Goal: Information Seeking & Learning: Learn about a topic

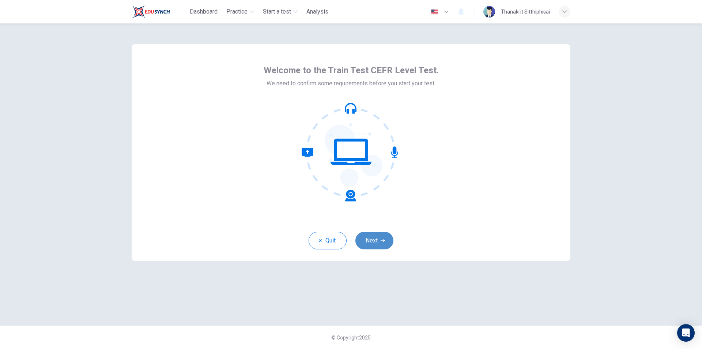
click at [373, 244] on button "Next" at bounding box center [375, 241] width 38 height 18
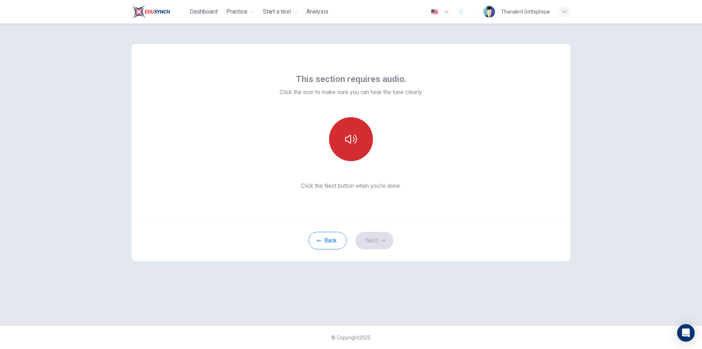
click at [352, 140] on icon "button" at bounding box center [351, 139] width 12 height 12
click at [350, 140] on icon "button" at bounding box center [351, 139] width 12 height 12
click at [367, 242] on button "Next" at bounding box center [375, 241] width 38 height 18
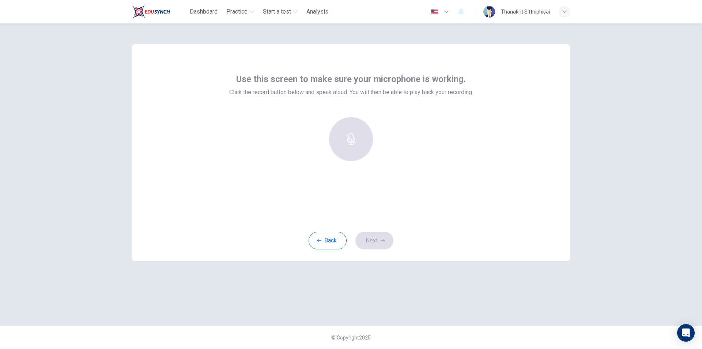
click at [361, 143] on div at bounding box center [351, 139] width 79 height 44
click at [170, 35] on div "Use this screen to make sure your microphone is working. Click the record butto…" at bounding box center [351, 174] width 462 height 302
click at [349, 138] on icon "button" at bounding box center [351, 134] width 12 height 12
click at [351, 136] on icon "button" at bounding box center [351, 134] width 8 height 12
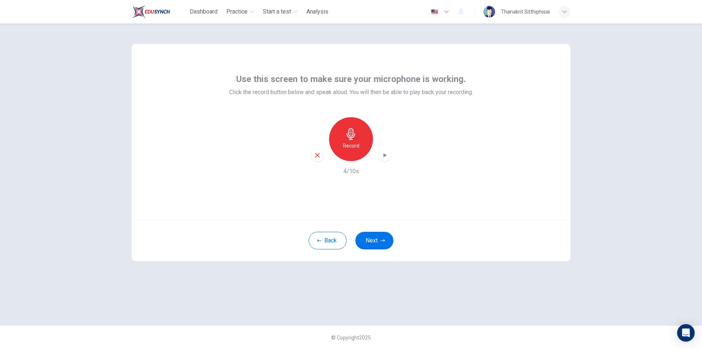
click at [387, 156] on icon "button" at bounding box center [384, 154] width 7 height 7
click at [319, 156] on icon "button" at bounding box center [317, 155] width 4 height 4
click at [350, 136] on icon "button" at bounding box center [351, 134] width 12 height 12
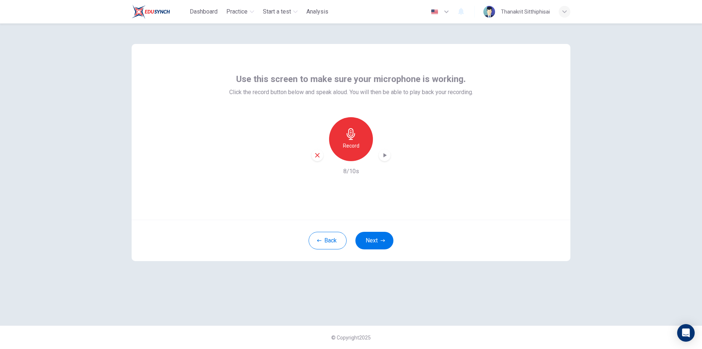
click at [382, 153] on icon "button" at bounding box center [384, 154] width 7 height 7
click at [317, 154] on icon "button" at bounding box center [317, 155] width 4 height 4
click at [353, 141] on h6 "Record" at bounding box center [351, 145] width 16 height 9
click at [353, 141] on h6 "Stop" at bounding box center [351, 145] width 11 height 9
click at [386, 155] on icon "button" at bounding box center [385, 155] width 3 height 4
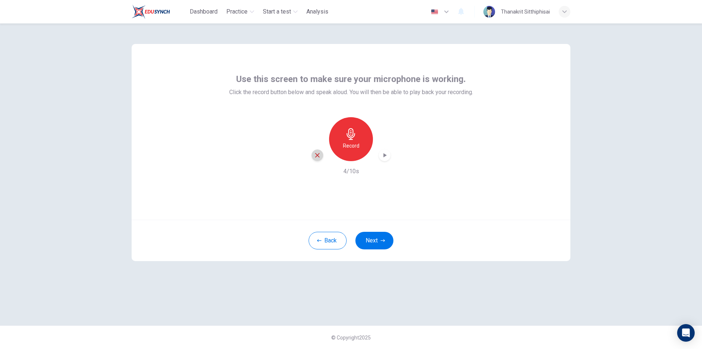
click at [319, 156] on icon "button" at bounding box center [317, 155] width 7 height 7
click at [346, 145] on h6 "Record" at bounding box center [351, 145] width 16 height 9
click at [346, 145] on h6 "Stop" at bounding box center [351, 145] width 11 height 9
click at [383, 157] on icon "button" at bounding box center [384, 154] width 7 height 7
click at [316, 155] on icon "button" at bounding box center [317, 155] width 7 height 7
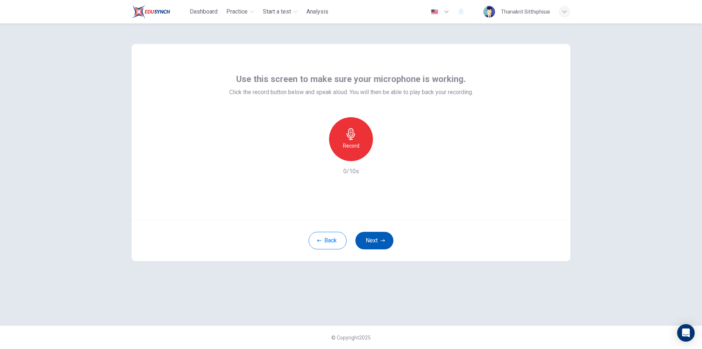
click at [374, 243] on button "Next" at bounding box center [375, 241] width 38 height 18
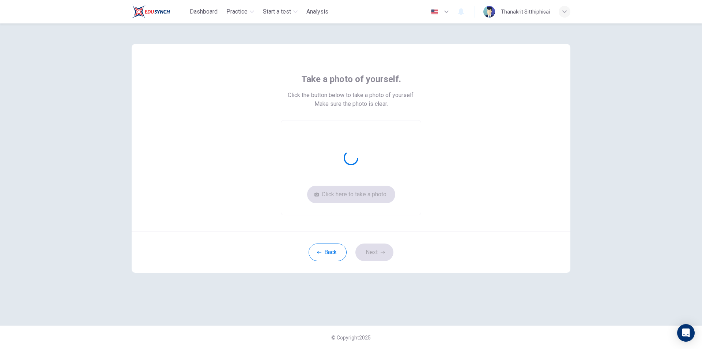
click at [361, 192] on div "Click here to take a photo" at bounding box center [351, 167] width 140 height 95
click at [363, 190] on button "Click here to take a photo" at bounding box center [351, 194] width 88 height 18
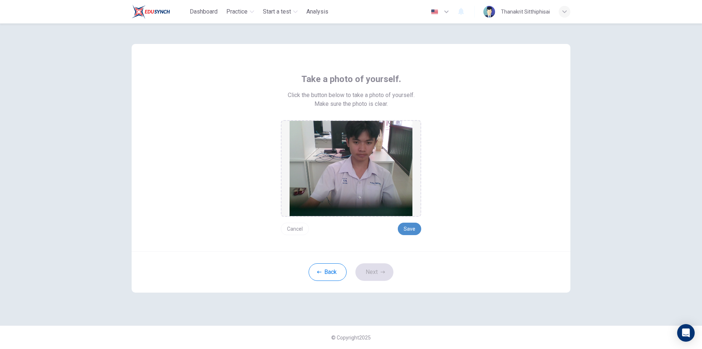
click at [409, 232] on button "Save" at bounding box center [409, 228] width 23 height 12
click at [373, 268] on button "Next" at bounding box center [375, 272] width 38 height 18
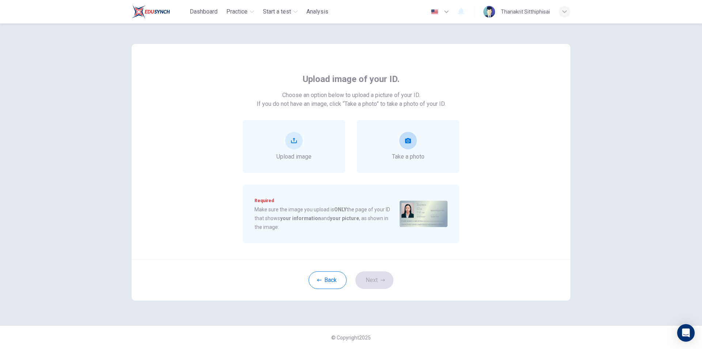
click at [409, 139] on icon "take photo" at bounding box center [408, 141] width 6 height 6
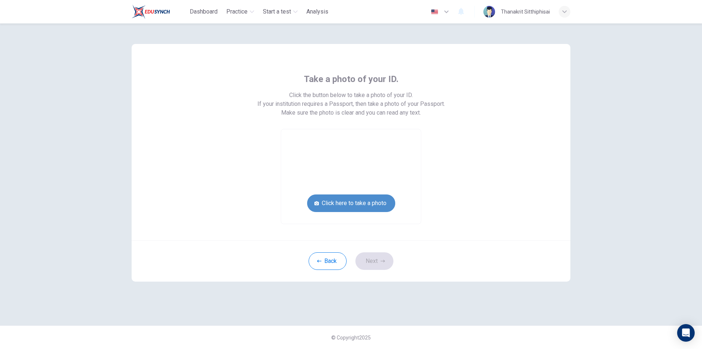
click at [358, 201] on button "Click here to take a photo" at bounding box center [351, 203] width 88 height 18
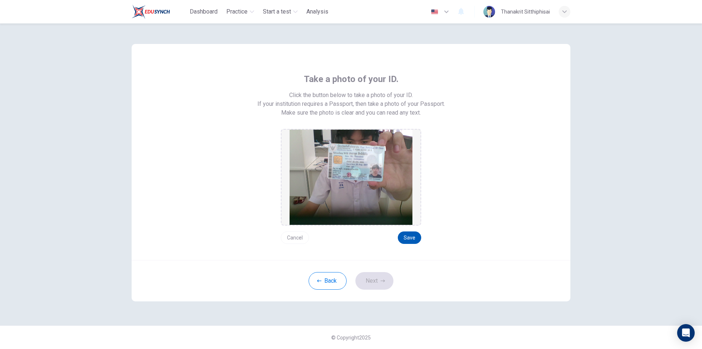
click at [409, 235] on button "Save" at bounding box center [409, 237] width 23 height 12
click at [372, 279] on button "Next" at bounding box center [375, 281] width 38 height 18
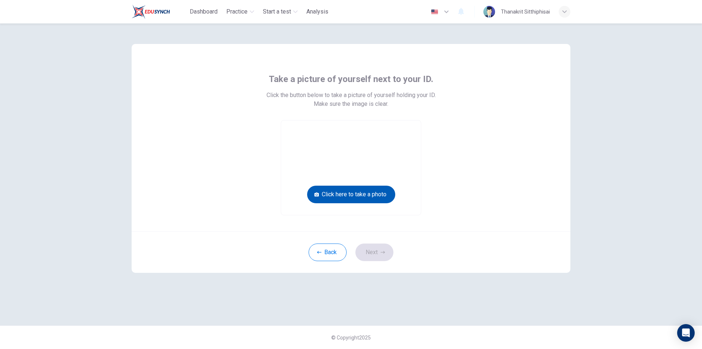
click at [360, 192] on button "Click here to take a photo" at bounding box center [351, 194] width 88 height 18
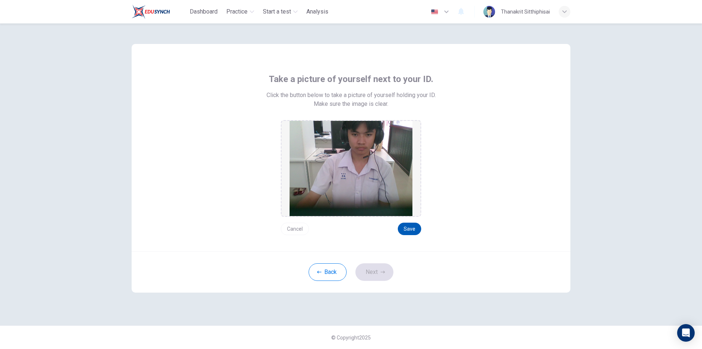
click at [411, 225] on button "Save" at bounding box center [409, 228] width 23 height 12
click at [373, 271] on button "Next" at bounding box center [375, 272] width 38 height 18
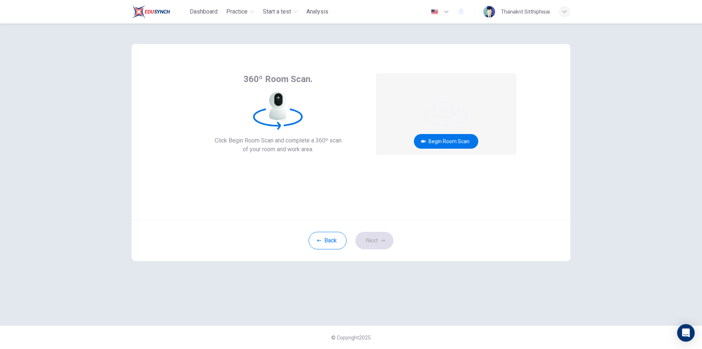
click at [243, 143] on span "Click Begin Room Scan and complete a 360º scan" at bounding box center [278, 140] width 127 height 9
drag, startPoint x: 280, startPoint y: 142, endPoint x: 290, endPoint y: 142, distance: 9.9
click at [283, 142] on span "Click Begin Room Scan and complete a 360º scan" at bounding box center [278, 140] width 127 height 9
drag, startPoint x: 295, startPoint y: 142, endPoint x: 308, endPoint y: 142, distance: 13.2
click at [300, 142] on span "Click Begin Room Scan and complete a 360º scan" at bounding box center [278, 140] width 127 height 9
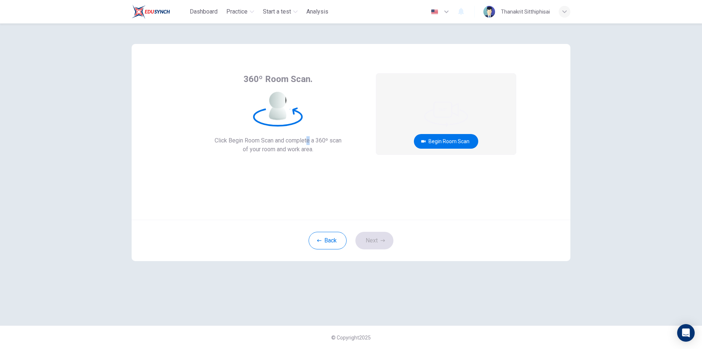
drag, startPoint x: 308, startPoint y: 142, endPoint x: 317, endPoint y: 142, distance: 8.8
click at [312, 142] on span "Click Begin Room Scan and complete a 360º scan" at bounding box center [278, 140] width 127 height 9
click at [327, 144] on span "Click Begin Room Scan and complete a 360º scan" at bounding box center [278, 140] width 127 height 9
click at [446, 141] on button "Begin Room Scan" at bounding box center [446, 141] width 64 height 15
click at [448, 142] on button "Get ready!" at bounding box center [446, 141] width 42 height 15
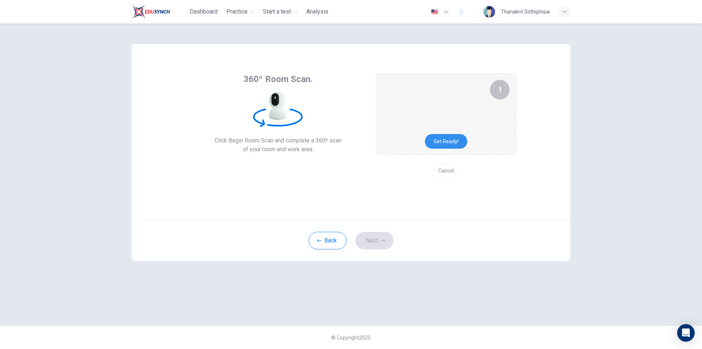
click at [447, 172] on button "Cancel" at bounding box center [446, 170] width 23 height 14
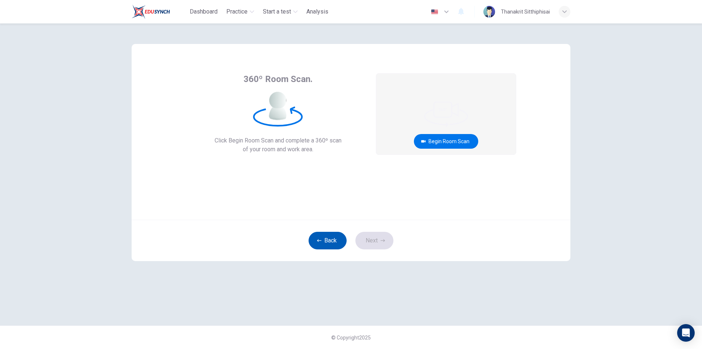
click at [315, 241] on button "Back" at bounding box center [328, 241] width 38 height 18
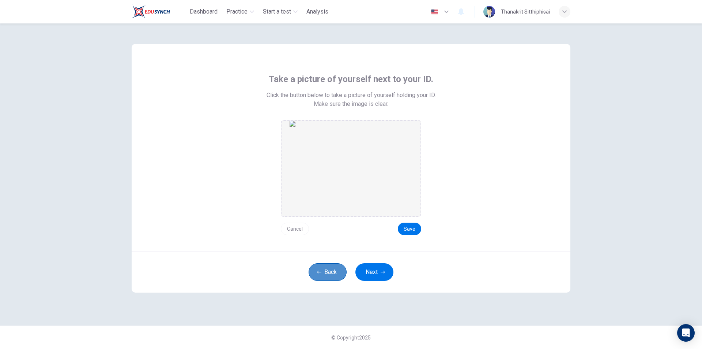
click at [335, 270] on button "Back" at bounding box center [328, 272] width 38 height 18
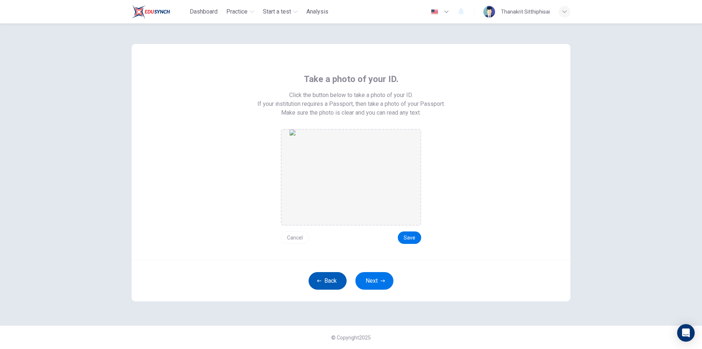
click at [330, 273] on button "Back" at bounding box center [328, 281] width 38 height 18
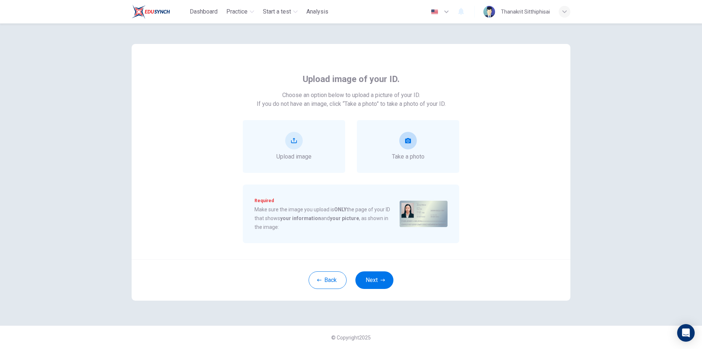
click at [410, 139] on icon "take photo" at bounding box center [408, 140] width 6 height 5
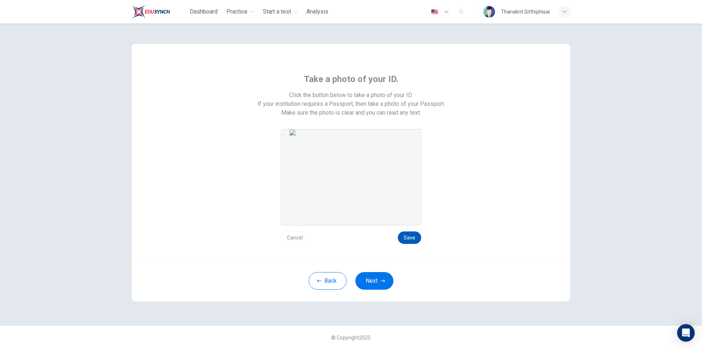
click at [410, 235] on button "Save" at bounding box center [409, 237] width 23 height 12
click at [301, 240] on button "Cancel" at bounding box center [295, 237] width 28 height 12
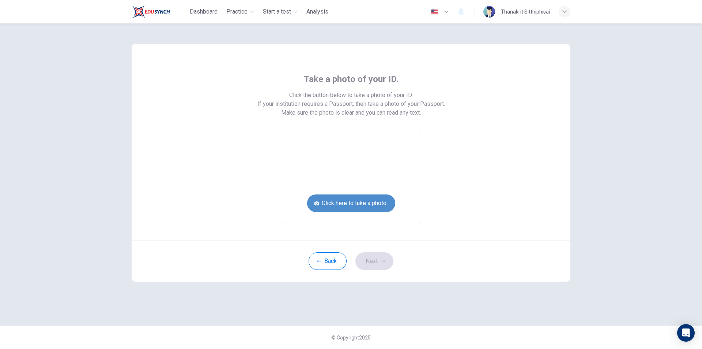
click at [367, 202] on button "Click here to take a photo" at bounding box center [351, 203] width 88 height 18
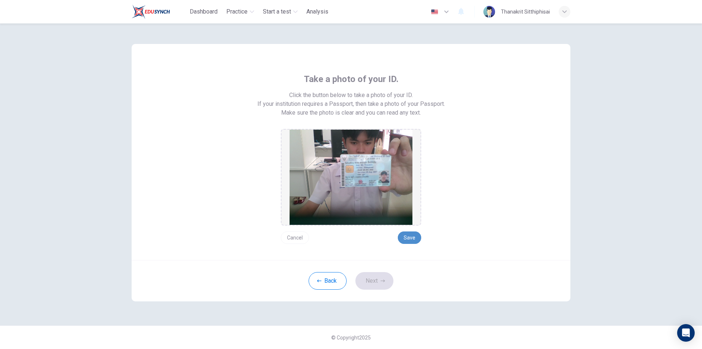
click at [407, 236] on button "Save" at bounding box center [409, 237] width 23 height 12
click at [377, 278] on button "Next" at bounding box center [375, 281] width 38 height 18
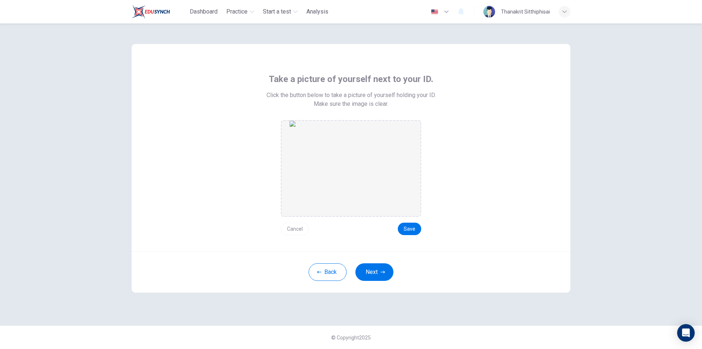
click at [296, 227] on button "Cancel" at bounding box center [295, 228] width 28 height 12
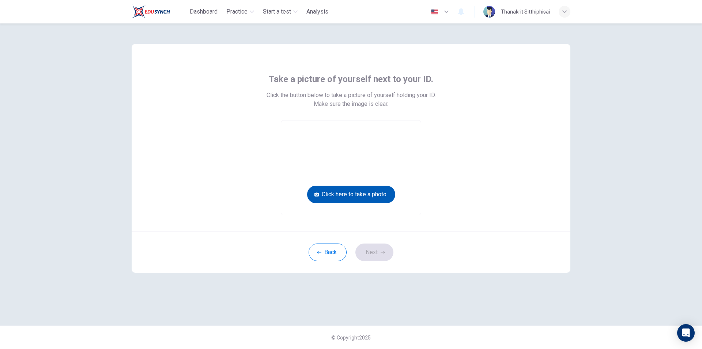
click at [373, 195] on button "Click here to take a photo" at bounding box center [351, 194] width 88 height 18
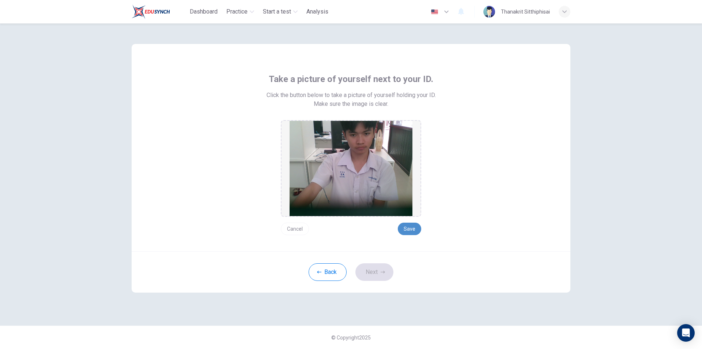
click at [414, 228] on button "Save" at bounding box center [409, 228] width 23 height 12
click at [364, 279] on button "Next" at bounding box center [375, 272] width 38 height 18
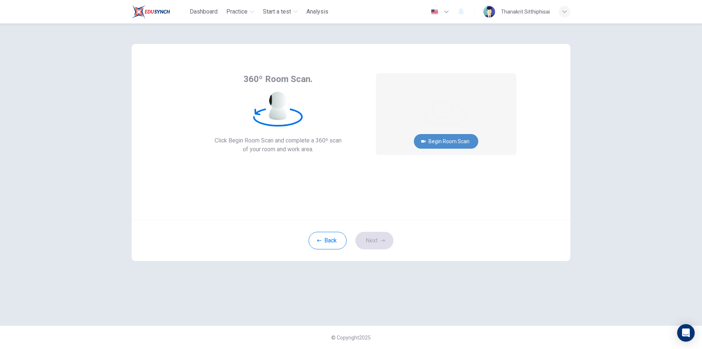
click at [456, 143] on button "Begin Room Scan" at bounding box center [446, 141] width 64 height 15
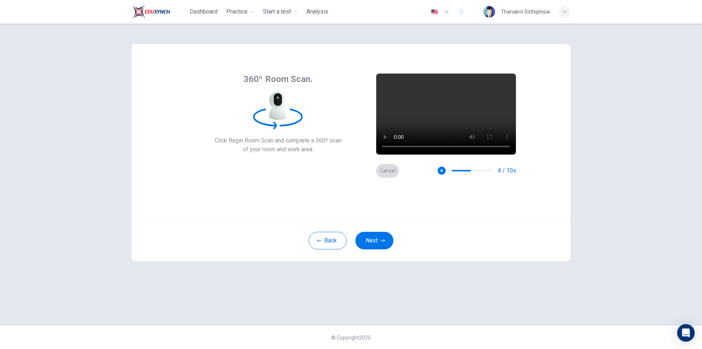
click at [388, 170] on button "Cancel" at bounding box center [387, 170] width 23 height 14
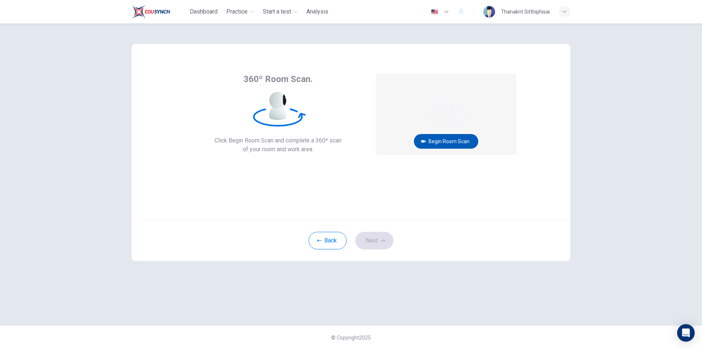
click at [450, 139] on button "Begin Room Scan" at bounding box center [446, 141] width 64 height 15
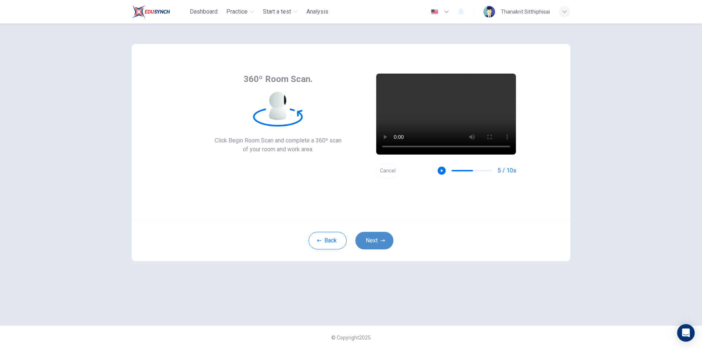
click at [380, 240] on button "Next" at bounding box center [375, 241] width 38 height 18
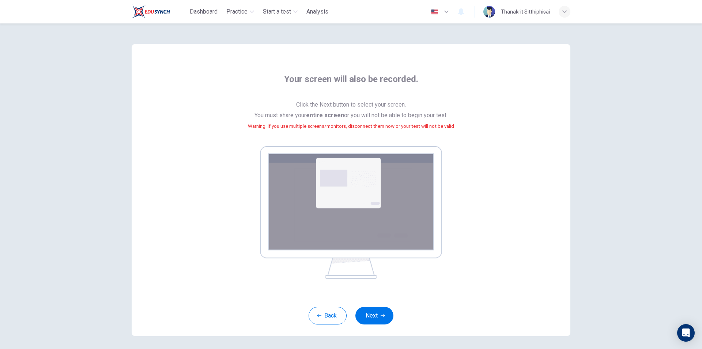
drag, startPoint x: 304, startPoint y: 105, endPoint x: 334, endPoint y: 107, distance: 30.0
click at [306, 105] on span "Click the Next button to select your screen. You must share your entire screen …" at bounding box center [351, 119] width 206 height 41
drag, startPoint x: 334, startPoint y: 107, endPoint x: 345, endPoint y: 107, distance: 10.6
click at [342, 107] on span "Click the Next button to select your screen. You must share your entire screen …" at bounding box center [351, 119] width 206 height 41
drag, startPoint x: 345, startPoint y: 107, endPoint x: 359, endPoint y: 106, distance: 14.7
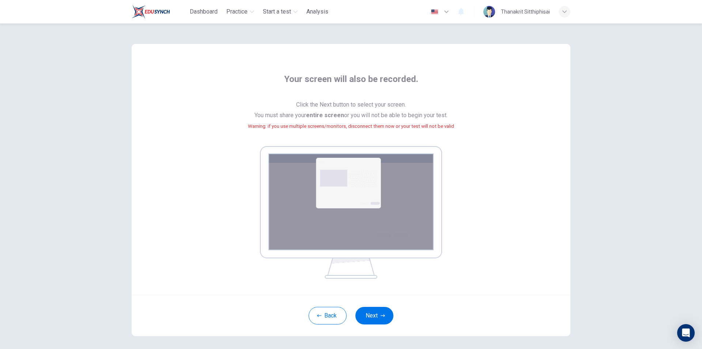
click at [357, 106] on span "Click the Next button to select your screen. You must share your entire screen …" at bounding box center [351, 119] width 206 height 41
drag, startPoint x: 367, startPoint y: 106, endPoint x: 380, endPoint y: 105, distance: 13.6
click at [380, 105] on span "Click the Next button to select your screen. You must share your entire screen …" at bounding box center [351, 119] width 206 height 41
drag, startPoint x: 384, startPoint y: 104, endPoint x: 392, endPoint y: 104, distance: 7.3
click at [389, 104] on span "Click the Next button to select your screen. You must share your entire screen …" at bounding box center [351, 119] width 206 height 41
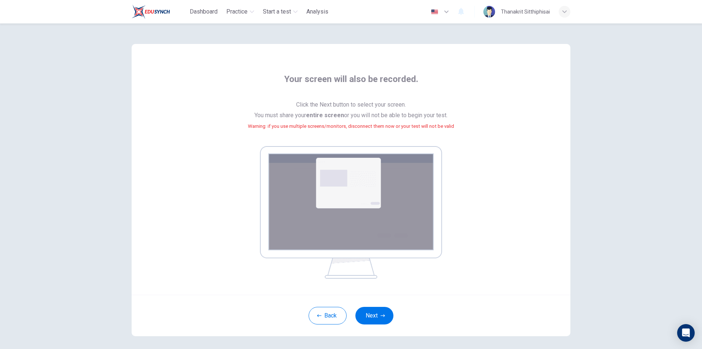
click at [392, 105] on span "Click the Next button to select your screen. You must share your entire screen …" at bounding box center [351, 119] width 206 height 41
drag, startPoint x: 281, startPoint y: 119, endPoint x: 251, endPoint y: 119, distance: 29.6
click at [279, 119] on span "Click the Next button to select your screen. You must share your entire screen …" at bounding box center [351, 119] width 206 height 41
drag, startPoint x: 252, startPoint y: 118, endPoint x: 270, endPoint y: 117, distance: 18.0
click at [253, 118] on span "Click the Next button to select your screen. You must share your entire screen …" at bounding box center [351, 119] width 206 height 41
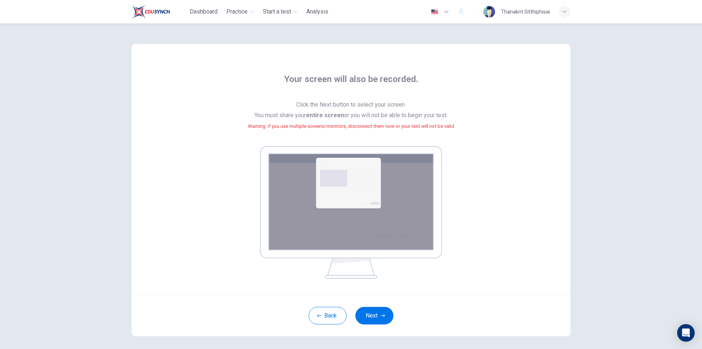
click at [285, 117] on span "Click the Next button to select your screen. You must share your entire screen …" at bounding box center [351, 119] width 206 height 41
drag, startPoint x: 301, startPoint y: 118, endPoint x: 330, endPoint y: 118, distance: 28.5
click at [315, 118] on span "Click the Next button to select your screen. You must share your entire screen …" at bounding box center [351, 119] width 206 height 41
click at [338, 118] on b "entire screen" at bounding box center [325, 115] width 38 height 7
drag, startPoint x: 348, startPoint y: 116, endPoint x: 369, endPoint y: 116, distance: 21.2
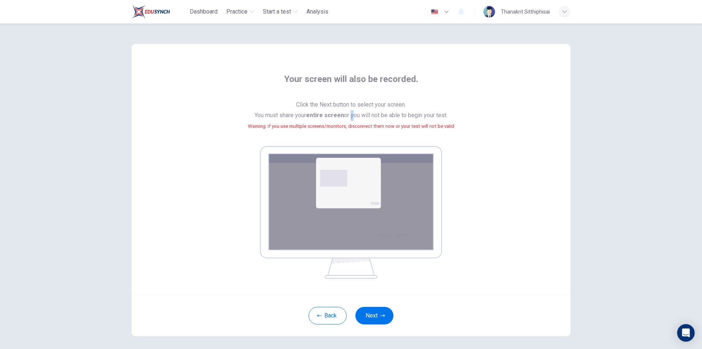
click at [350, 116] on span "Click the Next button to select your screen. You must share your entire screen …" at bounding box center [351, 119] width 206 height 41
click at [380, 117] on span "Click the Next button to select your screen. You must share your entire screen …" at bounding box center [351, 119] width 206 height 41
drag, startPoint x: 388, startPoint y: 117, endPoint x: 420, endPoint y: 117, distance: 31.8
click at [397, 117] on span "Click the Next button to select your screen. You must share your entire screen …" at bounding box center [351, 119] width 206 height 41
drag, startPoint x: 445, startPoint y: 117, endPoint x: 462, endPoint y: 118, distance: 16.9
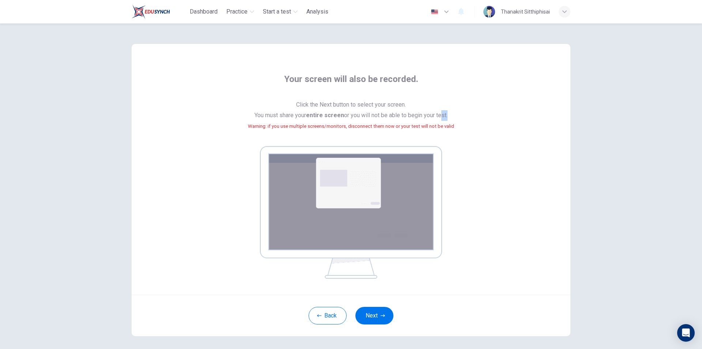
click at [445, 117] on span "Click the Next button to select your screen. You must share your entire screen …" at bounding box center [351, 119] width 206 height 41
click at [461, 124] on div "Your screen will also be recorded. Click the Next button to select your screen.…" at bounding box center [351, 175] width 331 height 205
click at [322, 311] on button "Back" at bounding box center [328, 315] width 38 height 18
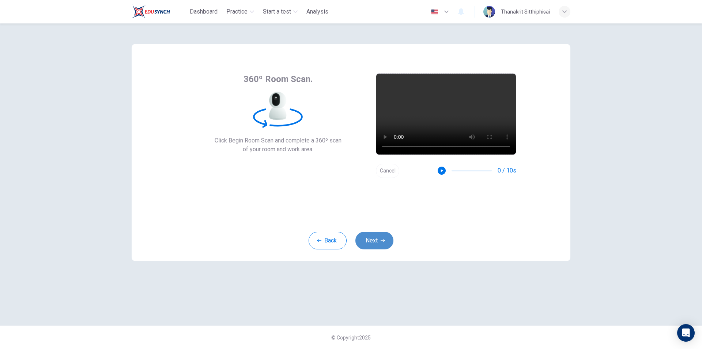
click at [384, 240] on icon "button" at bounding box center [383, 240] width 4 height 3
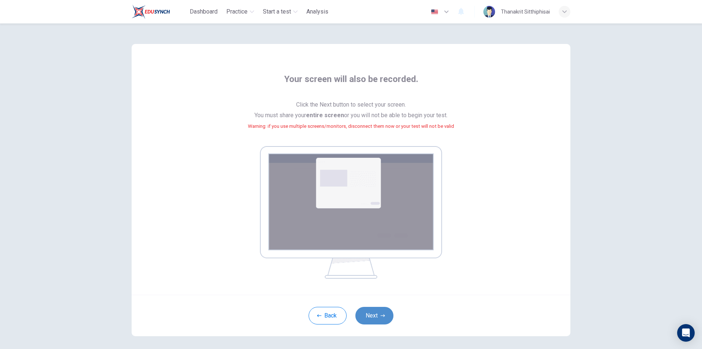
click at [376, 313] on button "Next" at bounding box center [375, 315] width 38 height 18
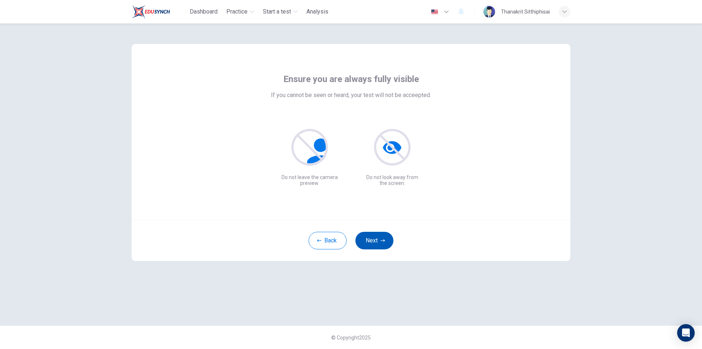
click at [380, 242] on button "Next" at bounding box center [375, 241] width 38 height 18
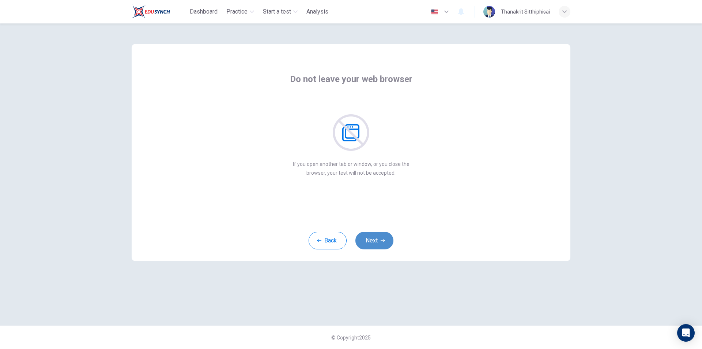
click at [379, 241] on button "Next" at bounding box center [375, 241] width 38 height 18
click at [376, 238] on button "Next" at bounding box center [375, 241] width 38 height 18
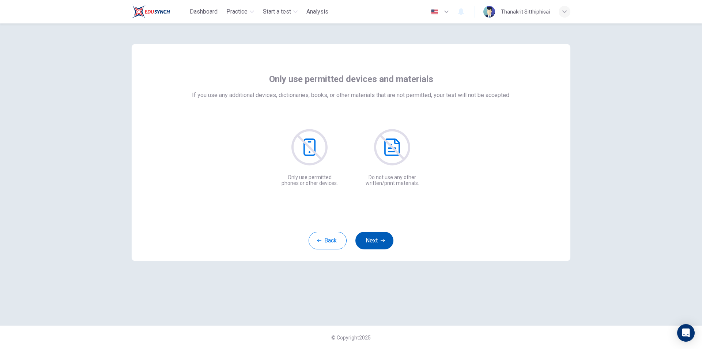
click at [376, 238] on button "Next" at bounding box center [375, 241] width 38 height 18
click at [380, 236] on button "Next" at bounding box center [375, 241] width 38 height 18
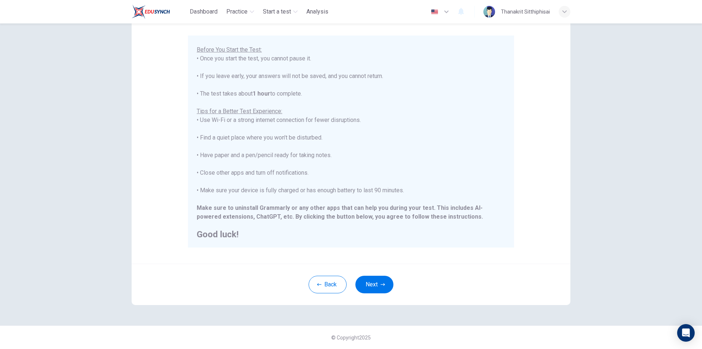
scroll to position [70, 0]
click at [378, 285] on button "Next" at bounding box center [375, 284] width 38 height 18
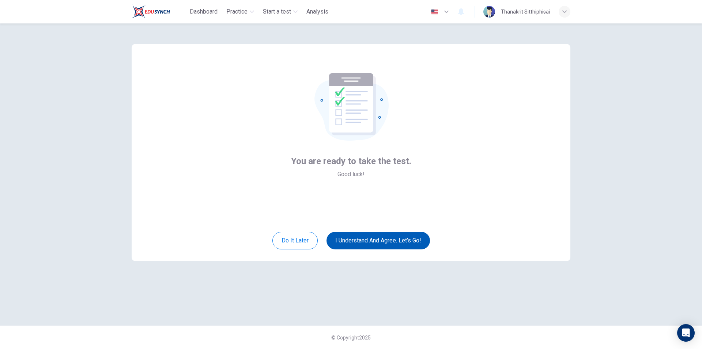
click at [395, 240] on button "I understand and agree. Let’s go!" at bounding box center [379, 241] width 104 height 18
click at [394, 240] on button "I understand and agree. Let’s go!" at bounding box center [379, 241] width 104 height 18
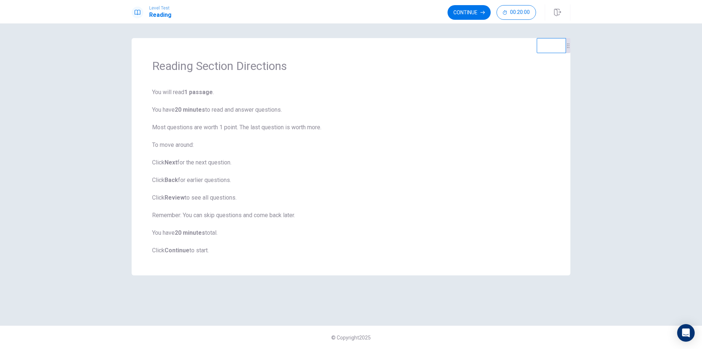
click at [174, 93] on span "You will read 1 passage . You have 20 minutes to read and answer questions. Mos…" at bounding box center [351, 171] width 398 height 167
click at [191, 94] on span "You will read 1 passage . You have 20 minutes to read and answer questions. Mos…" at bounding box center [351, 171] width 398 height 167
drag, startPoint x: 193, startPoint y: 101, endPoint x: 154, endPoint y: 113, distance: 41.1
click at [181, 105] on span "You will read 1 passage . You have 20 minutes to read and answer questions. Mos…" at bounding box center [351, 171] width 398 height 167
click at [154, 113] on span "You will read 1 passage . You have 20 minutes to read and answer questions. Mos…" at bounding box center [351, 171] width 398 height 167
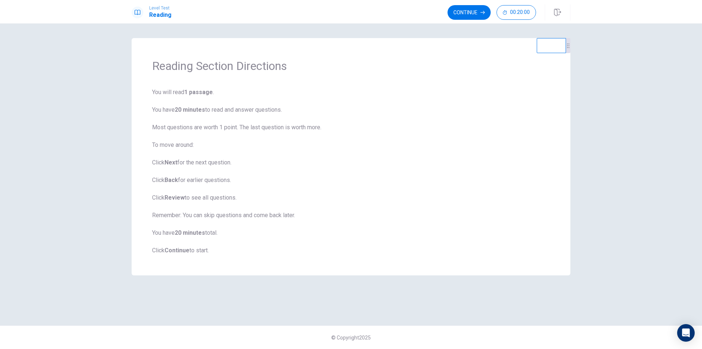
drag, startPoint x: 174, startPoint y: 112, endPoint x: 180, endPoint y: 112, distance: 6.2
click at [175, 112] on span "You will read 1 passage . You have 20 minutes to read and answer questions. Mos…" at bounding box center [351, 171] width 398 height 167
drag, startPoint x: 184, startPoint y: 112, endPoint x: 215, endPoint y: 112, distance: 30.7
click at [196, 112] on b "20 minutes" at bounding box center [190, 109] width 30 height 7
click at [225, 112] on span "You will read 1 passage . You have 20 minutes to read and answer questions. Mos…" at bounding box center [351, 171] width 398 height 167
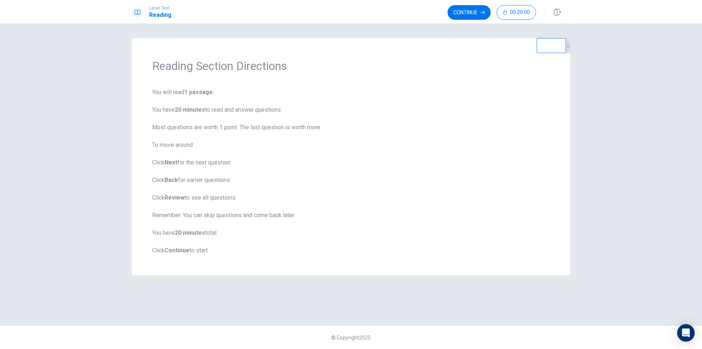
drag, startPoint x: 158, startPoint y: 133, endPoint x: 170, endPoint y: 133, distance: 12.1
click at [168, 133] on span "You will read 1 passage . You have 20 minutes to read and answer questions. Mos…" at bounding box center [351, 171] width 398 height 167
drag, startPoint x: 223, startPoint y: 132, endPoint x: 236, endPoint y: 131, distance: 12.9
click at [234, 132] on span "You will read 1 passage . You have 20 minutes to read and answer questions. Mos…" at bounding box center [351, 171] width 398 height 167
drag, startPoint x: 225, startPoint y: 177, endPoint x: 173, endPoint y: 185, distance: 52.5
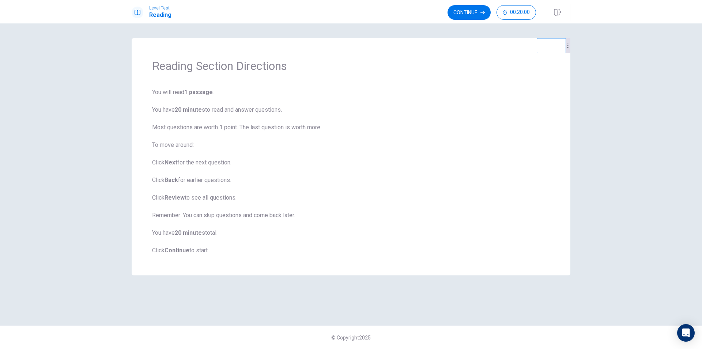
click at [185, 184] on span "You will read 1 passage . You have 20 minutes to read and answer questions. Mos…" at bounding box center [351, 171] width 398 height 167
click at [171, 187] on span "You will read 1 passage . You have 20 minutes to read and answer questions. Mos…" at bounding box center [351, 171] width 398 height 167
click at [455, 11] on button "Continue" at bounding box center [469, 12] width 43 height 15
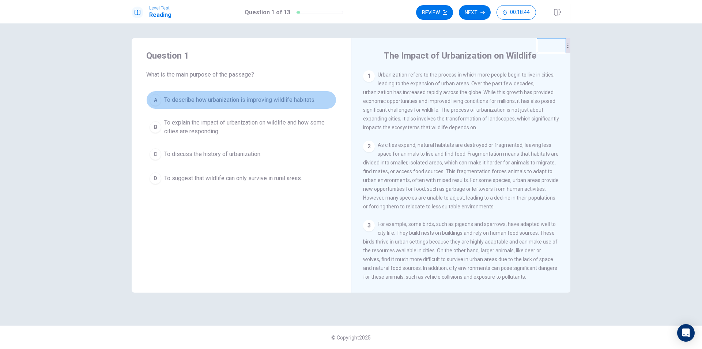
click at [154, 100] on div "A" at bounding box center [156, 100] width 12 height 12
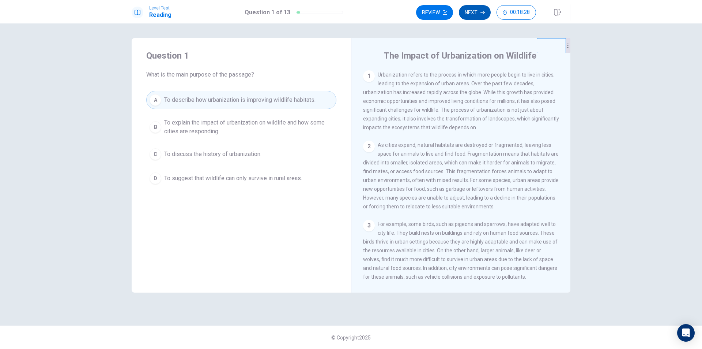
click at [474, 12] on button "Next" at bounding box center [475, 12] width 32 height 15
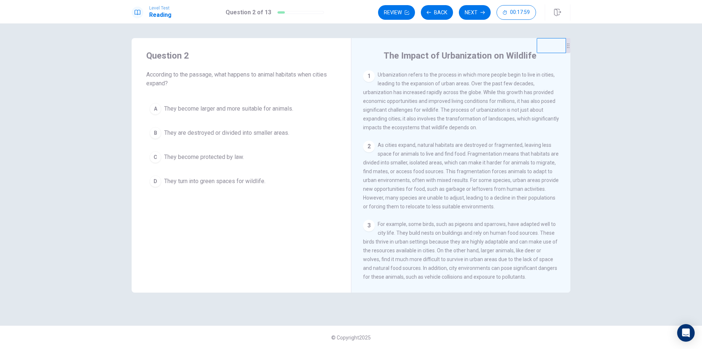
click at [158, 108] on div "A" at bounding box center [156, 109] width 12 height 12
click at [147, 127] on div "A They become larger and more suitable for animals. B They are destroyed or div…" at bounding box center [241, 144] width 190 height 91
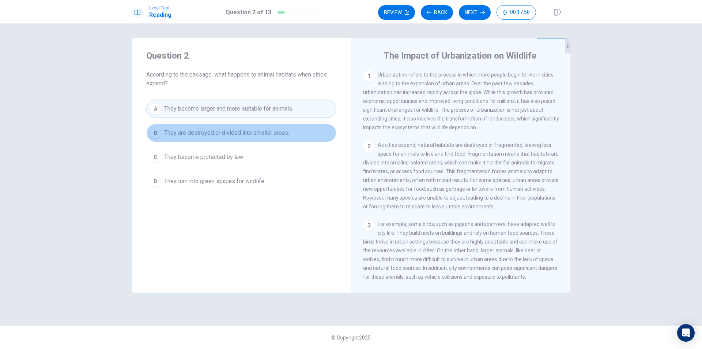
click at [153, 127] on button "B They are destroyed or divided into smaller areas." at bounding box center [241, 133] width 190 height 18
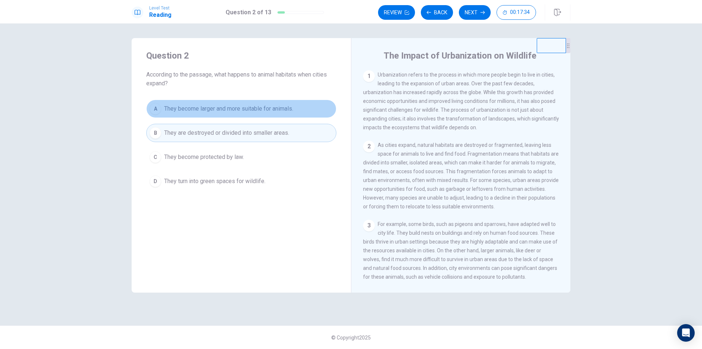
click at [155, 110] on div "A" at bounding box center [156, 109] width 12 height 12
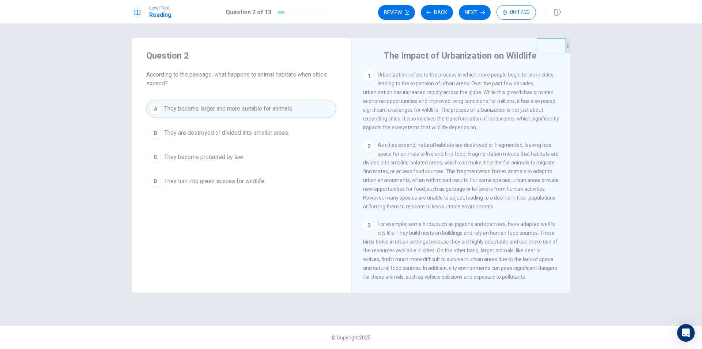
click at [156, 121] on div "A They become larger and more suitable for animals. B They are destroyed or div…" at bounding box center [241, 144] width 190 height 91
click at [153, 128] on div "B" at bounding box center [156, 133] width 12 height 12
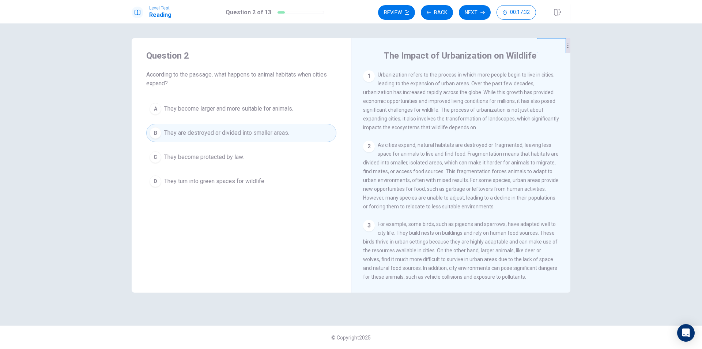
click at [146, 108] on button "A They become larger and more suitable for animals." at bounding box center [241, 108] width 190 height 18
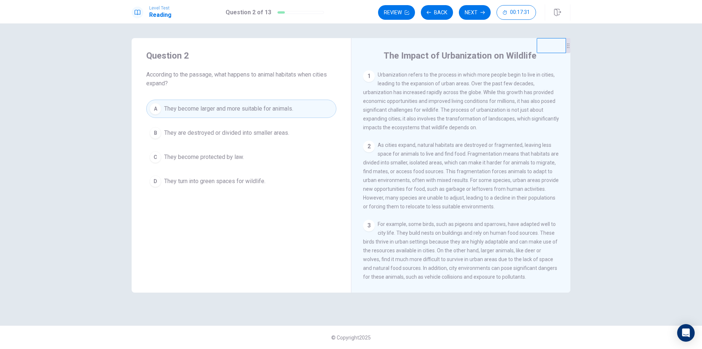
click at [152, 132] on div "B" at bounding box center [156, 133] width 12 height 12
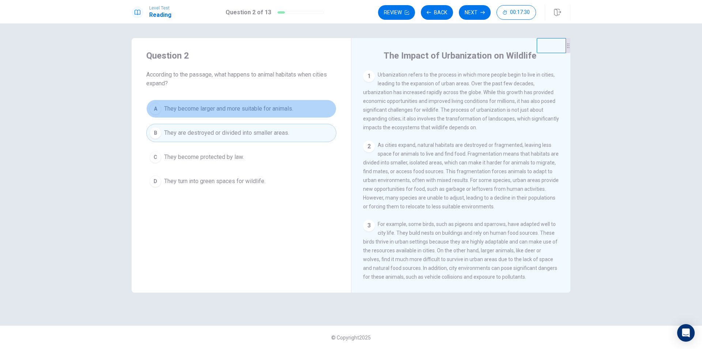
click at [147, 105] on button "A They become larger and more suitable for animals." at bounding box center [241, 108] width 190 height 18
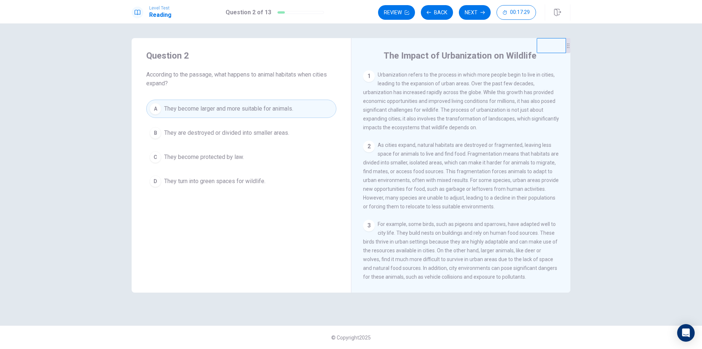
click at [152, 132] on div "B" at bounding box center [156, 133] width 12 height 12
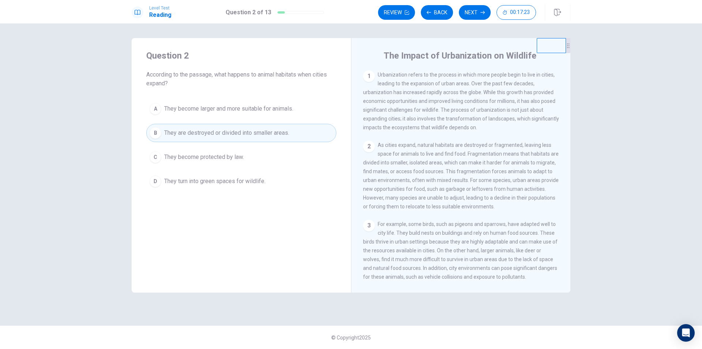
click at [471, 16] on button "Next" at bounding box center [475, 12] width 32 height 15
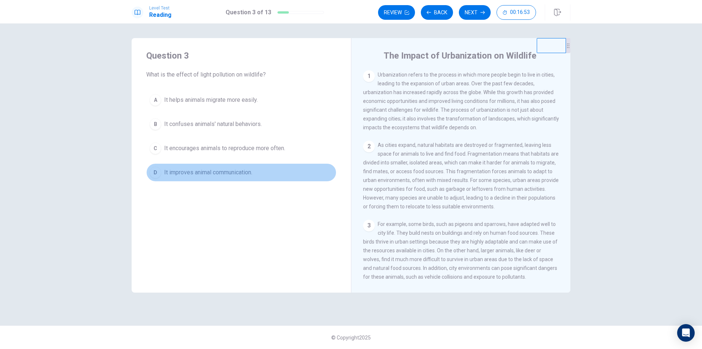
click at [177, 174] on span "It improves animal communication." at bounding box center [208, 172] width 88 height 9
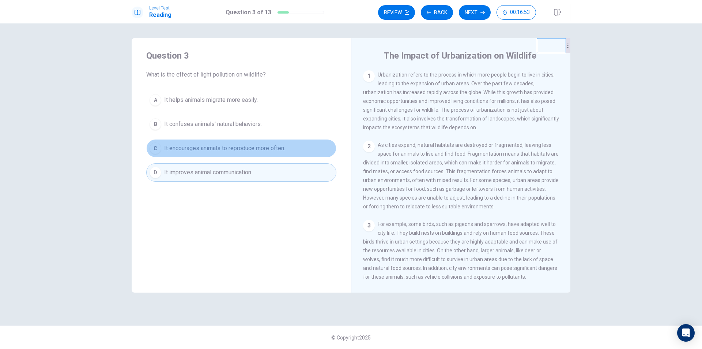
click at [178, 152] on span "It encourages animals to reproduce more often." at bounding box center [224, 148] width 121 height 9
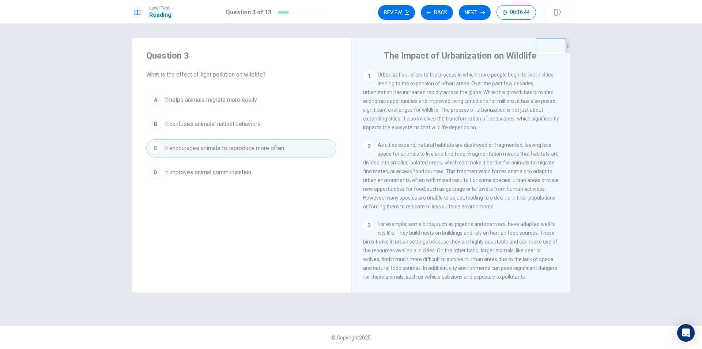
click at [204, 129] on button "B It confuses animals' natural behaviors." at bounding box center [241, 124] width 190 height 18
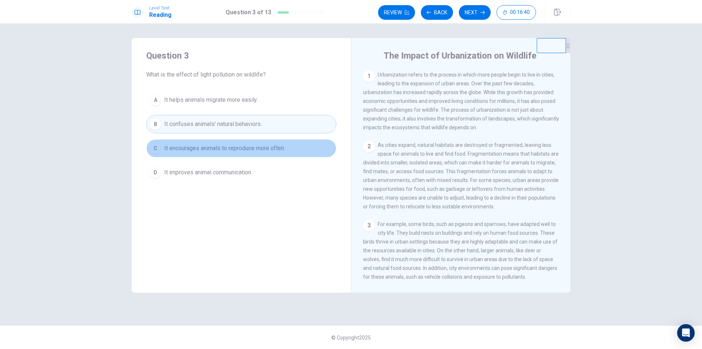
click at [178, 151] on span "It encourages animals to reproduce more often." at bounding box center [224, 148] width 121 height 9
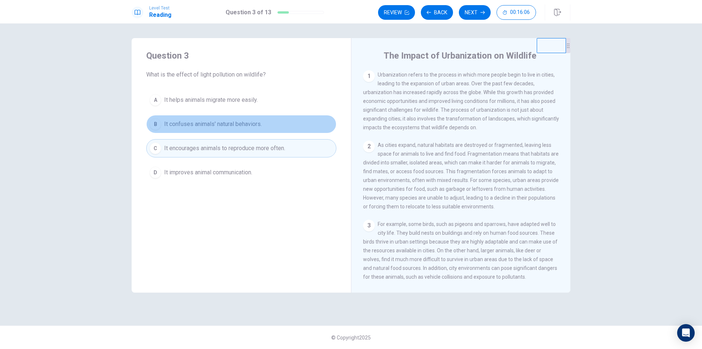
click at [201, 125] on span "It confuses animals' natural behaviors." at bounding box center [213, 124] width 98 height 9
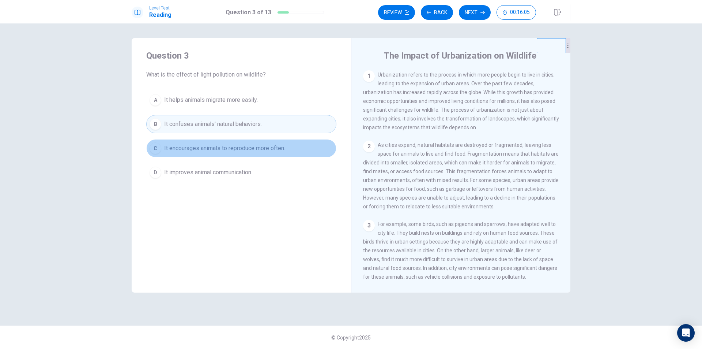
click at [200, 144] on span "It encourages animals to reproduce more often." at bounding box center [224, 148] width 121 height 9
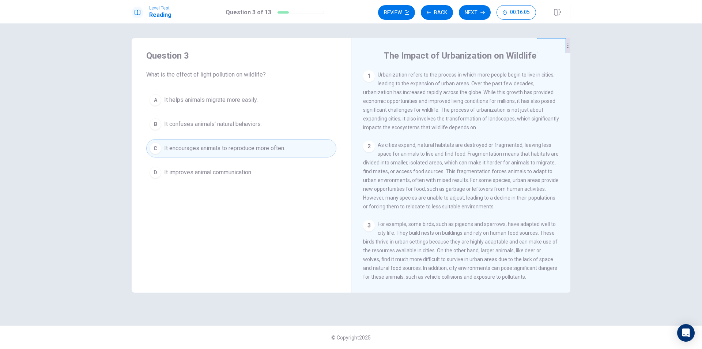
click at [195, 97] on span "It helps animals migrate more easily." at bounding box center [211, 99] width 94 height 9
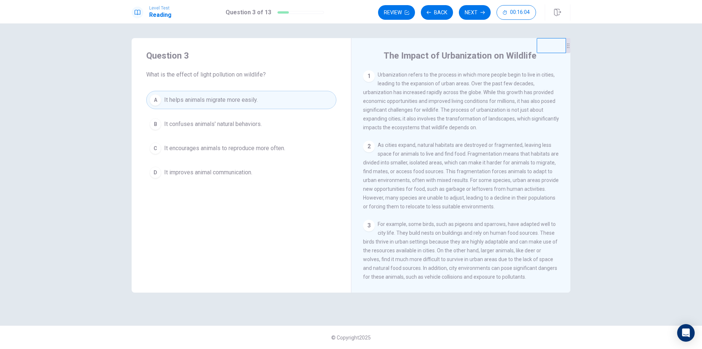
click at [203, 125] on span "It confuses animals' natural behaviors." at bounding box center [213, 124] width 98 height 9
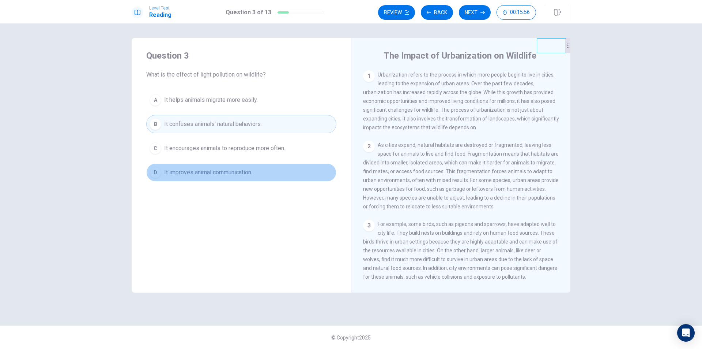
click at [221, 171] on span "It improves animal communication." at bounding box center [208, 172] width 88 height 9
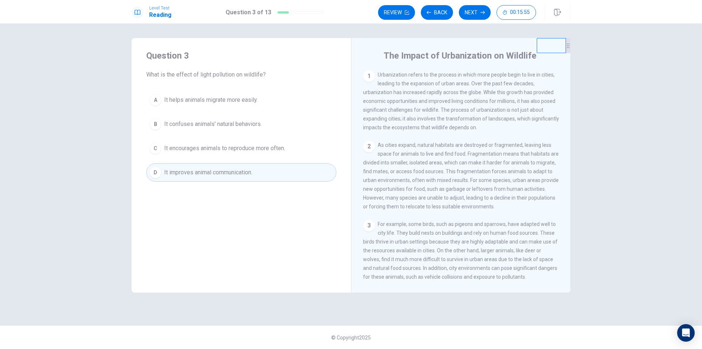
click at [230, 156] on button "C It encourages animals to reproduce more often." at bounding box center [241, 148] width 190 height 18
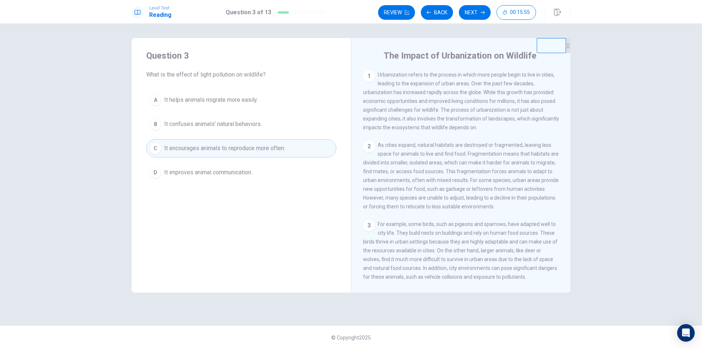
click at [231, 176] on span "It improves animal communication." at bounding box center [208, 172] width 88 height 9
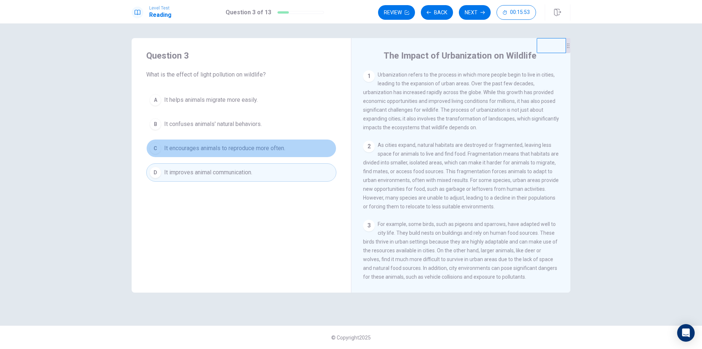
click at [235, 157] on button "C It encourages animals to reproduce more often." at bounding box center [241, 148] width 190 height 18
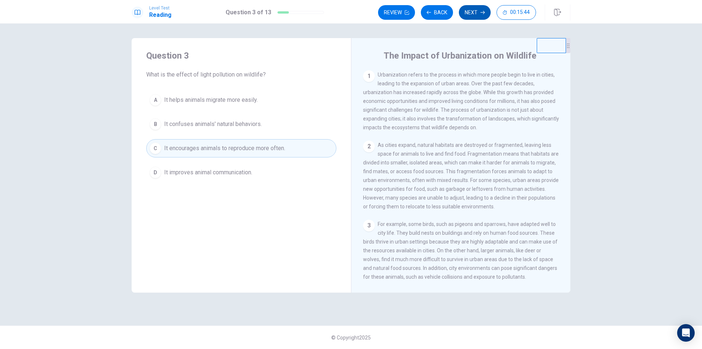
click at [475, 12] on button "Next" at bounding box center [475, 12] width 32 height 15
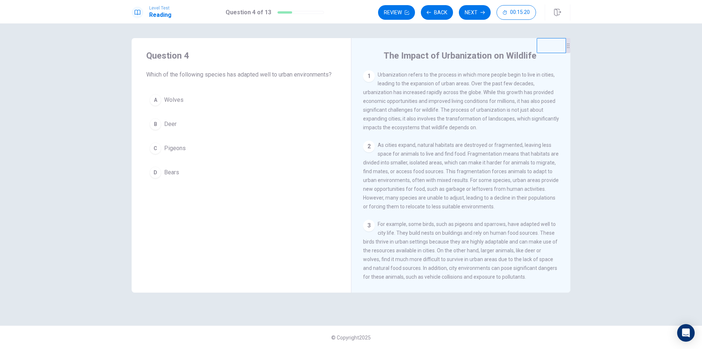
click at [169, 154] on button "C Pigeons" at bounding box center [241, 148] width 190 height 18
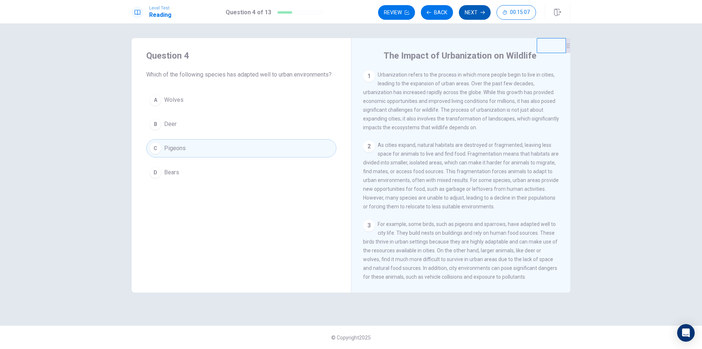
click at [471, 12] on button "Next" at bounding box center [475, 12] width 32 height 15
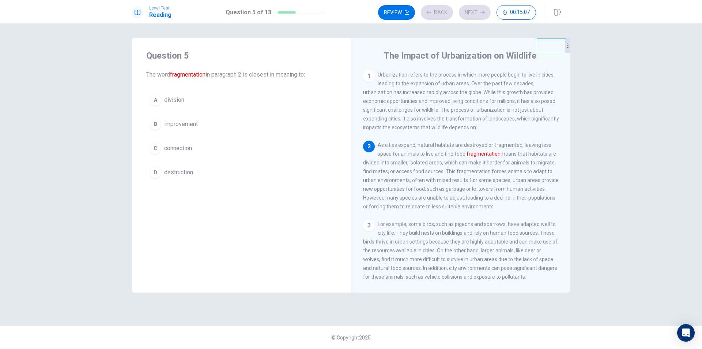
scroll to position [9, 0]
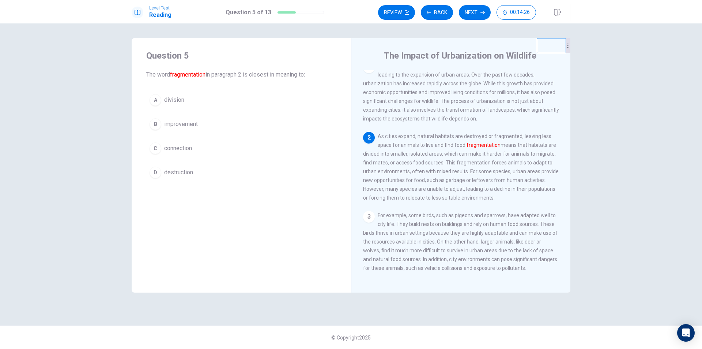
click at [158, 168] on div "D" at bounding box center [156, 172] width 12 height 12
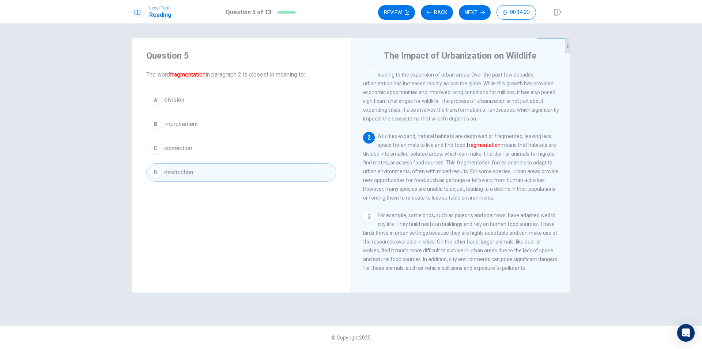
click at [192, 91] on button "A division" at bounding box center [241, 100] width 190 height 18
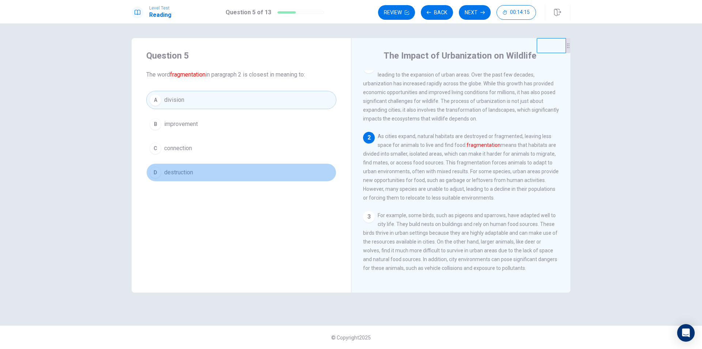
click at [179, 175] on span "destruction" at bounding box center [178, 172] width 29 height 9
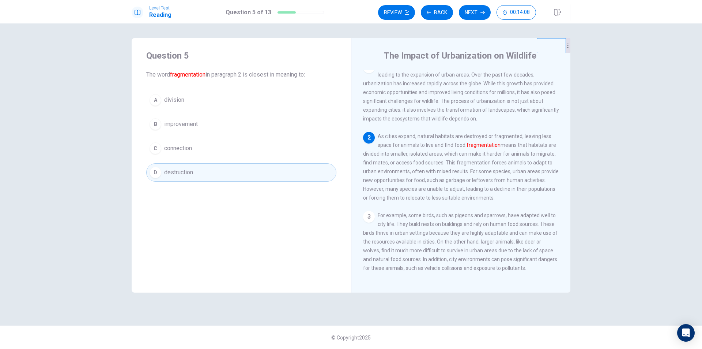
click at [194, 90] on div "Question 5 The word fragmentation in paragraph 2 is closest in meaning to: A di…" at bounding box center [241, 115] width 219 height 155
click at [172, 105] on button "A division" at bounding box center [241, 100] width 190 height 18
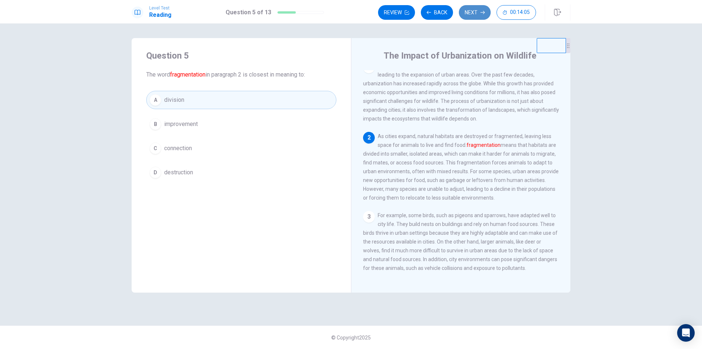
click at [470, 10] on button "Next" at bounding box center [475, 12] width 32 height 15
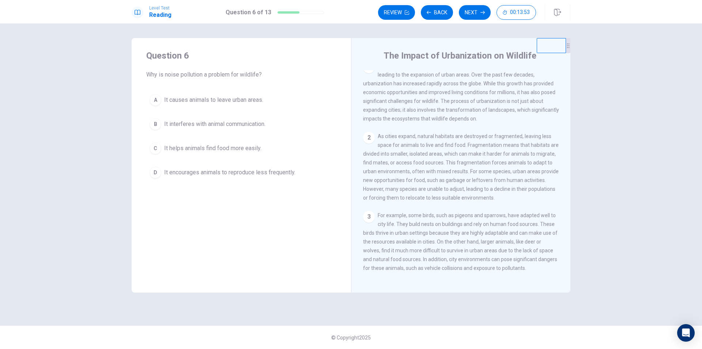
drag, startPoint x: 432, startPoint y: 260, endPoint x: 485, endPoint y: 256, distance: 53.2
click at [485, 256] on span "For example, some birds, such as pigeons and sparrows, have adapted well to cit…" at bounding box center [460, 241] width 195 height 59
click at [507, 255] on span "For example, some birds, such as pigeons and sparrows, have adapted well to cit…" at bounding box center [460, 241] width 195 height 59
click at [177, 101] on span "It causes animals to leave urban areas." at bounding box center [213, 99] width 99 height 9
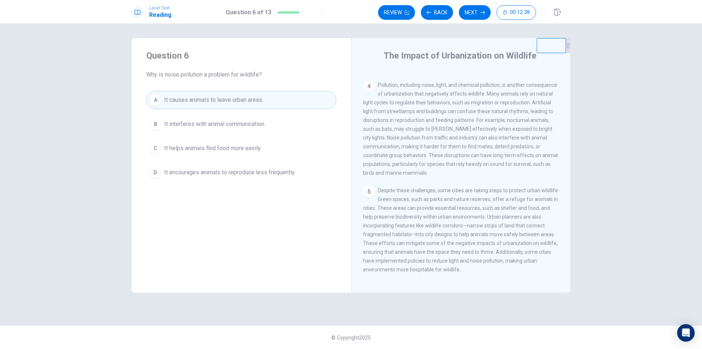
scroll to position [227, 0]
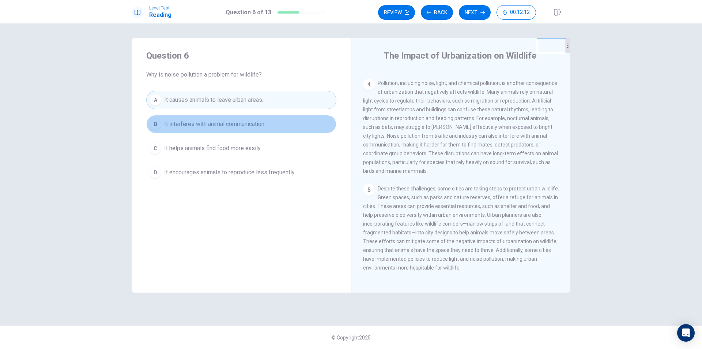
click at [197, 123] on span "It interferes with animal communication." at bounding box center [214, 124] width 101 height 9
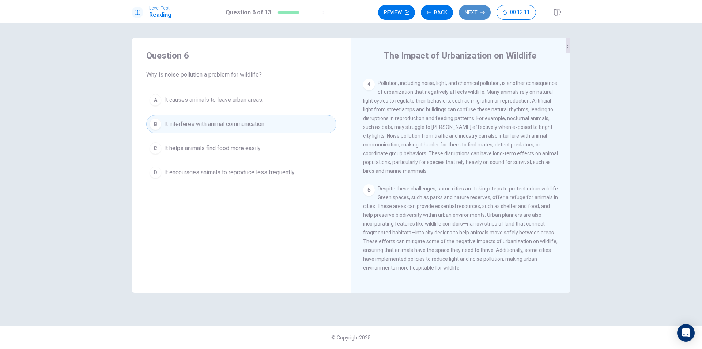
click at [473, 12] on button "Next" at bounding box center [475, 12] width 32 height 15
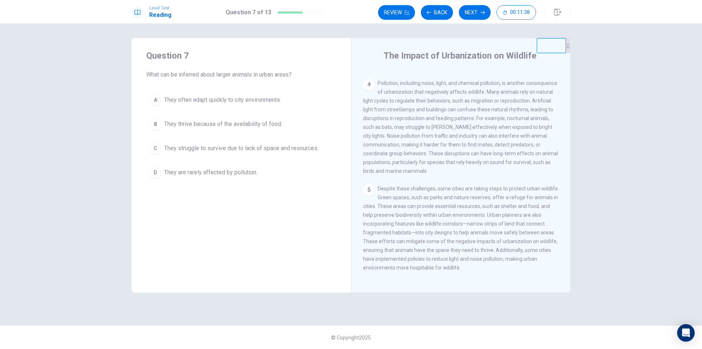
click at [176, 127] on span "They thrive because of the availability of food." at bounding box center [223, 124] width 118 height 9
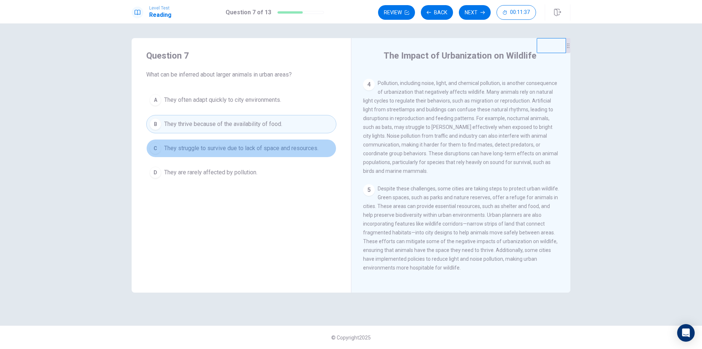
click at [184, 152] on span "They struggle to survive due to lack of space and resources." at bounding box center [241, 148] width 154 height 9
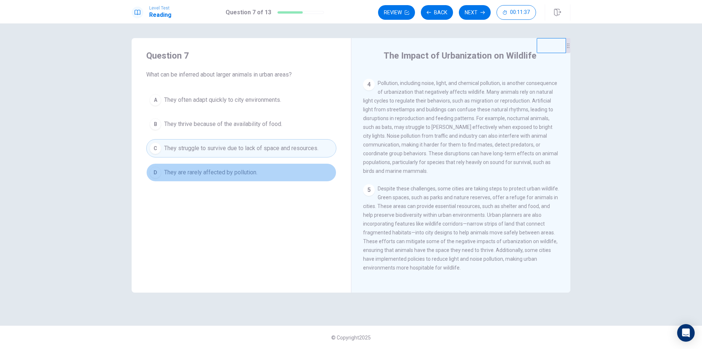
click at [187, 165] on button "D They are rarely affected by pollution." at bounding box center [241, 172] width 190 height 18
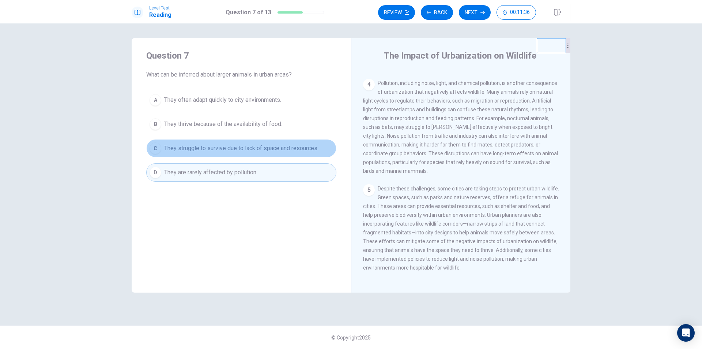
click at [181, 149] on span "They struggle to survive due to lack of space and resources." at bounding box center [241, 148] width 154 height 9
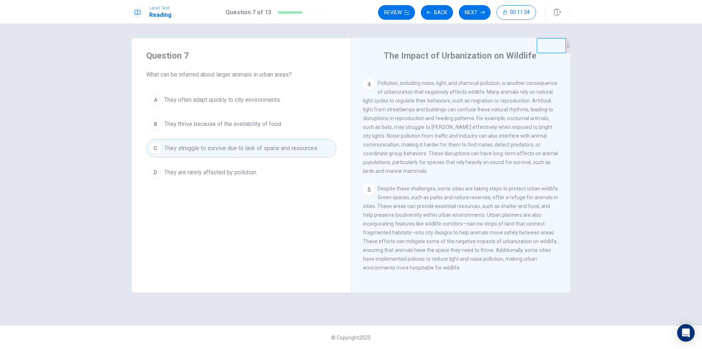
click at [181, 171] on span "They are rarely affected by pollution." at bounding box center [210, 172] width 93 height 9
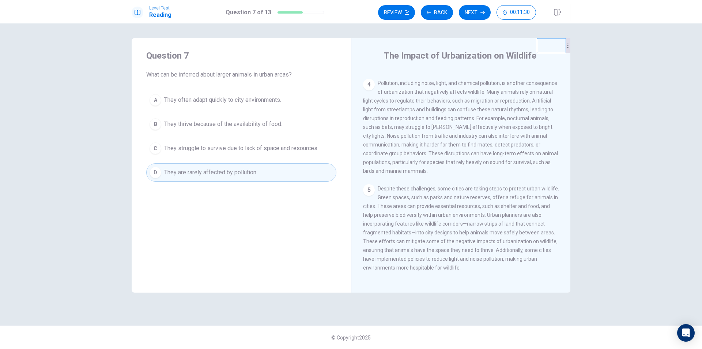
click at [199, 123] on span "They thrive because of the availability of food." at bounding box center [223, 124] width 118 height 9
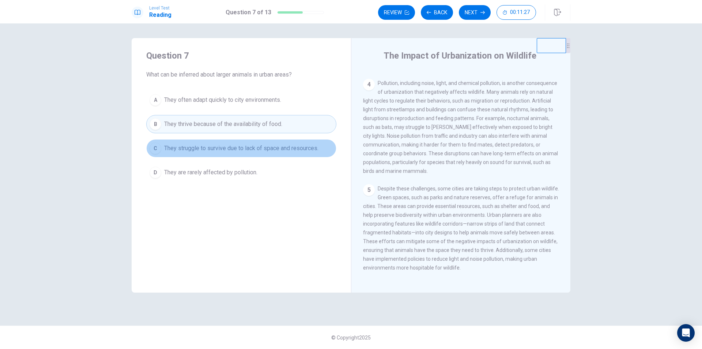
click at [212, 154] on button "C They struggle to survive due to lack of space and resources." at bounding box center [241, 148] width 190 height 18
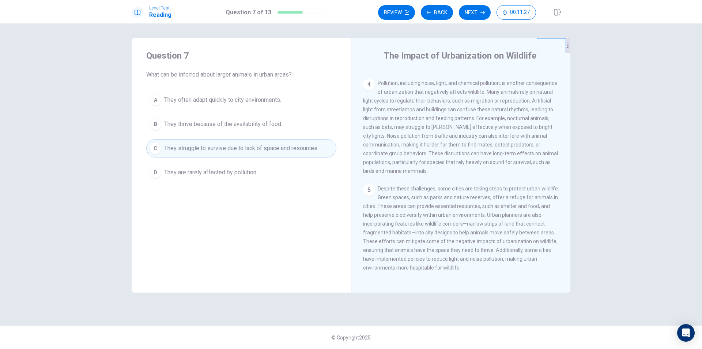
click at [212, 118] on button "B They thrive because of the availability of food." at bounding box center [241, 124] width 190 height 18
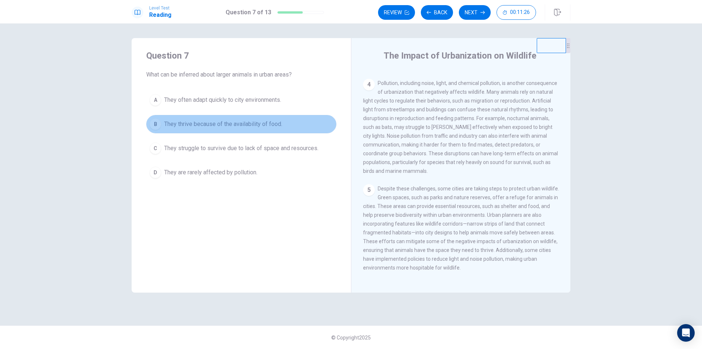
click at [217, 131] on button "B They thrive because of the availability of food." at bounding box center [241, 124] width 190 height 18
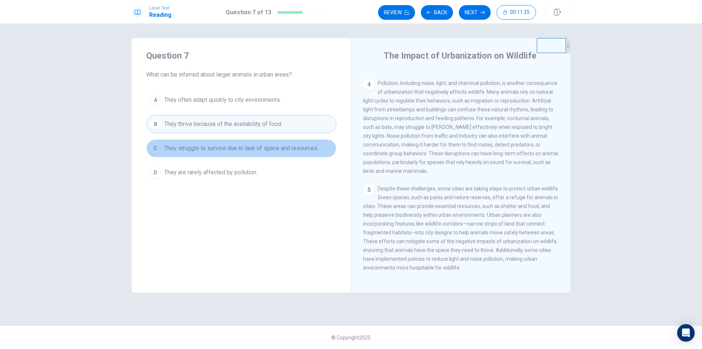
click at [227, 142] on button "C They struggle to survive due to lack of space and resources." at bounding box center [241, 148] width 190 height 18
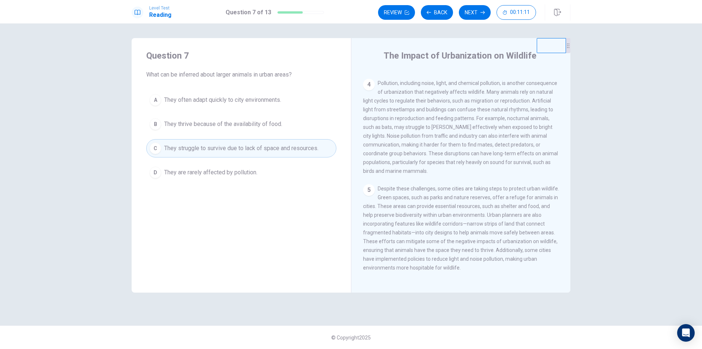
click at [204, 116] on button "B They thrive because of the availability of food." at bounding box center [241, 124] width 190 height 18
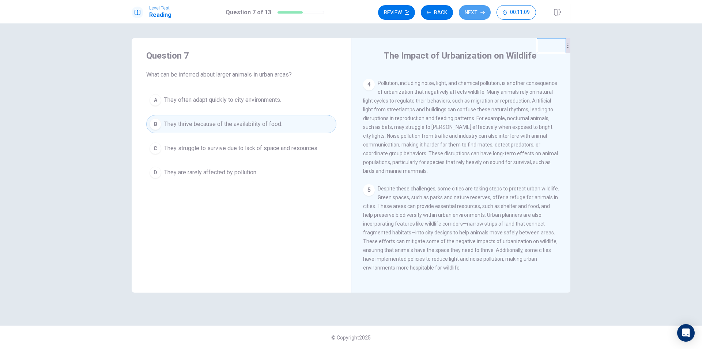
click at [460, 12] on button "Next" at bounding box center [475, 12] width 32 height 15
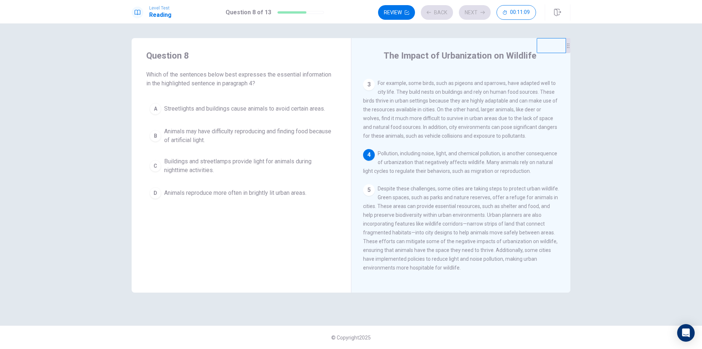
scroll to position [163, 0]
click at [177, 121] on div "A Streetlights and buildings cause animals to avoid certain areas. B Animals ma…" at bounding box center [241, 150] width 190 height 102
click at [197, 138] on span "Animals may have difficulty reproducing and finding food because of artificial …" at bounding box center [248, 136] width 169 height 18
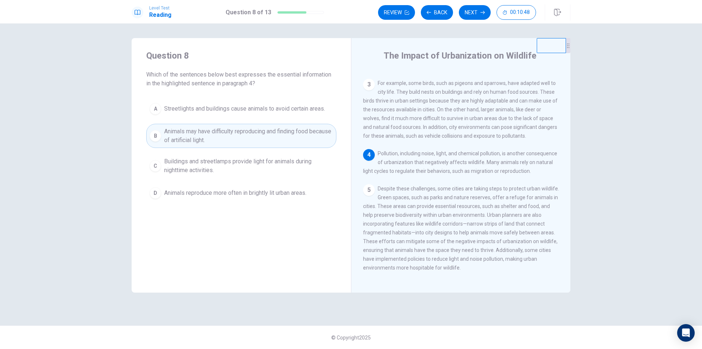
click at [202, 153] on div "A Streetlights and buildings cause animals to avoid certain areas. B Animals ma…" at bounding box center [241, 150] width 190 height 102
click at [205, 168] on span "Buildings and streetlamps provide light for animals during nighttime activities." at bounding box center [248, 166] width 169 height 18
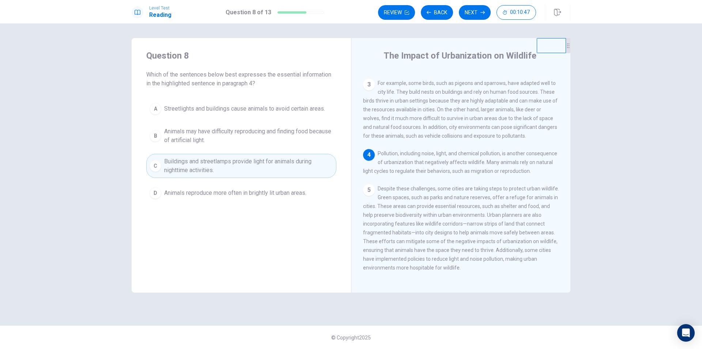
click at [209, 190] on span "Animals reproduce more often in brightly lit urban areas." at bounding box center [235, 192] width 142 height 9
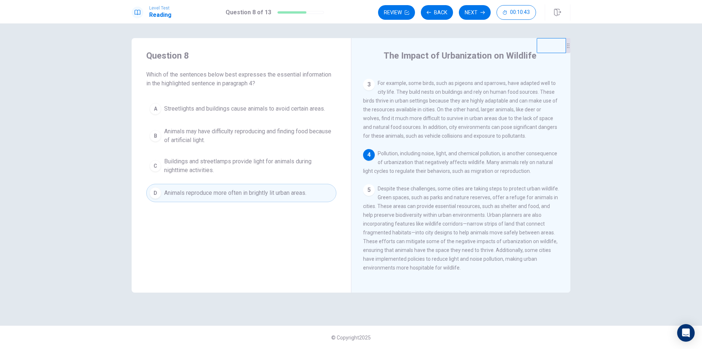
click at [243, 133] on span "Animals may have difficulty reproducing and finding food because of artificial …" at bounding box center [248, 136] width 169 height 18
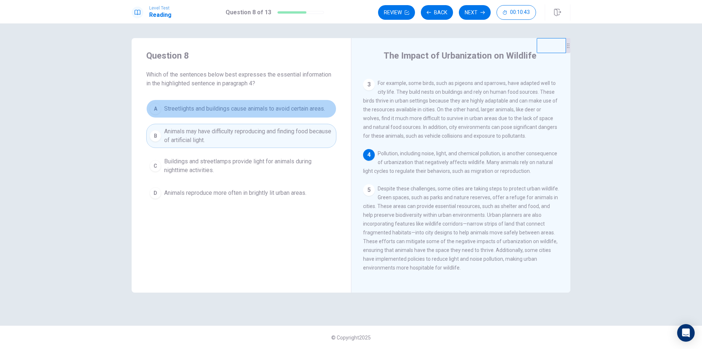
click at [229, 109] on span "Streetlights and buildings cause animals to avoid certain areas." at bounding box center [244, 108] width 161 height 9
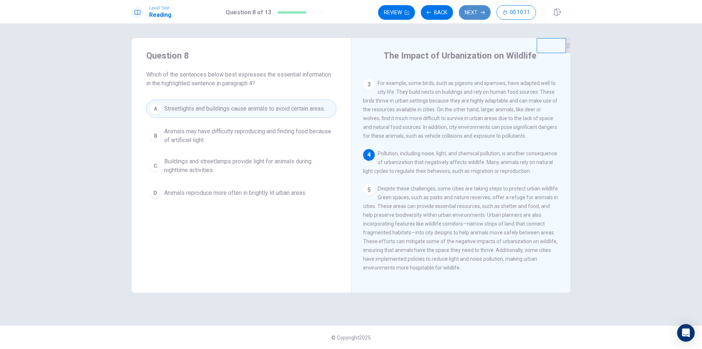
click at [469, 18] on button "Next" at bounding box center [475, 12] width 32 height 15
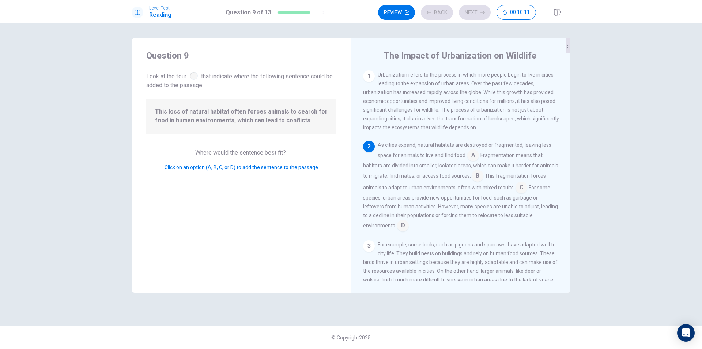
scroll to position [26, 0]
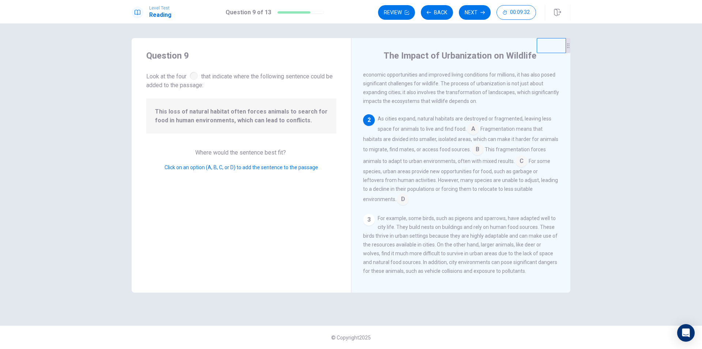
click at [484, 151] on input at bounding box center [478, 150] width 12 height 12
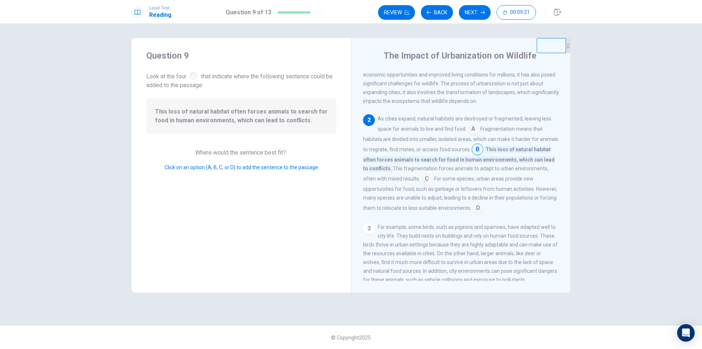
click at [482, 209] on input at bounding box center [478, 209] width 12 height 12
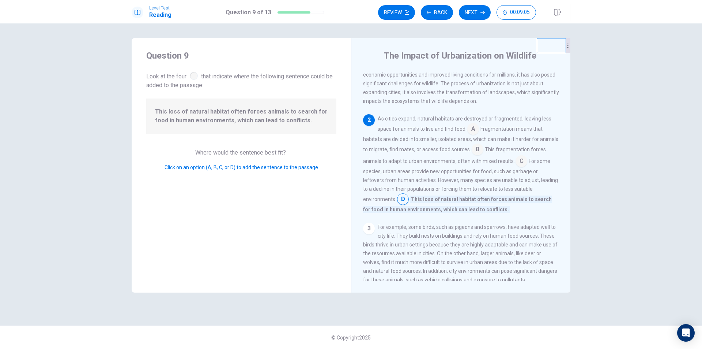
click at [478, 129] on input at bounding box center [473, 130] width 12 height 12
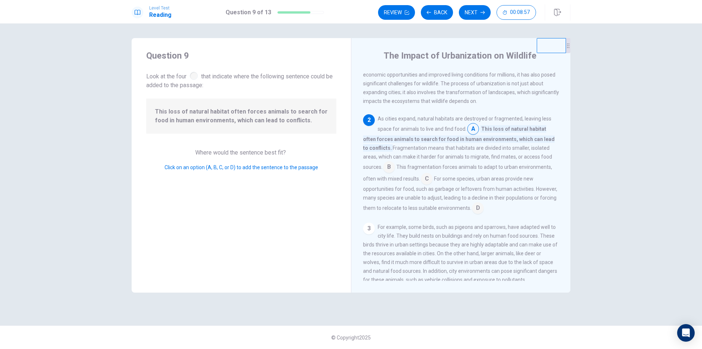
click at [390, 167] on input at bounding box center [389, 168] width 12 height 12
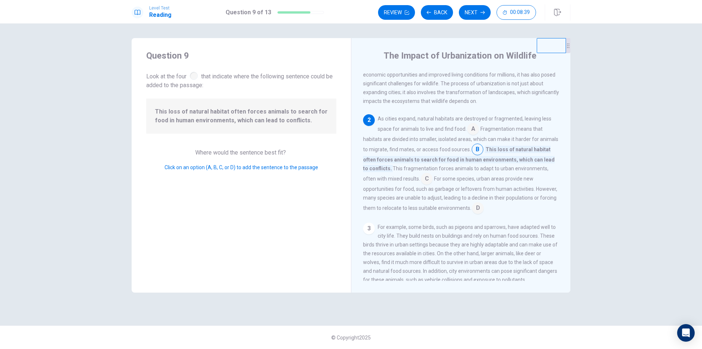
click at [427, 182] on input at bounding box center [427, 179] width 12 height 12
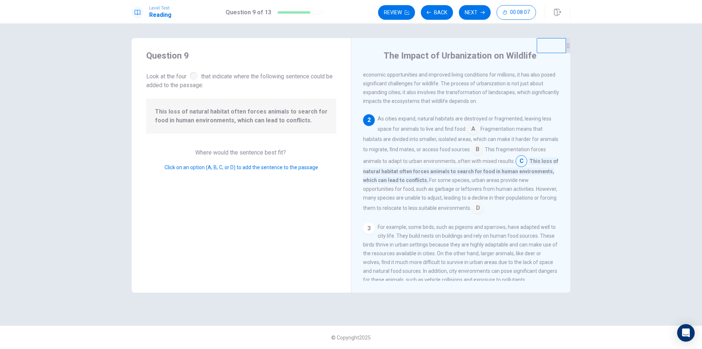
click at [484, 151] on input at bounding box center [478, 150] width 12 height 12
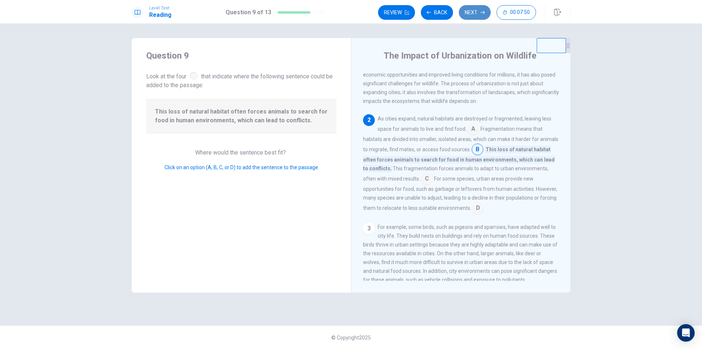
click at [470, 15] on button "Next" at bounding box center [475, 12] width 32 height 15
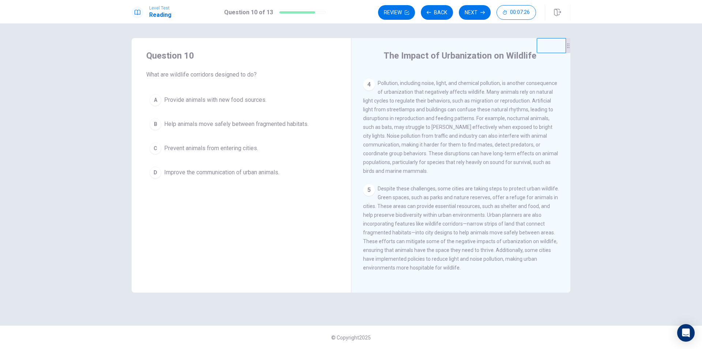
scroll to position [227, 0]
click at [168, 128] on span "Help animals move safely between fragmented habitats." at bounding box center [236, 124] width 144 height 9
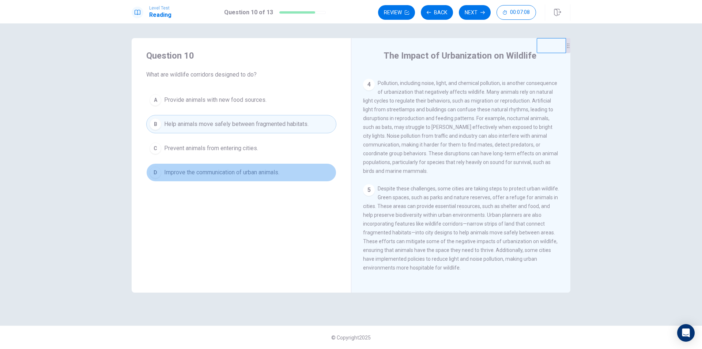
click at [237, 175] on span "Improve the communication of urban animals." at bounding box center [221, 172] width 115 height 9
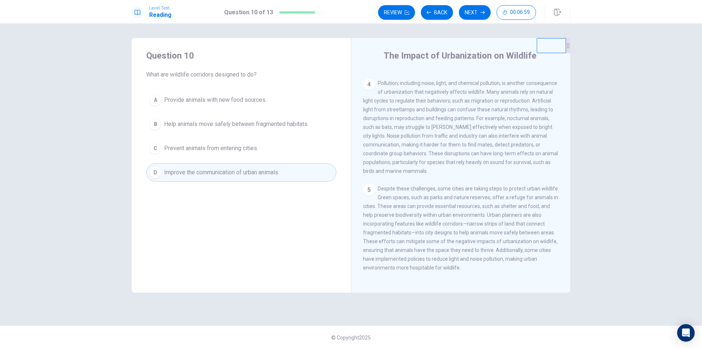
click at [197, 119] on button "B Help animals move safely between fragmented habitats." at bounding box center [241, 124] width 190 height 18
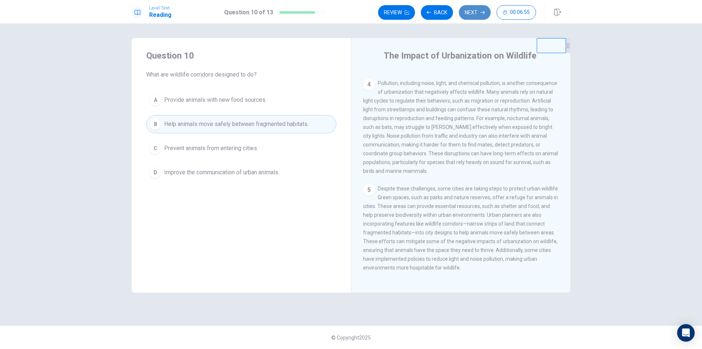
click at [474, 12] on button "Next" at bounding box center [475, 12] width 32 height 15
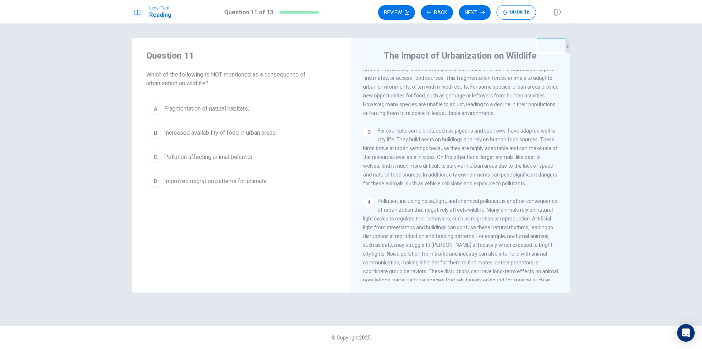
scroll to position [80, 0]
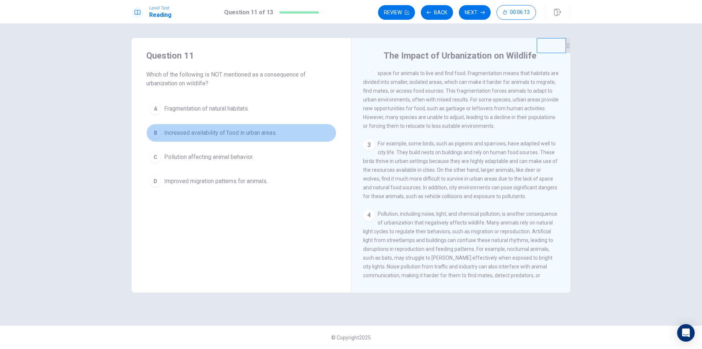
click at [225, 134] on span "Increased availability of food in urban areas." at bounding box center [220, 132] width 113 height 9
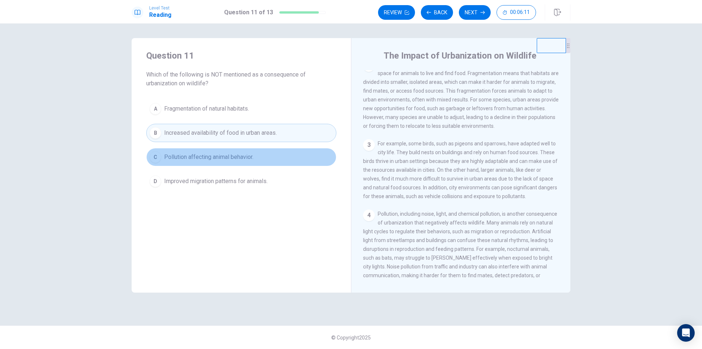
click at [219, 157] on span "Pollution affecting animal behavior." at bounding box center [208, 157] width 89 height 9
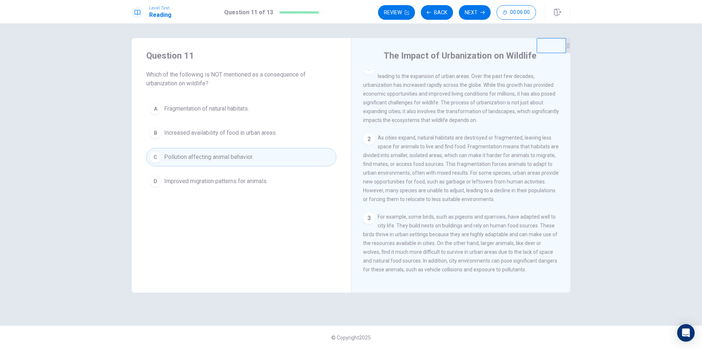
scroll to position [0, 0]
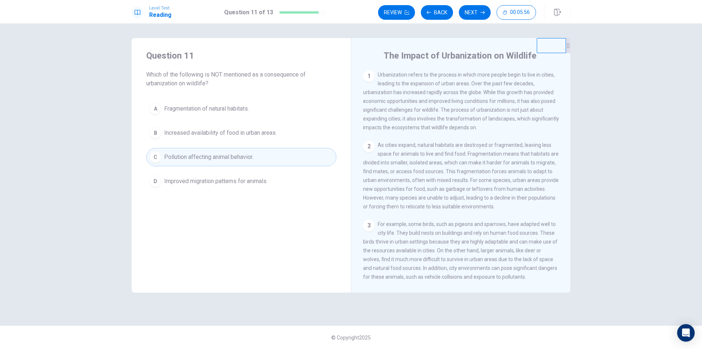
drag, startPoint x: 476, startPoint y: 174, endPoint x: 504, endPoint y: 174, distance: 27.4
click at [504, 174] on span "As cities expand, natural habitats are destroyed or fragmented, leaving less sp…" at bounding box center [461, 175] width 196 height 67
click at [215, 197] on div "Question 11 Which of the following is NOT mentioned as a consequence of urbaniz…" at bounding box center [241, 120] width 219 height 164
click at [233, 187] on button "D Improved migration patterns for animals." at bounding box center [241, 181] width 190 height 18
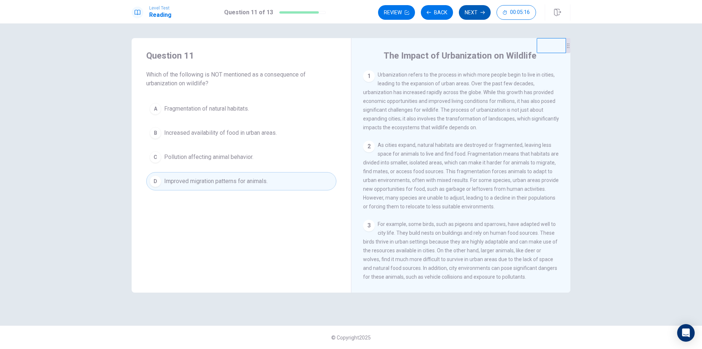
click at [466, 13] on button "Next" at bounding box center [475, 12] width 32 height 15
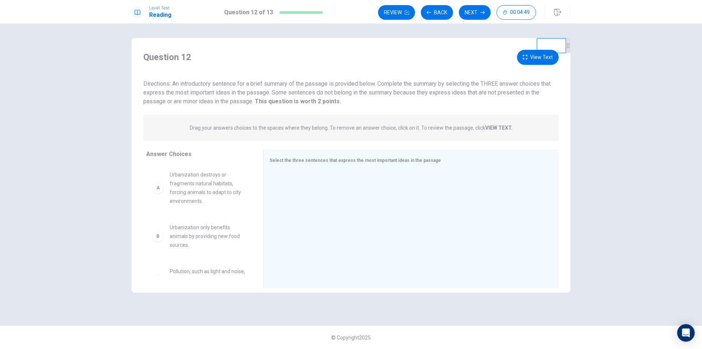
click at [206, 191] on span "Urbanization destroys or fragments natural habitats, forcing animals to adapt t…" at bounding box center [208, 187] width 76 height 35
click at [156, 191] on div "A" at bounding box center [158, 188] width 12 height 12
drag, startPoint x: 177, startPoint y: 188, endPoint x: 330, endPoint y: 203, distance: 154.3
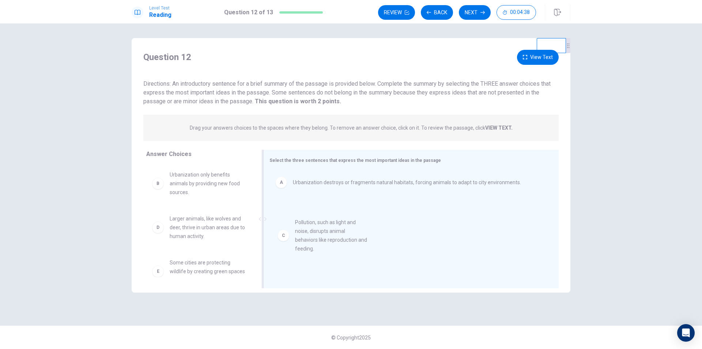
drag, startPoint x: 198, startPoint y: 228, endPoint x: 330, endPoint y: 233, distance: 131.4
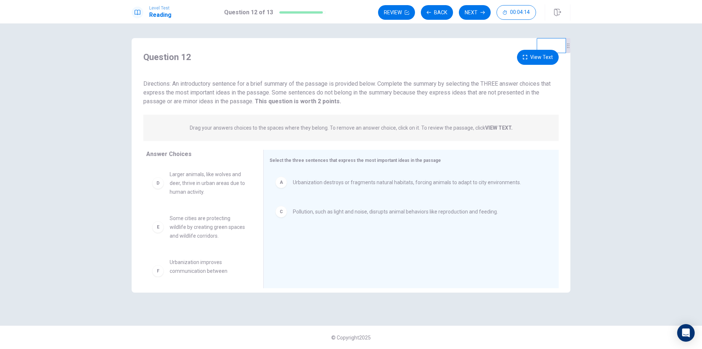
scroll to position [57, 0]
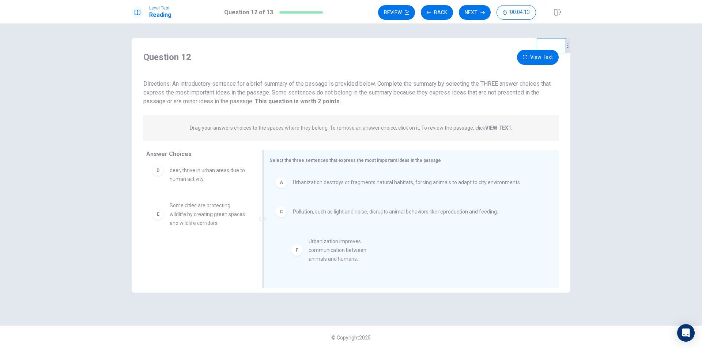
drag, startPoint x: 199, startPoint y: 258, endPoint x: 346, endPoint y: 249, distance: 147.3
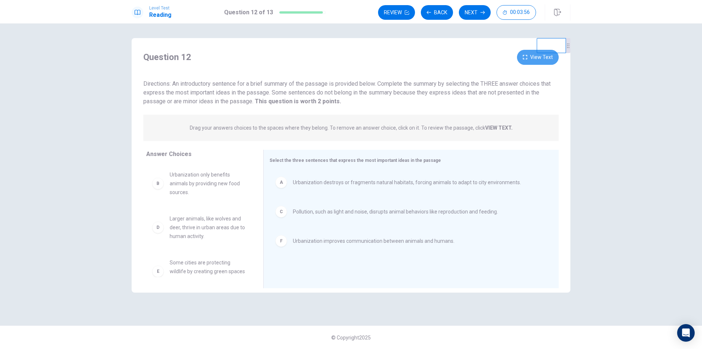
click at [531, 57] on button "View Text" at bounding box center [538, 57] width 42 height 15
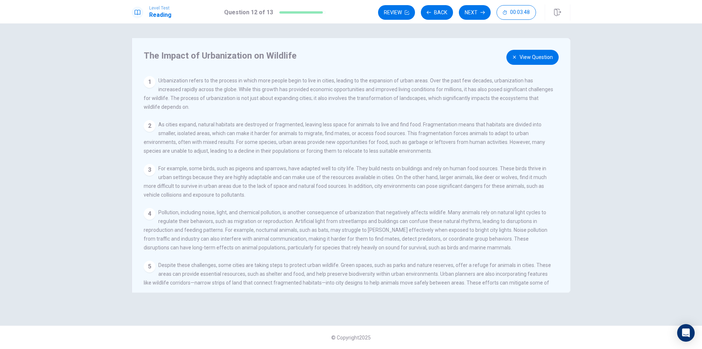
drag, startPoint x: 162, startPoint y: 172, endPoint x: 286, endPoint y: 167, distance: 123.4
click at [288, 162] on div "View Question 1 Urbanization refers to the process in which more people begin t…" at bounding box center [353, 181] width 419 height 210
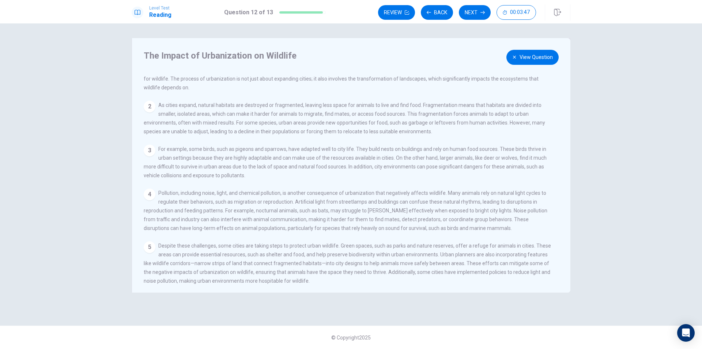
scroll to position [35, 0]
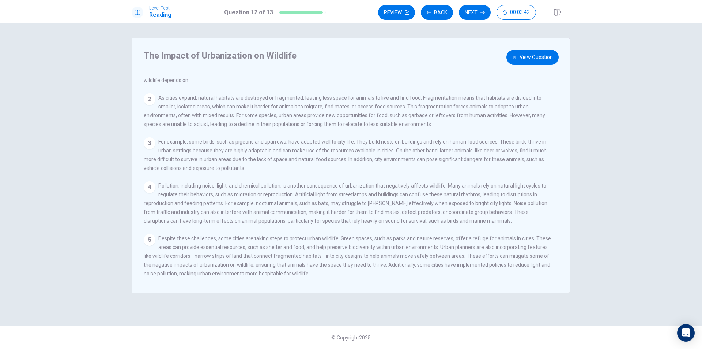
click at [539, 57] on button "View Question" at bounding box center [533, 57] width 52 height 15
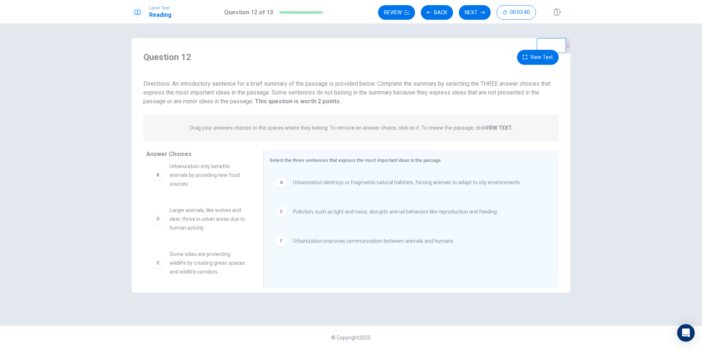
scroll to position [13, 0]
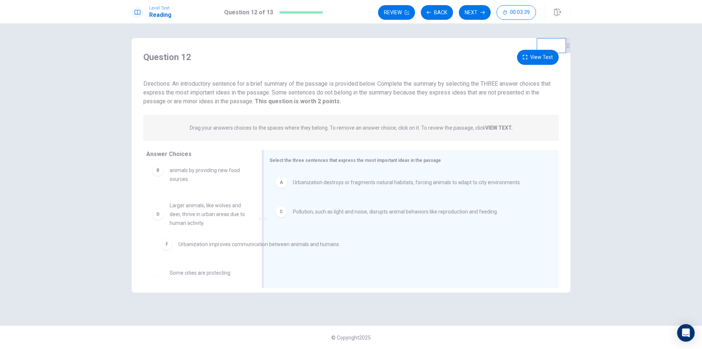
drag, startPoint x: 307, startPoint y: 242, endPoint x: 190, endPoint y: 247, distance: 116.8
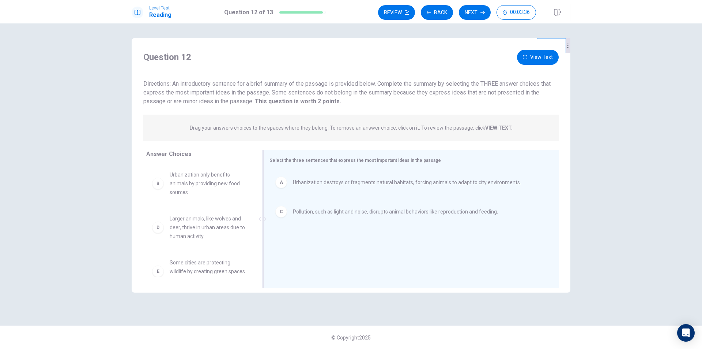
scroll to position [57, 0]
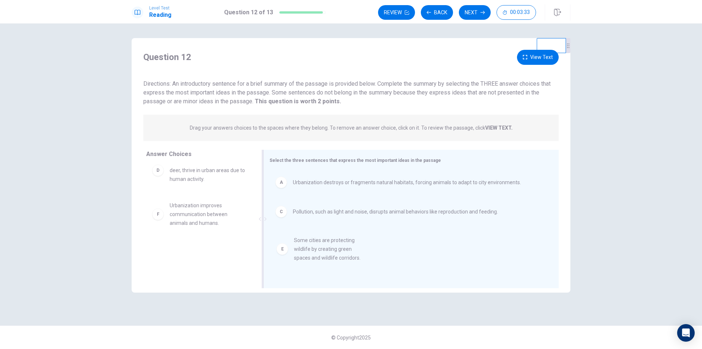
drag, startPoint x: 196, startPoint y: 217, endPoint x: 337, endPoint y: 254, distance: 145.4
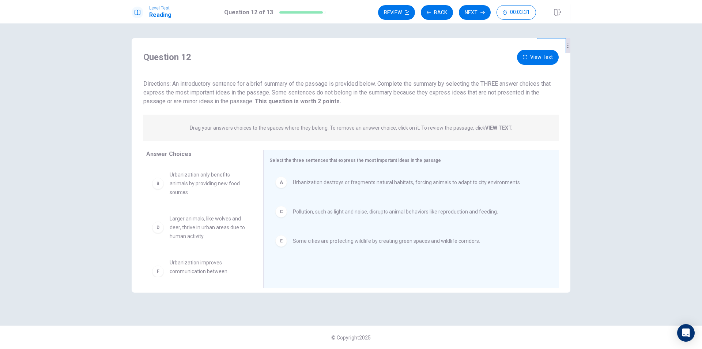
click at [524, 49] on div "Question 12 View Text Directions: An introductory sentence for a brief summary …" at bounding box center [351, 165] width 439 height 254
click at [527, 57] on icon "button" at bounding box center [525, 57] width 4 height 4
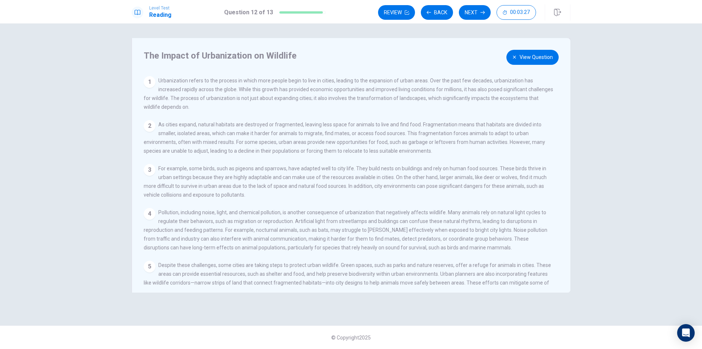
click at [517, 63] on button "View Question" at bounding box center [533, 57] width 52 height 15
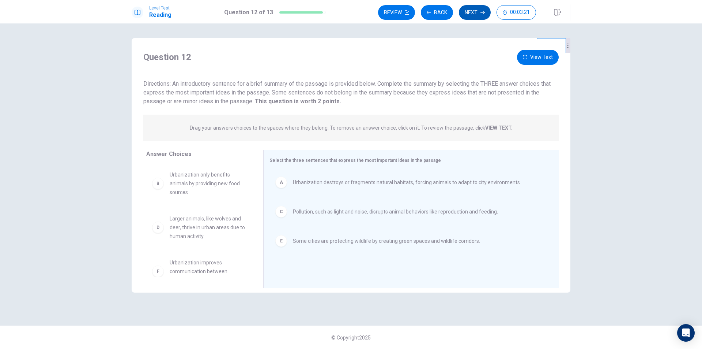
click at [469, 14] on button "Next" at bounding box center [475, 12] width 32 height 15
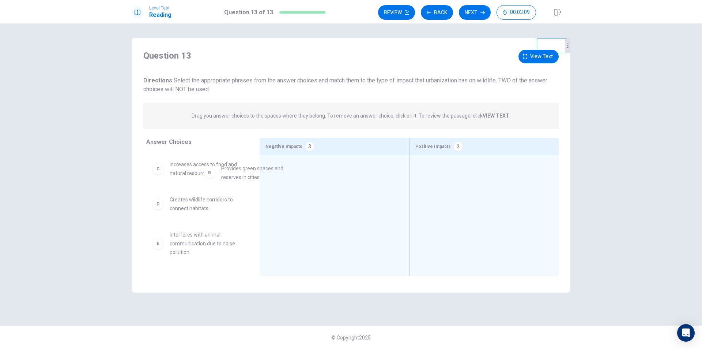
scroll to position [31, 0]
drag, startPoint x: 199, startPoint y: 168, endPoint x: 322, endPoint y: 181, distance: 124.0
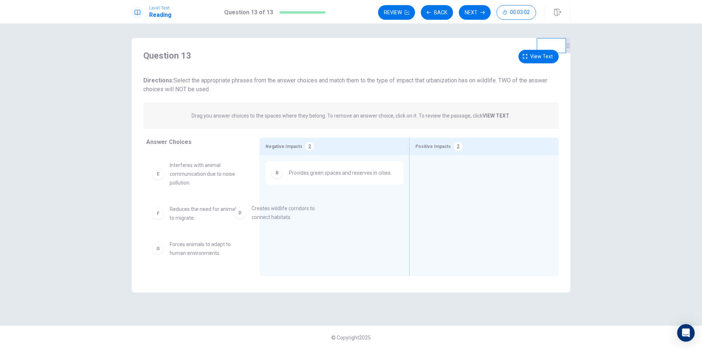
scroll to position [67, 0]
drag, startPoint x: 206, startPoint y: 172, endPoint x: 323, endPoint y: 193, distance: 119.2
drag, startPoint x: 304, startPoint y: 203, endPoint x: 432, endPoint y: 202, distance: 128.7
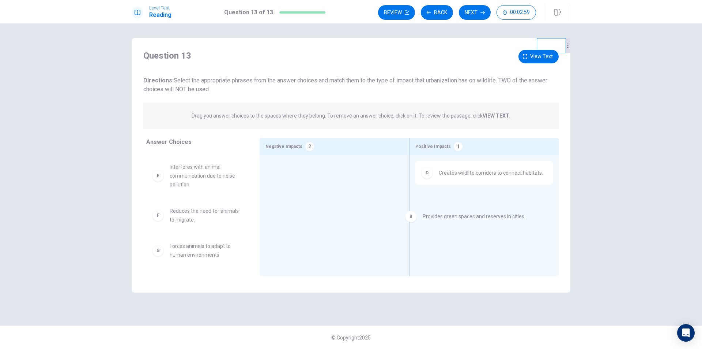
drag, startPoint x: 345, startPoint y: 173, endPoint x: 486, endPoint y: 217, distance: 148.1
drag, startPoint x: 473, startPoint y: 204, endPoint x: 320, endPoint y: 190, distance: 153.8
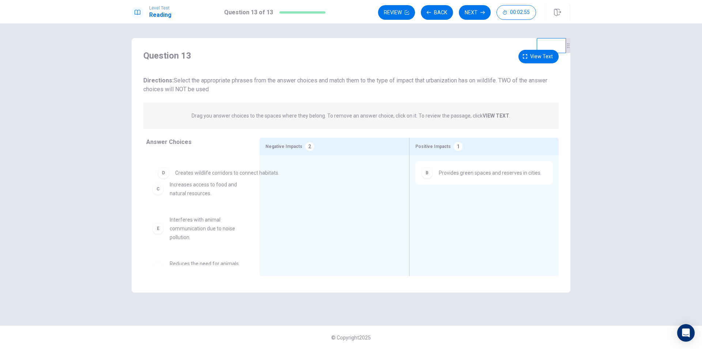
drag, startPoint x: 327, startPoint y: 179, endPoint x: 203, endPoint y: 177, distance: 123.6
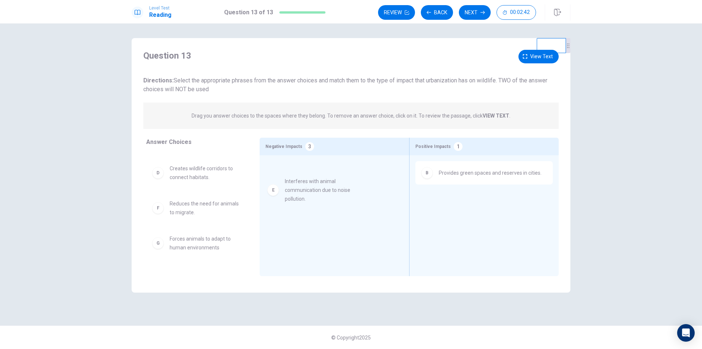
drag, startPoint x: 197, startPoint y: 219, endPoint x: 344, endPoint y: 185, distance: 151.1
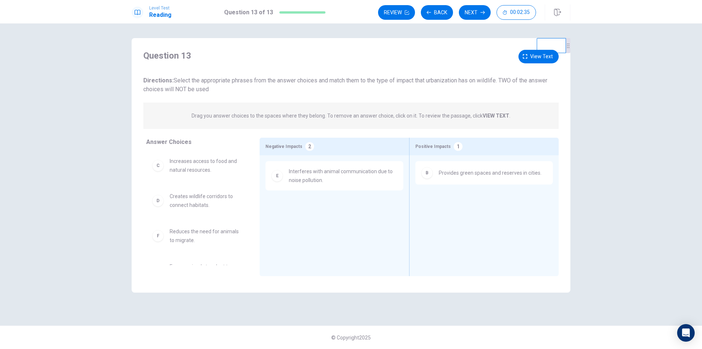
scroll to position [57, 0]
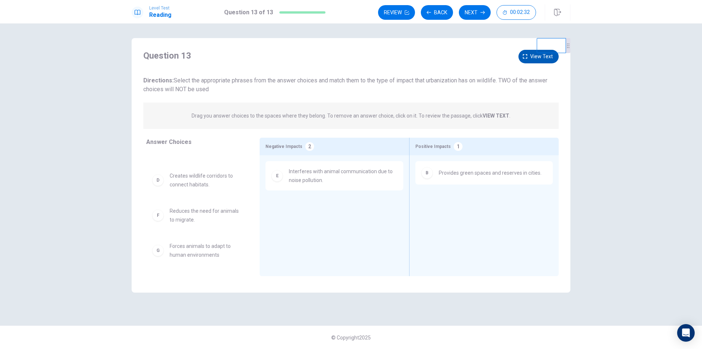
click at [524, 54] on button "View text" at bounding box center [539, 57] width 40 height 14
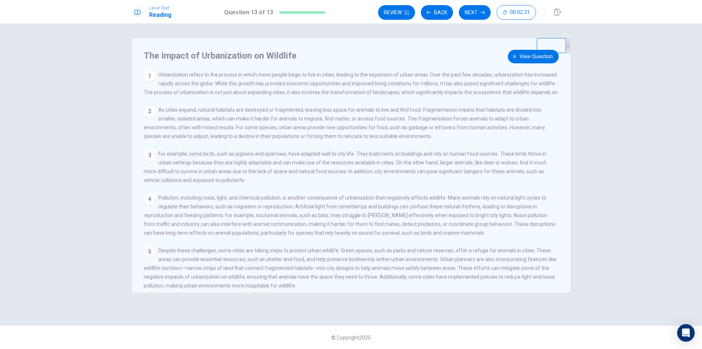
scroll to position [26, 0]
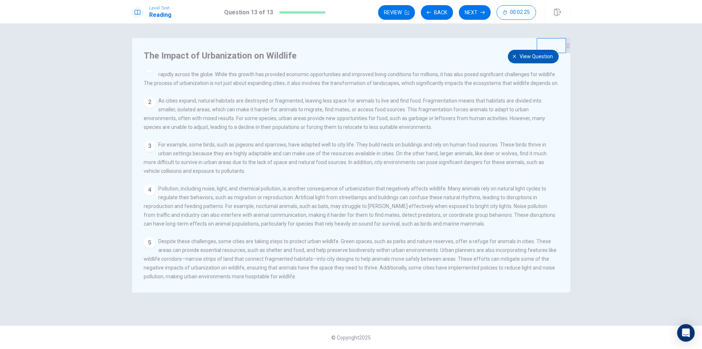
click at [528, 56] on span "View question" at bounding box center [536, 56] width 33 height 9
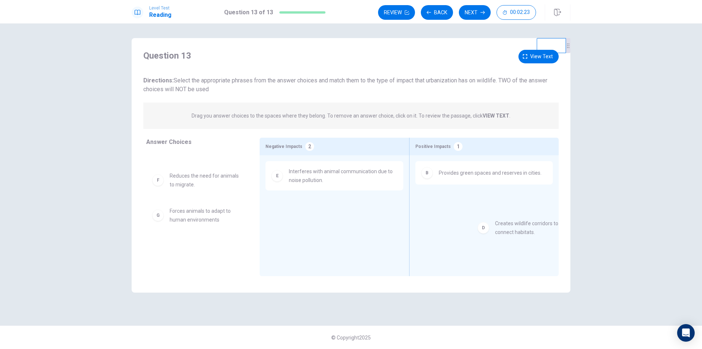
drag, startPoint x: 202, startPoint y: 184, endPoint x: 531, endPoint y: 218, distance: 331.2
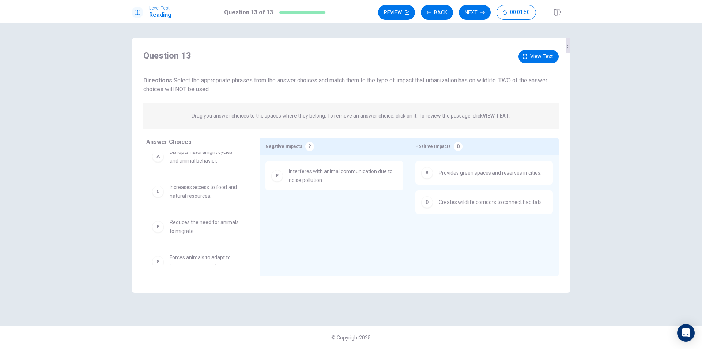
scroll to position [0, 0]
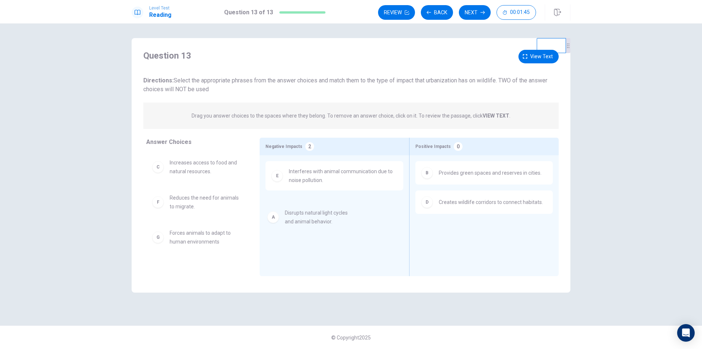
drag, startPoint x: 196, startPoint y: 168, endPoint x: 287, endPoint y: 215, distance: 102.6
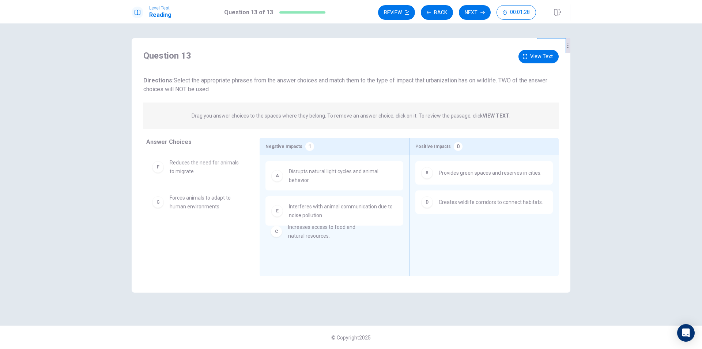
scroll to position [1, 0]
drag, startPoint x: 214, startPoint y: 166, endPoint x: 336, endPoint y: 236, distance: 140.6
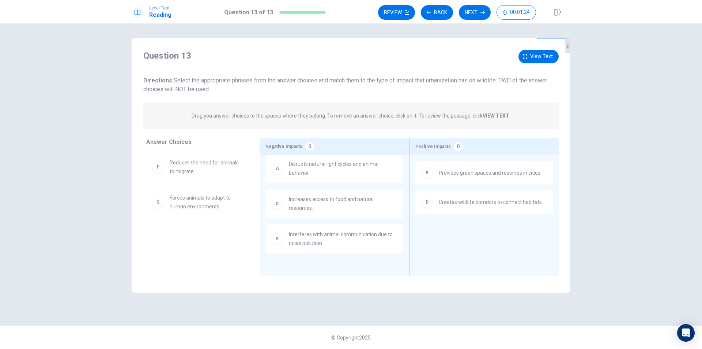
scroll to position [0, 0]
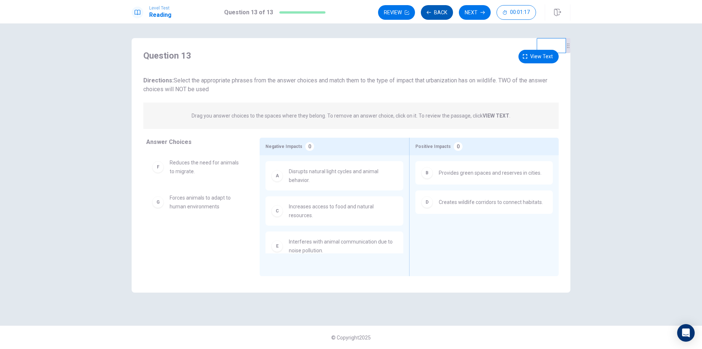
click at [442, 12] on button "Back" at bounding box center [437, 12] width 32 height 15
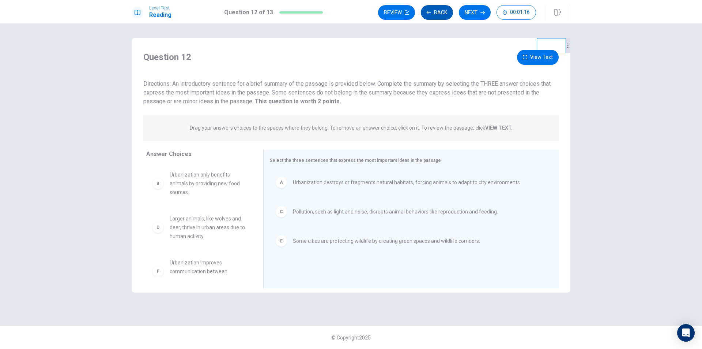
click at [440, 14] on button "Back" at bounding box center [437, 12] width 32 height 15
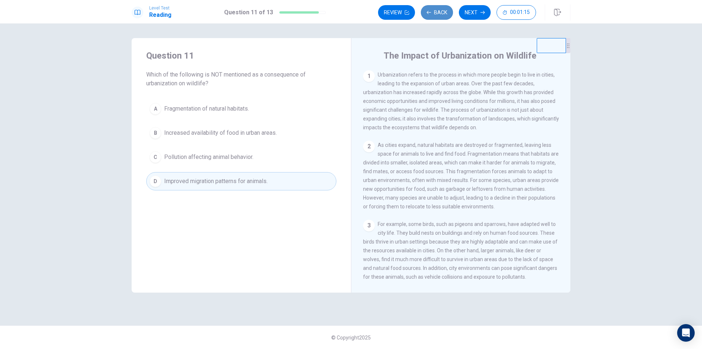
click at [440, 14] on button "Back" at bounding box center [437, 12] width 32 height 15
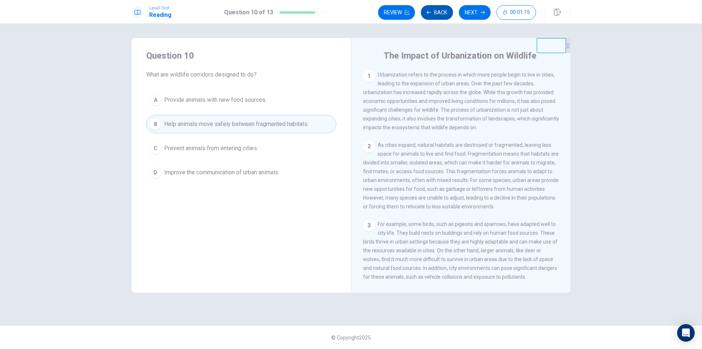
click at [440, 14] on button "Back" at bounding box center [437, 12] width 32 height 15
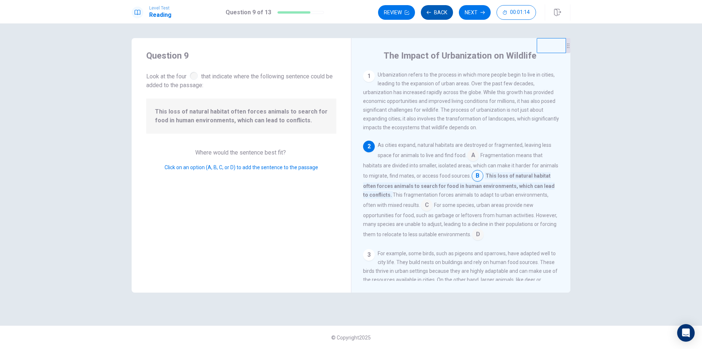
scroll to position [35, 0]
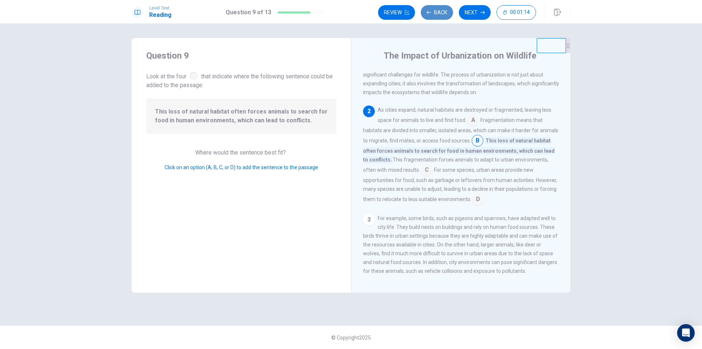
click at [440, 14] on button "Back" at bounding box center [437, 12] width 32 height 15
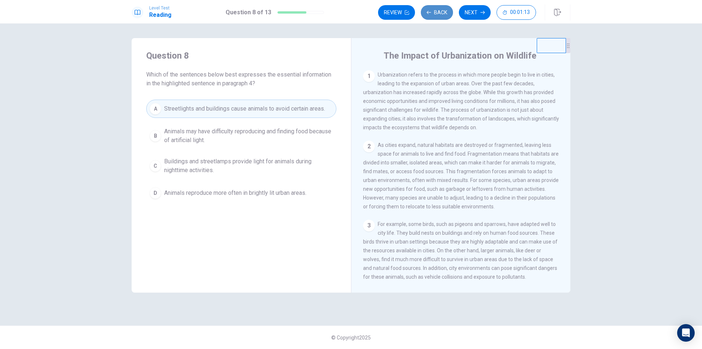
click at [440, 14] on button "Back" at bounding box center [437, 12] width 32 height 15
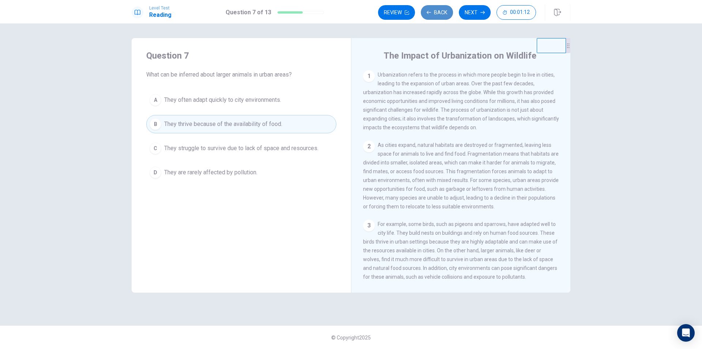
click at [440, 14] on button "Back" at bounding box center [437, 12] width 32 height 15
drag, startPoint x: 570, startPoint y: 127, endPoint x: 571, endPoint y: 172, distance: 45.7
click at [571, 173] on div "Question 6 Why is noise pollution a problem for wildlife? A It causes animals t…" at bounding box center [351, 174] width 462 height 272
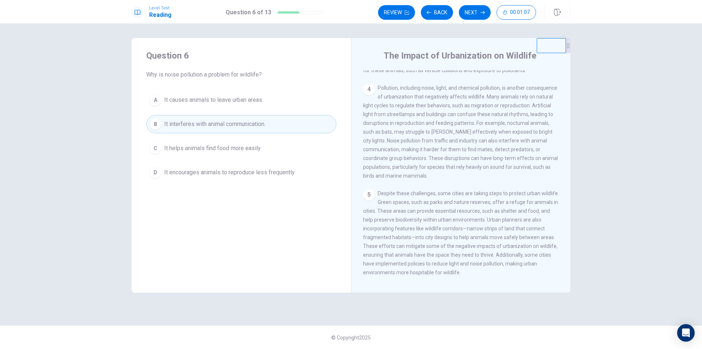
scroll to position [227, 0]
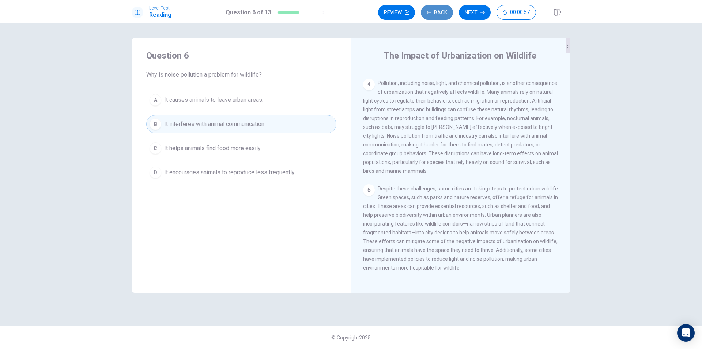
click at [434, 13] on button "Back" at bounding box center [437, 12] width 32 height 15
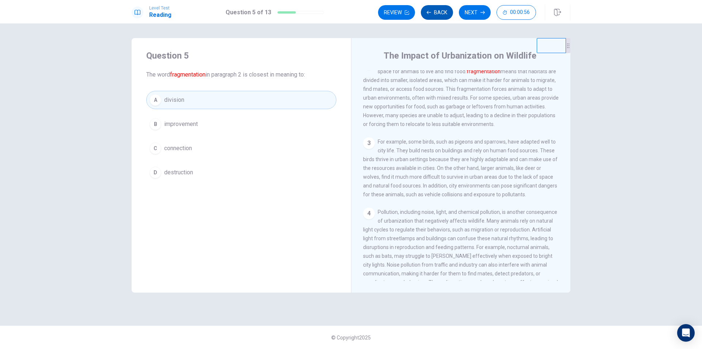
scroll to position [73, 0]
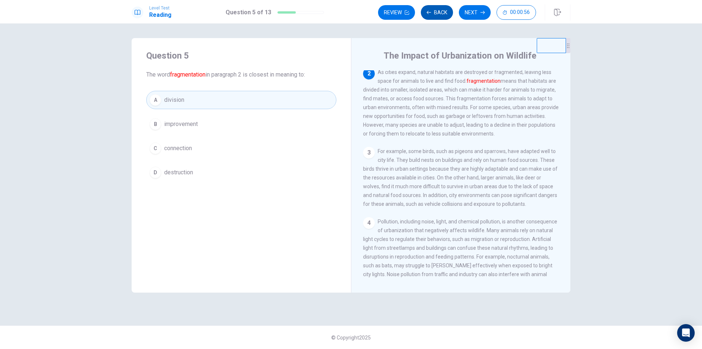
click at [434, 13] on button "Back" at bounding box center [437, 12] width 32 height 15
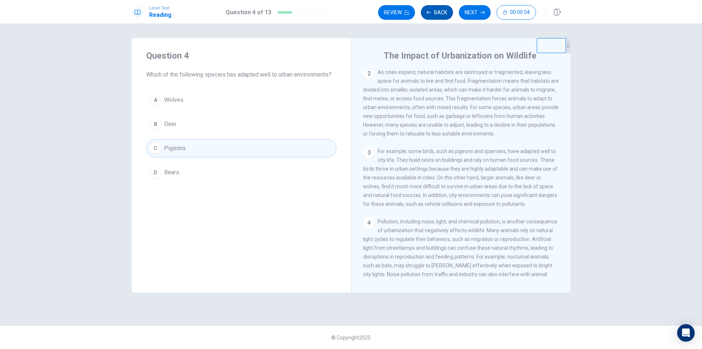
click at [434, 13] on button "Back" at bounding box center [437, 12] width 32 height 15
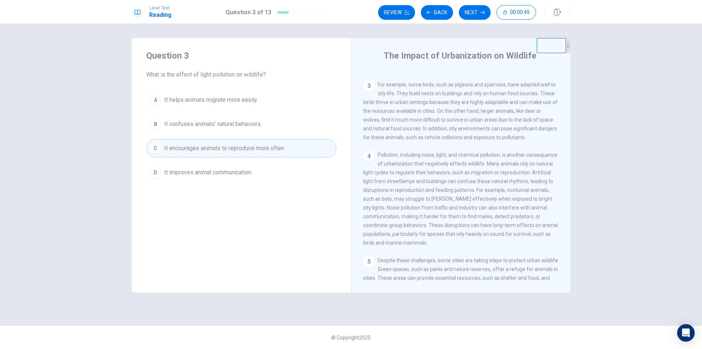
scroll to position [142, 0]
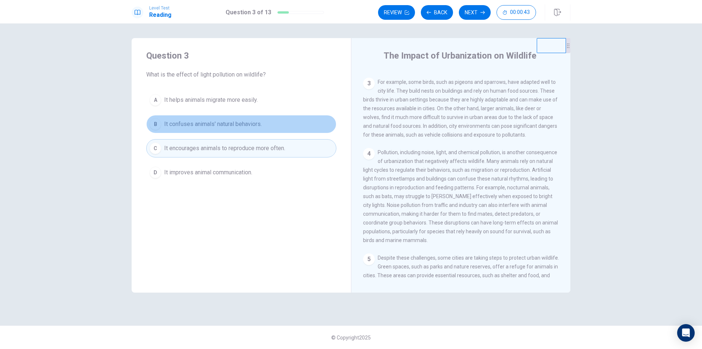
click at [222, 125] on span "It confuses animals' natural behaviors." at bounding box center [213, 124] width 98 height 9
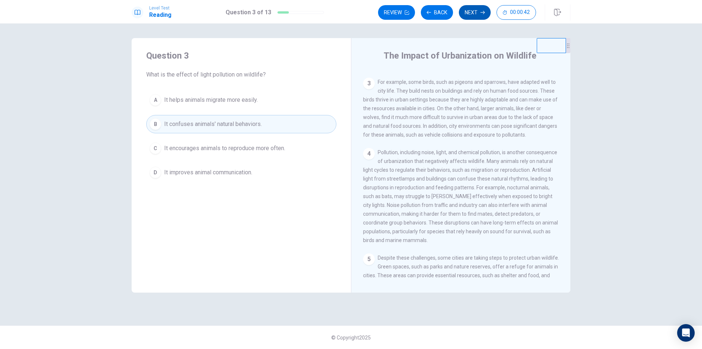
click at [464, 12] on button "Next" at bounding box center [475, 12] width 32 height 15
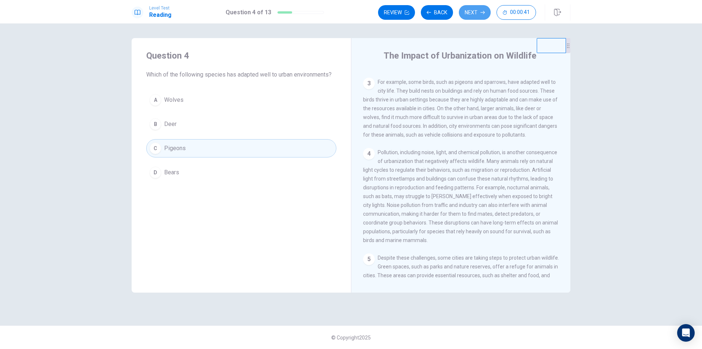
click at [464, 12] on button "Next" at bounding box center [475, 12] width 32 height 15
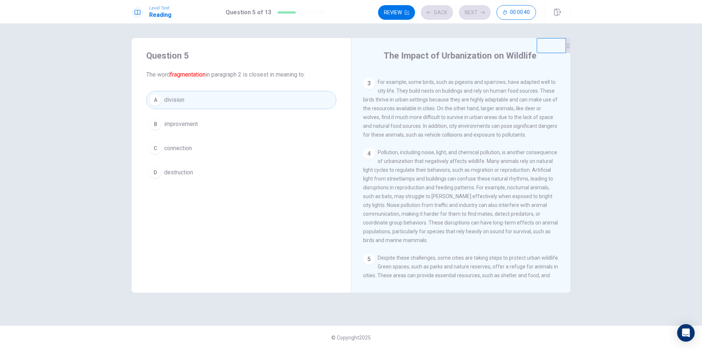
scroll to position [73, 0]
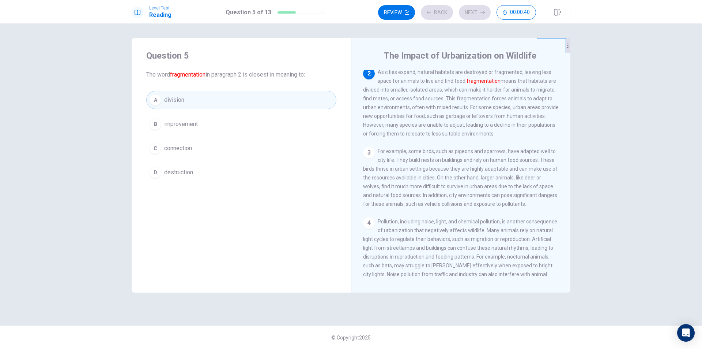
click at [467, 11] on div "Review Back Next 00:00:40" at bounding box center [457, 12] width 158 height 15
click at [467, 11] on button "Next" at bounding box center [475, 12] width 32 height 15
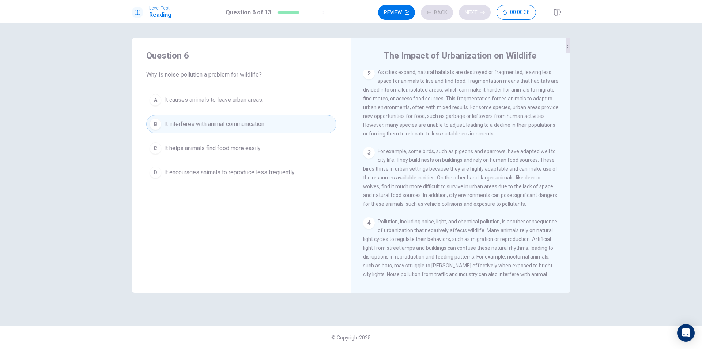
click at [467, 11] on div "Review Back Next 00:00:38" at bounding box center [457, 12] width 158 height 15
click at [469, 14] on button "Next" at bounding box center [475, 12] width 32 height 15
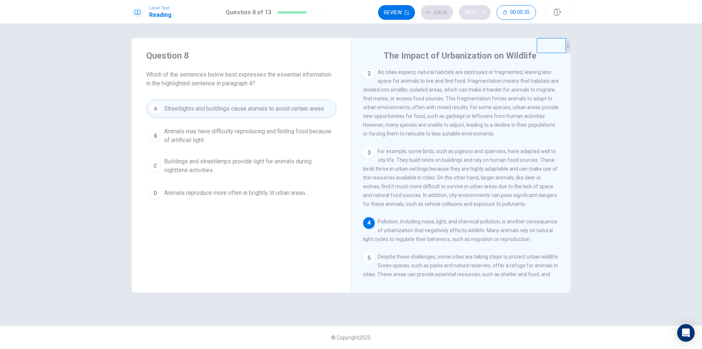
scroll to position [127, 0]
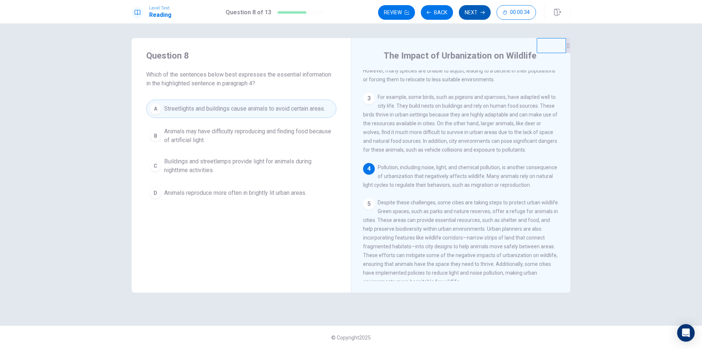
click at [469, 14] on button "Next" at bounding box center [475, 12] width 32 height 15
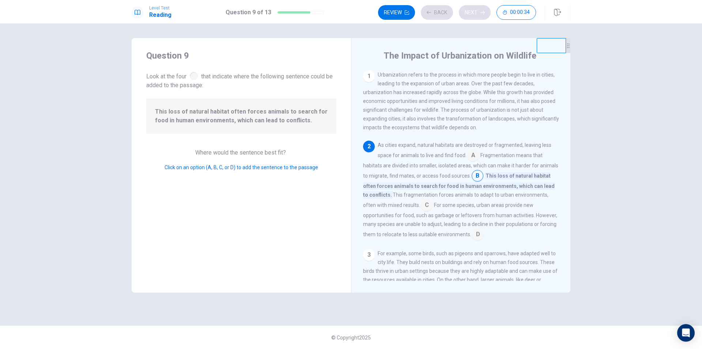
scroll to position [35, 0]
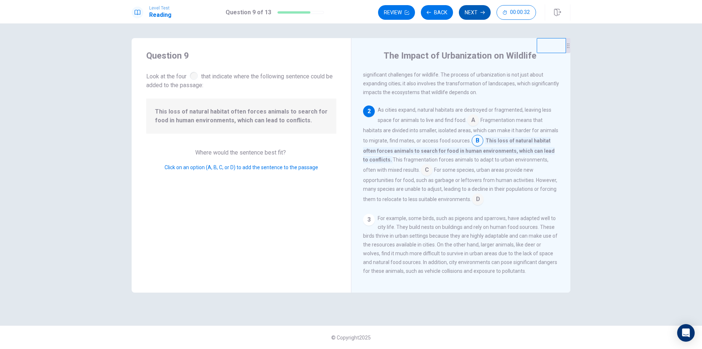
click at [469, 14] on button "Next" at bounding box center [475, 12] width 32 height 15
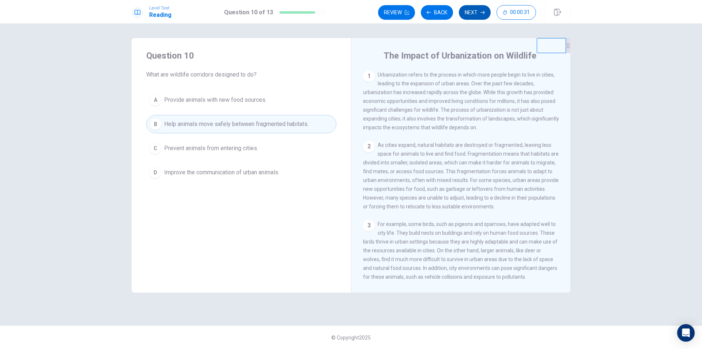
click at [469, 14] on button "Next" at bounding box center [475, 12] width 32 height 15
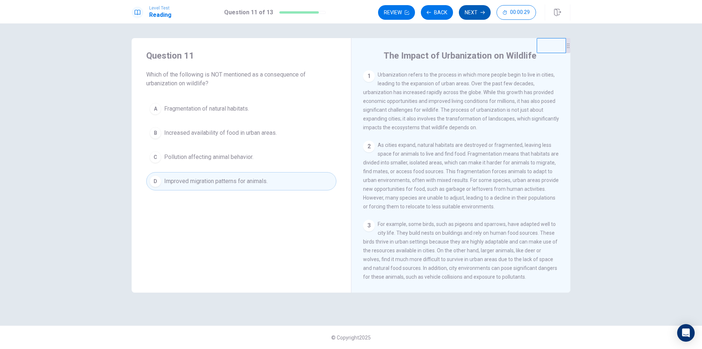
click at [469, 14] on button "Next" at bounding box center [475, 12] width 32 height 15
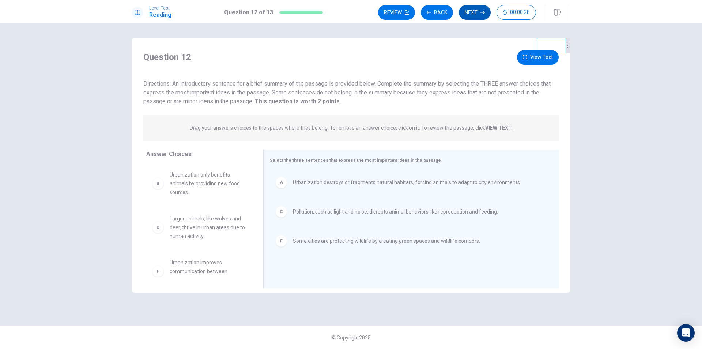
click at [469, 14] on button "Next" at bounding box center [475, 12] width 32 height 15
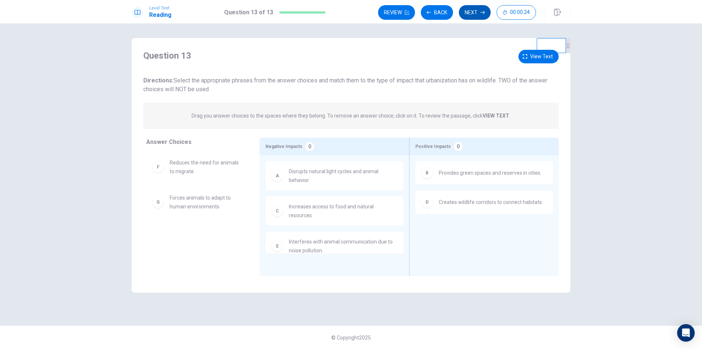
click at [474, 17] on button "Next" at bounding box center [475, 12] width 32 height 15
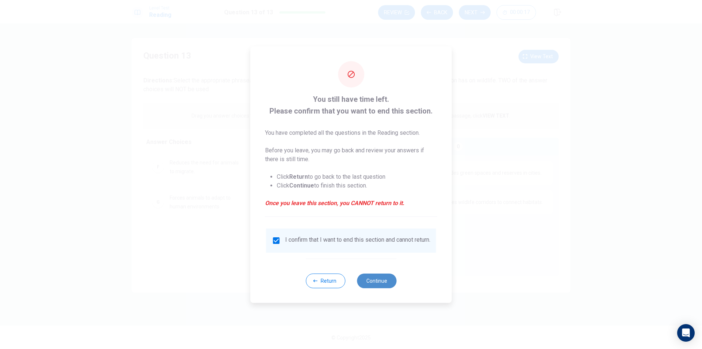
click at [371, 282] on button "Continue" at bounding box center [377, 280] width 40 height 15
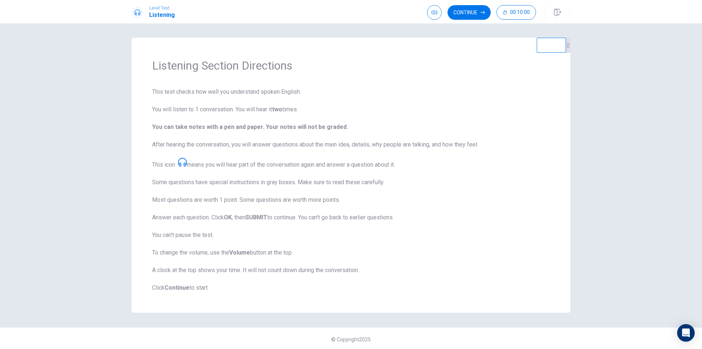
scroll to position [0, 0]
click at [460, 12] on button "Continue" at bounding box center [469, 12] width 43 height 15
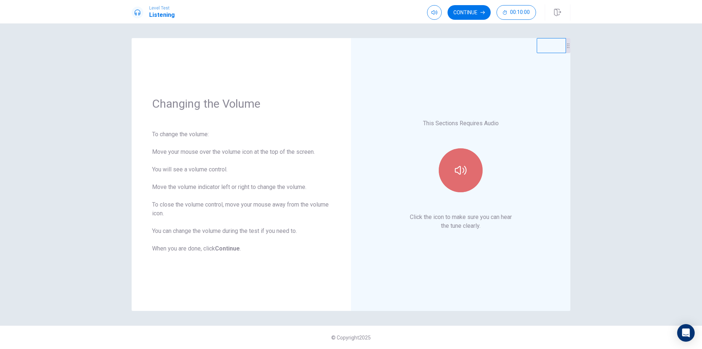
click at [455, 165] on button "button" at bounding box center [461, 170] width 44 height 44
click at [463, 171] on icon "button" at bounding box center [461, 170] width 12 height 12
click at [459, 176] on button "button" at bounding box center [461, 170] width 44 height 44
click at [479, 11] on button "Continue" at bounding box center [469, 12] width 43 height 15
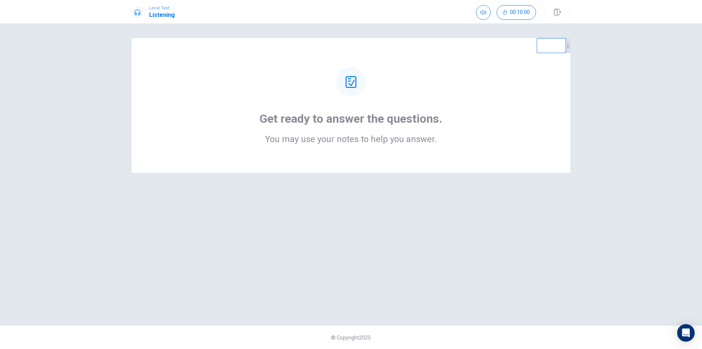
click at [350, 79] on icon at bounding box center [351, 82] width 11 height 12
click at [415, 128] on div "Get ready to answer the questions. You may use your notes to help you answer." at bounding box center [351, 127] width 183 height 32
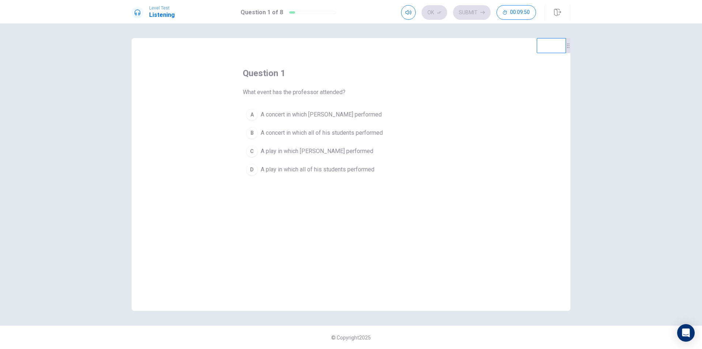
click at [278, 113] on span "A concert in which [PERSON_NAME] performed" at bounding box center [321, 114] width 121 height 9
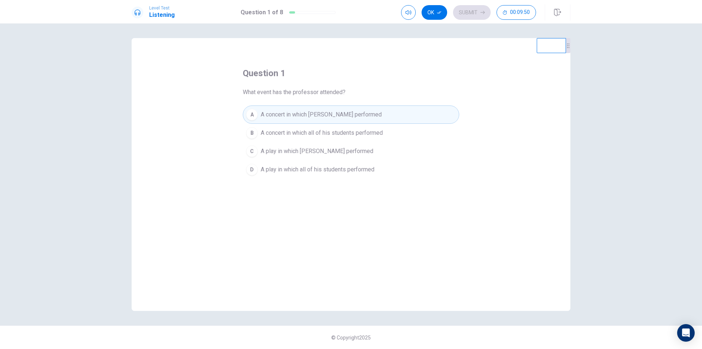
click at [310, 132] on span "A concert in which all of his students performed" at bounding box center [322, 132] width 122 height 9
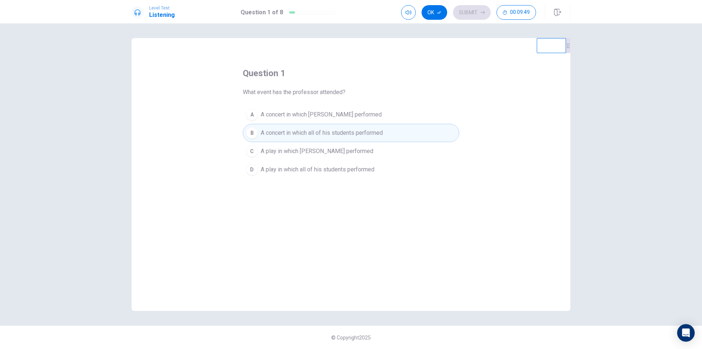
drag, startPoint x: 297, startPoint y: 98, endPoint x: 300, endPoint y: 113, distance: 14.8
click at [297, 98] on div "question 1 What event has the professor attended? A A concert in which [PERSON_…" at bounding box center [351, 122] width 217 height 111
drag, startPoint x: 300, startPoint y: 113, endPoint x: 300, endPoint y: 120, distance: 6.9
click at [300, 113] on span "A concert in which [PERSON_NAME] performed" at bounding box center [321, 114] width 121 height 9
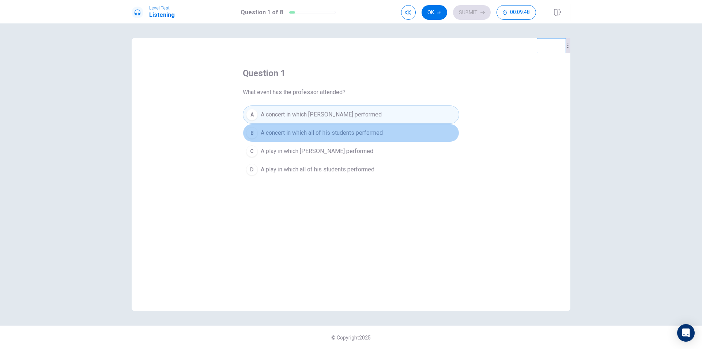
click at [301, 125] on button "B A concert in which all of his students performed" at bounding box center [351, 133] width 217 height 18
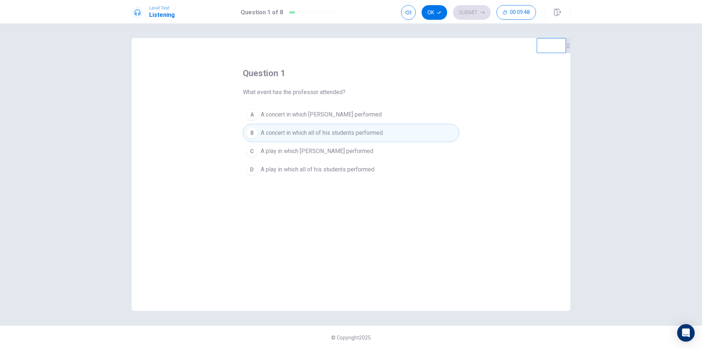
click at [301, 114] on span "A concert in which [PERSON_NAME] performed" at bounding box center [321, 114] width 121 height 9
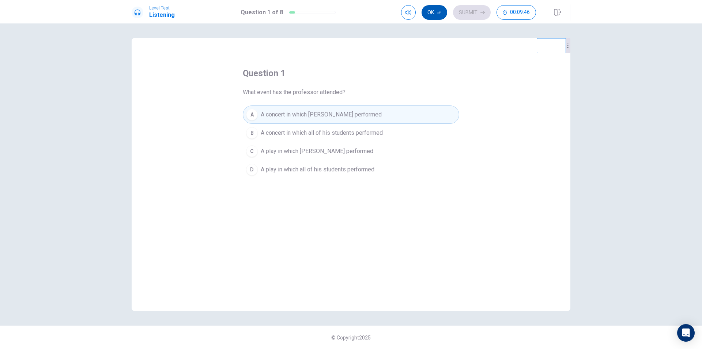
click at [437, 16] on button "Ok" at bounding box center [435, 12] width 26 height 15
click at [467, 14] on button "Submit" at bounding box center [472, 12] width 38 height 15
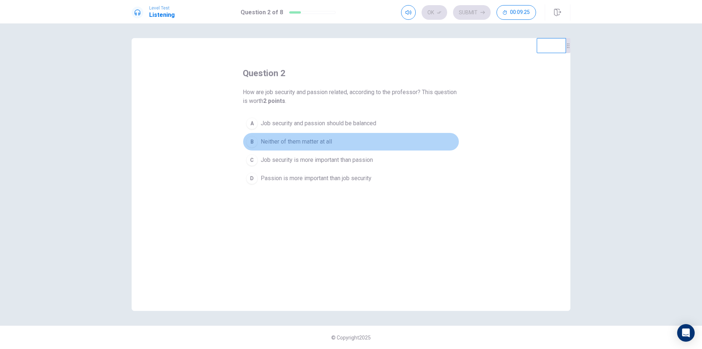
click at [272, 142] on span "Neither of them matter at all" at bounding box center [296, 141] width 71 height 9
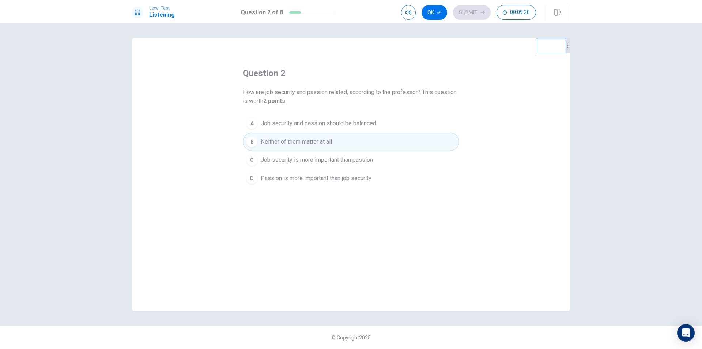
click at [293, 122] on span "Job security and passion should be balanced" at bounding box center [319, 123] width 116 height 9
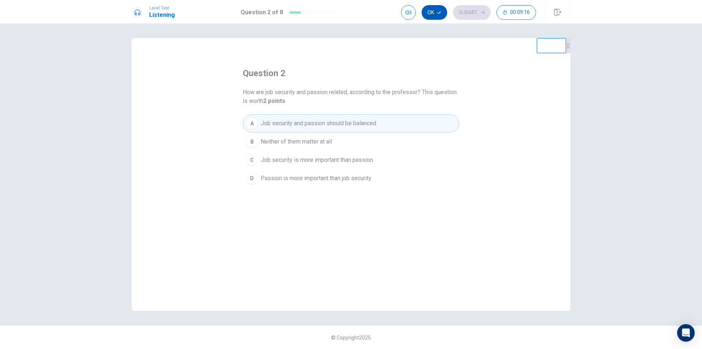
click at [439, 14] on icon "button" at bounding box center [439, 12] width 4 height 4
click at [470, 10] on button "Submit" at bounding box center [472, 12] width 38 height 15
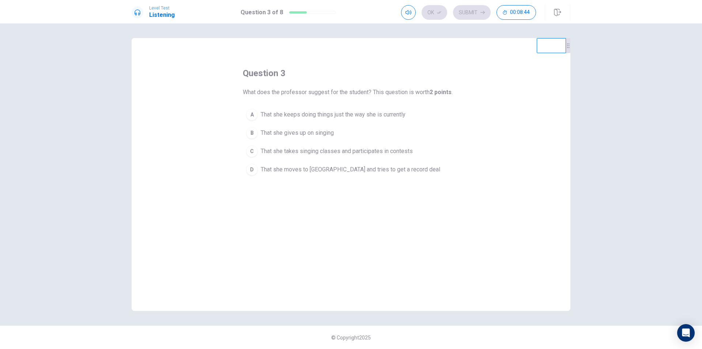
drag, startPoint x: 286, startPoint y: 146, endPoint x: 283, endPoint y: 157, distance: 11.5
click at [285, 146] on button "C That she takes singing classes and participates in contests" at bounding box center [351, 151] width 217 height 18
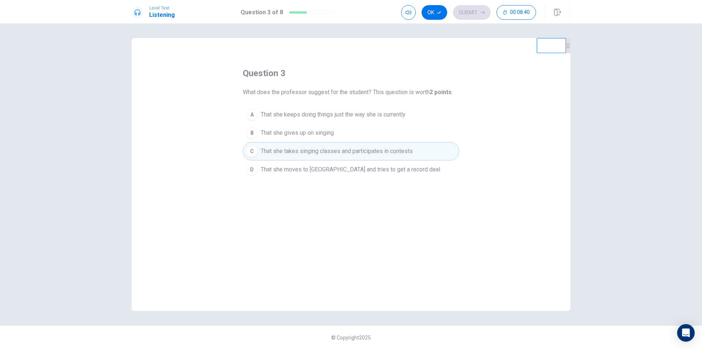
click at [280, 138] on button "B That she gives up on singing" at bounding box center [351, 133] width 217 height 18
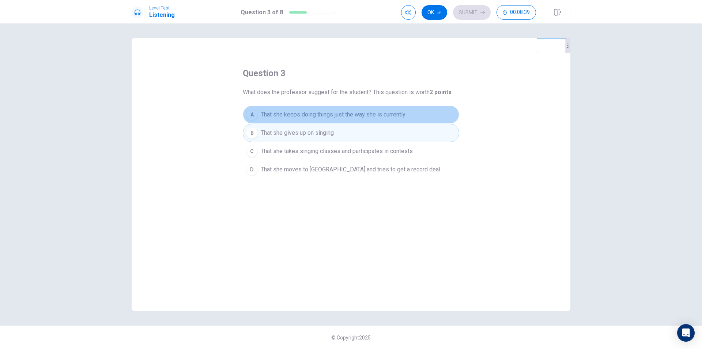
click at [287, 115] on span "That she keeps doing things just the way she is currently" at bounding box center [333, 114] width 145 height 9
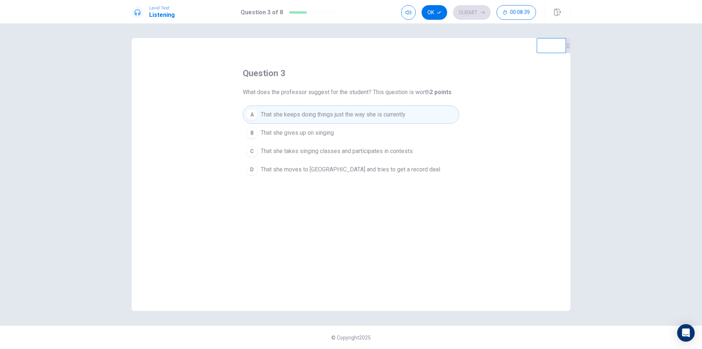
click at [287, 135] on span "That she gives up on singing" at bounding box center [297, 132] width 73 height 9
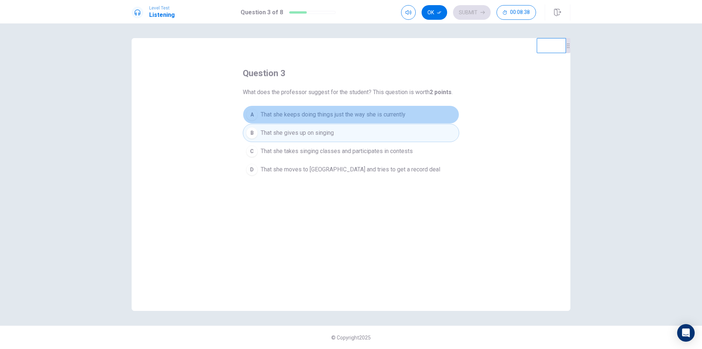
click at [287, 121] on button "A That she keeps doing things just the way she is currently" at bounding box center [351, 114] width 217 height 18
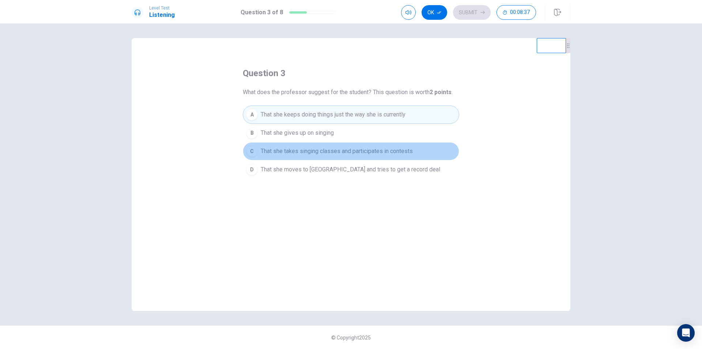
click at [287, 143] on button "C That she takes singing classes and participates in contests" at bounding box center [351, 151] width 217 height 18
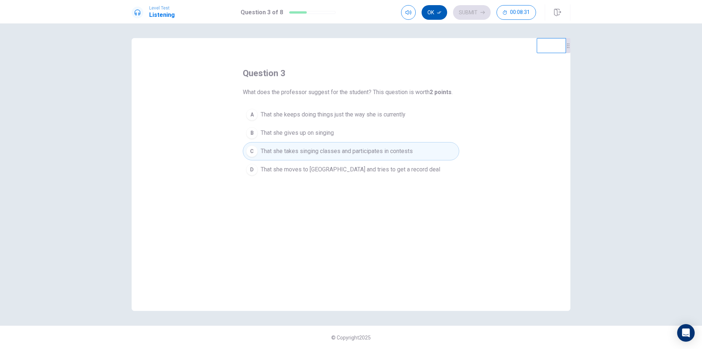
click at [438, 15] on button "Ok" at bounding box center [435, 12] width 26 height 15
click at [469, 13] on button "Submit" at bounding box center [472, 12] width 38 height 15
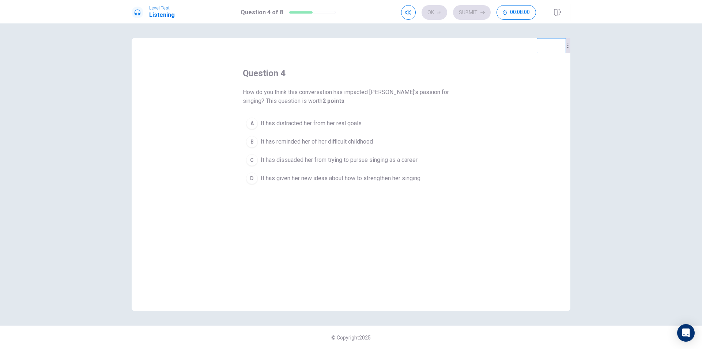
click at [300, 142] on span "It has reminded her of her difficult childhood" at bounding box center [317, 141] width 112 height 9
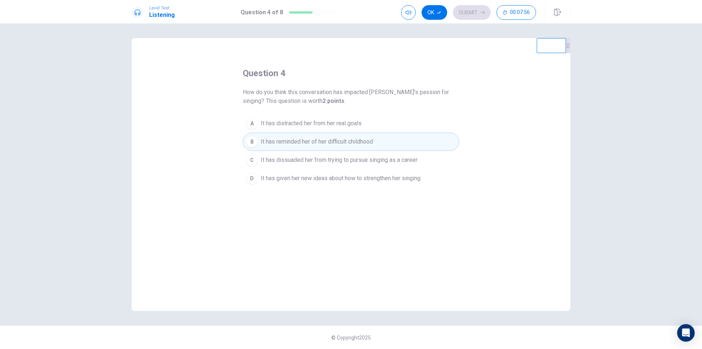
click at [300, 113] on div "question 4 How do you think this conversation has impacted [PERSON_NAME]'s pass…" at bounding box center [351, 127] width 217 height 120
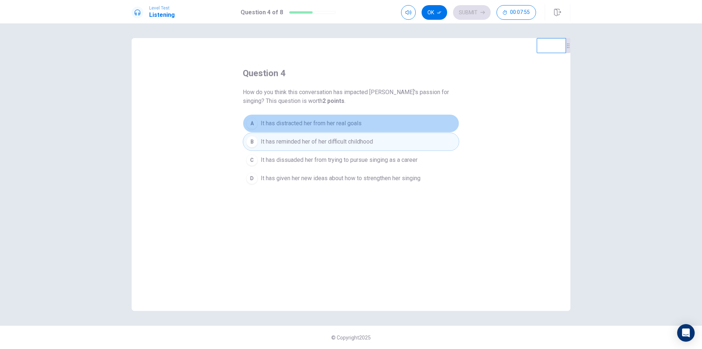
click at [322, 126] on span "It has distracted her from her real goals" at bounding box center [311, 123] width 101 height 9
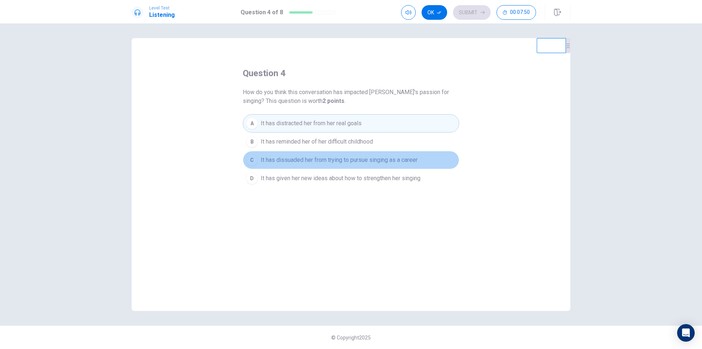
click at [294, 159] on span "It has dissuaded her from trying to pursue singing as a career" at bounding box center [339, 159] width 157 height 9
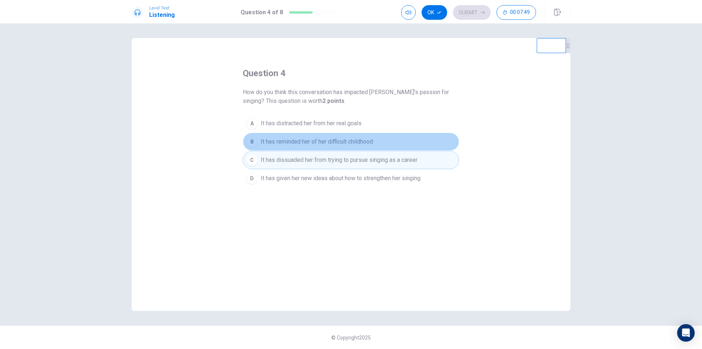
click at [293, 140] on span "It has reminded her of her difficult childhood" at bounding box center [317, 141] width 112 height 9
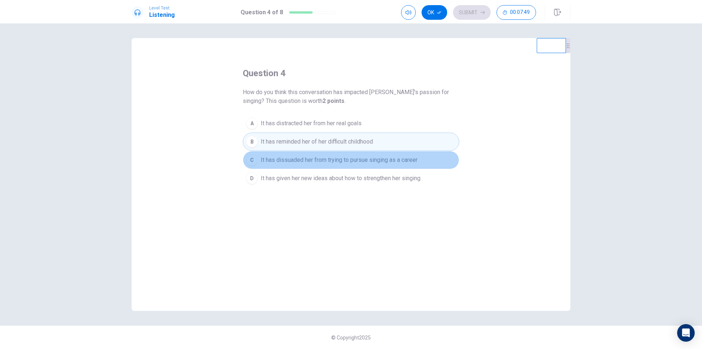
click at [294, 153] on button "C It has dissuaded her from trying to pursue singing as a career" at bounding box center [351, 160] width 217 height 18
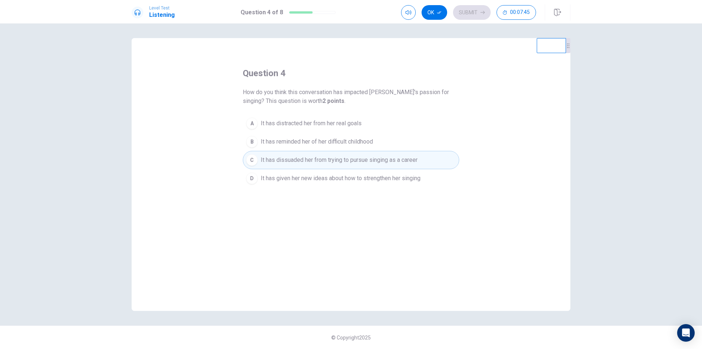
click at [292, 125] on span "It has distracted her from her real goals" at bounding box center [311, 123] width 101 height 9
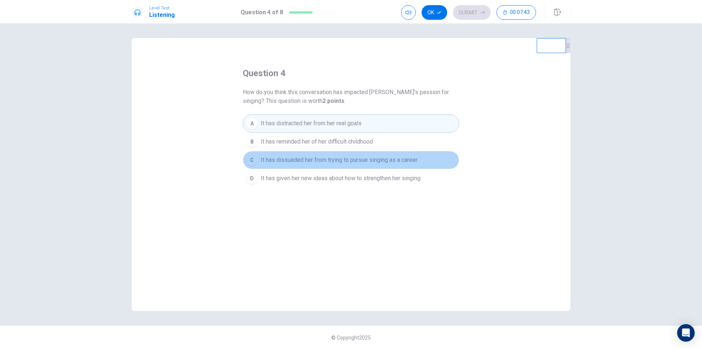
click at [292, 159] on span "It has dissuaded her from trying to pursue singing as a career" at bounding box center [339, 159] width 157 height 9
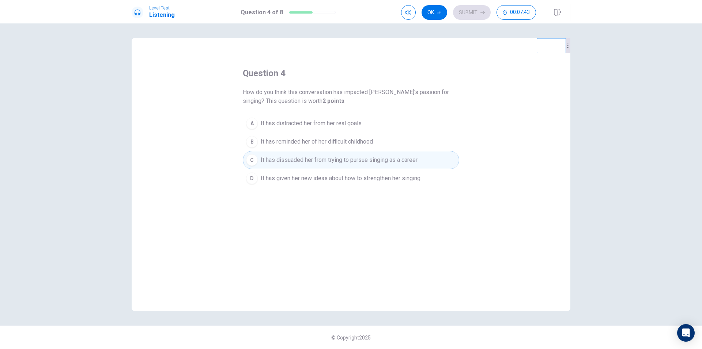
click at [296, 172] on button "D It has given her new ideas about how to strengthen her singing" at bounding box center [351, 178] width 217 height 18
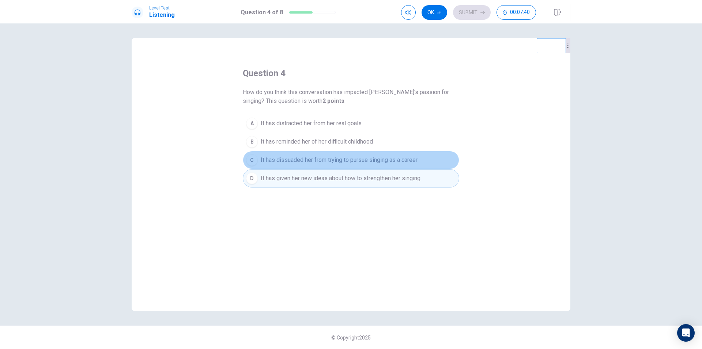
click at [286, 160] on span "It has dissuaded her from trying to pursue singing as a career" at bounding box center [339, 159] width 157 height 9
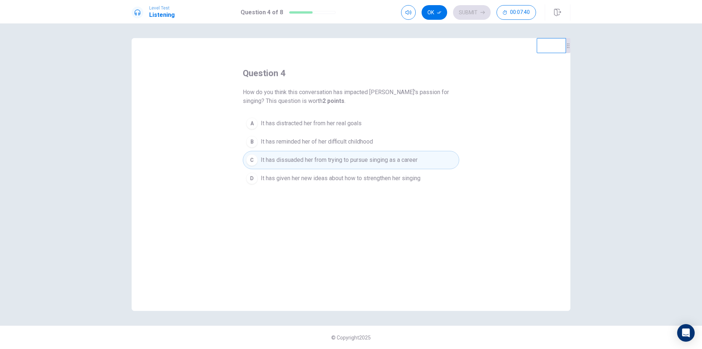
drag, startPoint x: 285, startPoint y: 139, endPoint x: 285, endPoint y: 116, distance: 22.7
click at [285, 138] on span "It has reminded her of her difficult childhood" at bounding box center [317, 141] width 112 height 9
click at [285, 116] on button "A It has distracted her from her real goals" at bounding box center [351, 123] width 217 height 18
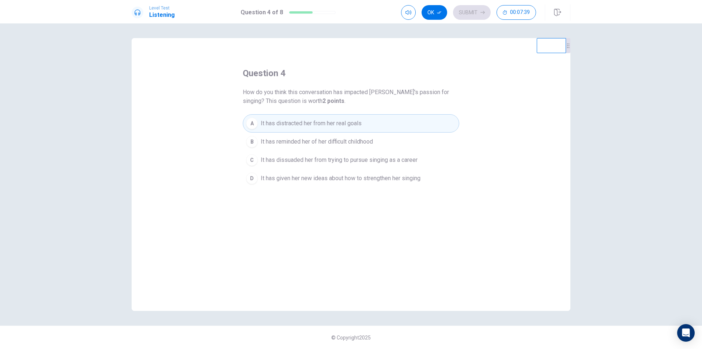
click at [289, 144] on span "It has reminded her of her difficult childhood" at bounding box center [317, 141] width 112 height 9
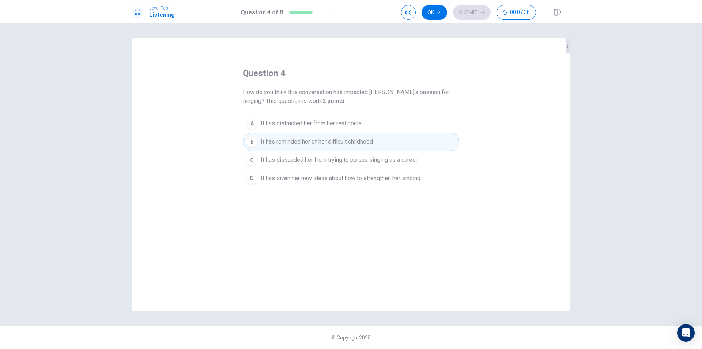
click at [291, 159] on span "It has dissuaded her from trying to pursue singing as a career" at bounding box center [339, 159] width 157 height 9
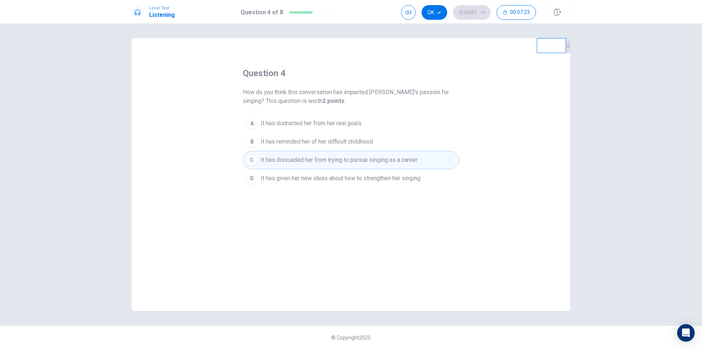
click at [279, 182] on span "It has given her new ideas about how to strengthen her singing" at bounding box center [341, 178] width 160 height 9
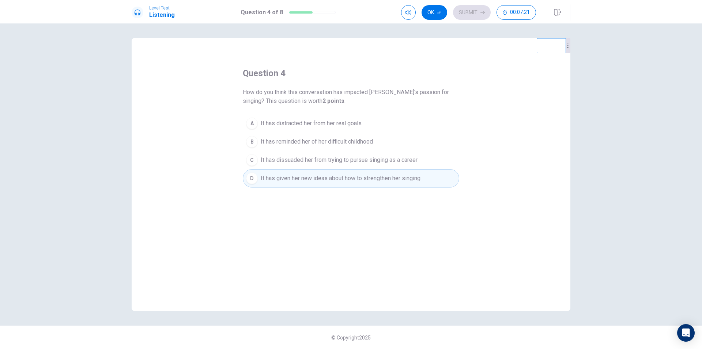
click at [267, 151] on button "C It has dissuaded her from trying to pursue singing as a career" at bounding box center [351, 160] width 217 height 18
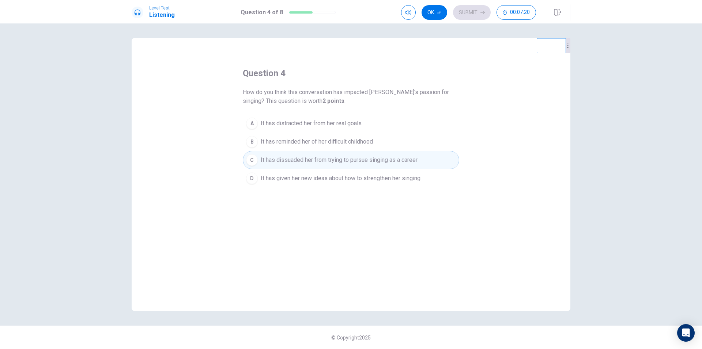
click at [274, 138] on span "It has reminded her of her difficult childhood" at bounding box center [317, 141] width 112 height 9
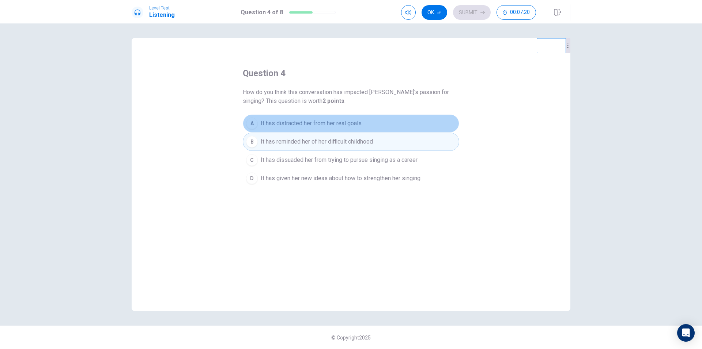
click at [281, 117] on button "A It has distracted her from her real goals" at bounding box center [351, 123] width 217 height 18
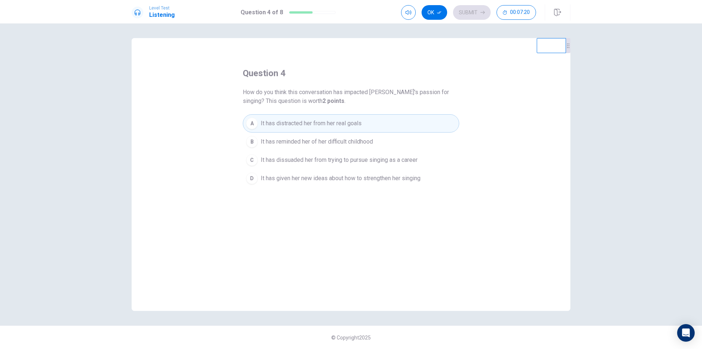
click at [287, 144] on span "It has reminded her of her difficult childhood" at bounding box center [317, 141] width 112 height 9
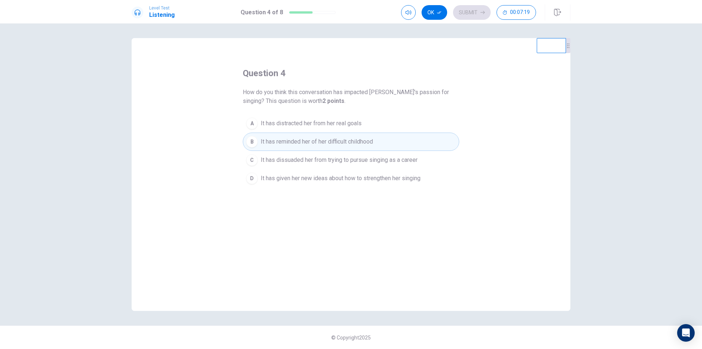
click at [287, 123] on span "It has distracted her from her real goals" at bounding box center [311, 123] width 101 height 9
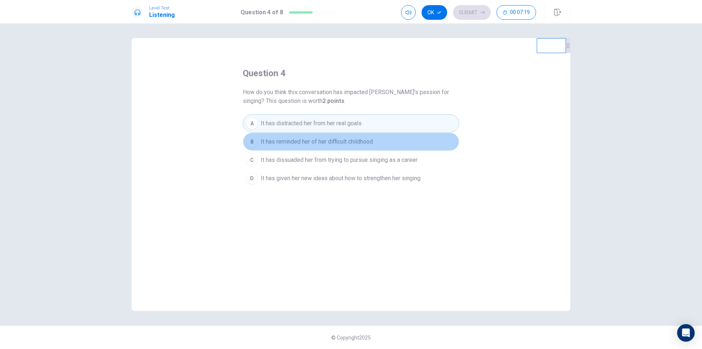
click at [306, 144] on span "It has reminded her of her difficult childhood" at bounding box center [317, 141] width 112 height 9
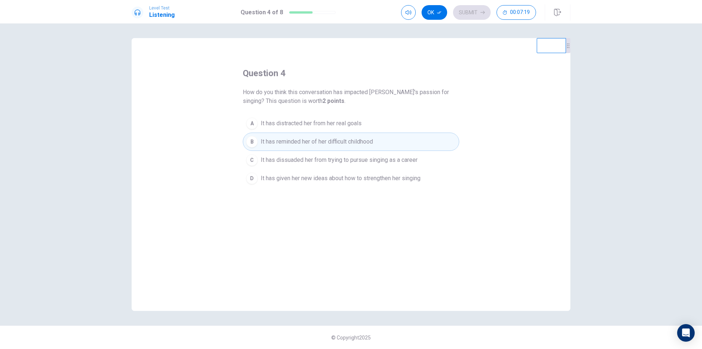
click at [313, 158] on span "It has dissuaded her from trying to pursue singing as a career" at bounding box center [339, 159] width 157 height 9
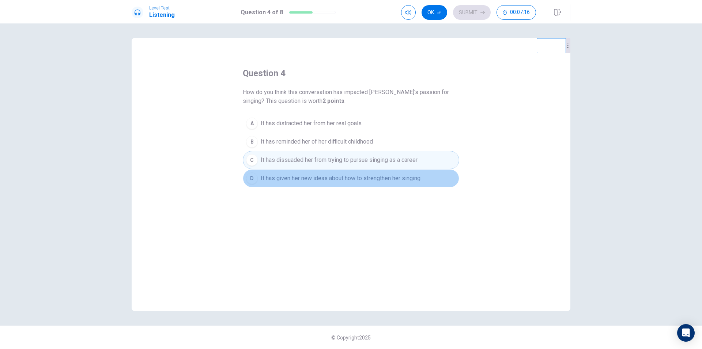
click at [318, 179] on span "It has given her new ideas about how to strengthen her singing" at bounding box center [341, 178] width 160 height 9
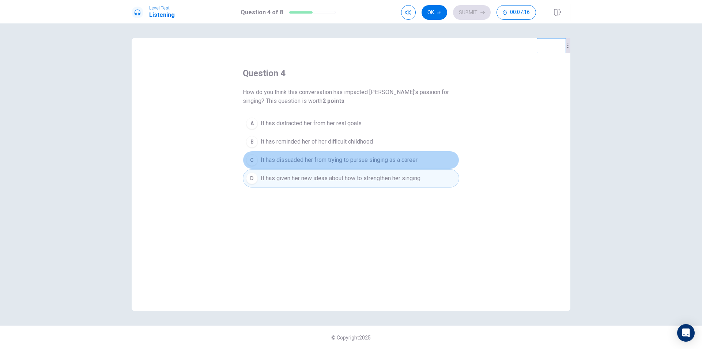
click at [313, 162] on span "It has dissuaded her from trying to pursue singing as a career" at bounding box center [339, 159] width 157 height 9
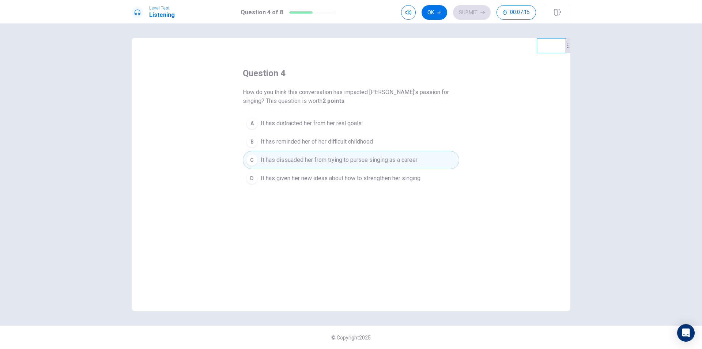
click at [300, 137] on button "B It has reminded her of her difficult childhood" at bounding box center [351, 141] width 217 height 18
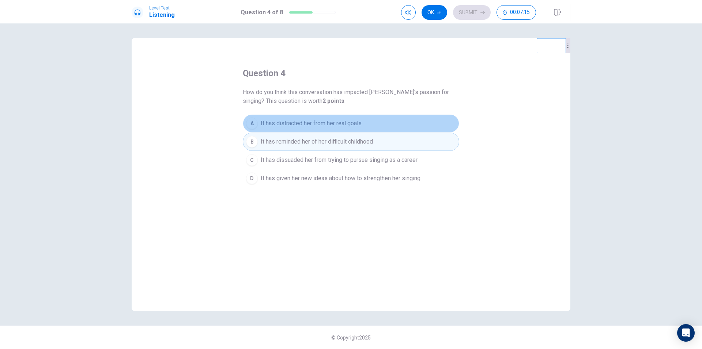
click at [299, 122] on span "It has distracted her from her real goals" at bounding box center [311, 123] width 101 height 9
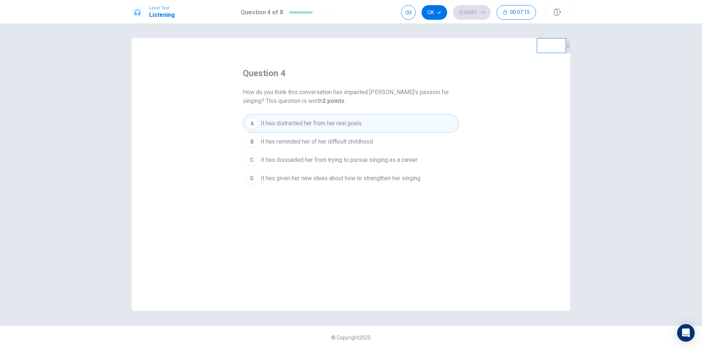
click at [304, 155] on button "C It has dissuaded her from trying to pursue singing as a career" at bounding box center [351, 160] width 217 height 18
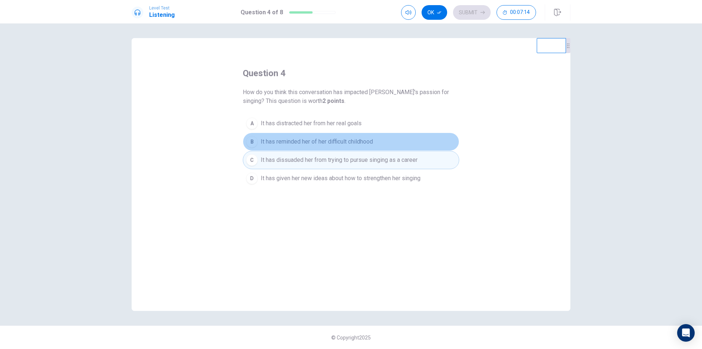
click at [306, 144] on span "It has reminded her of her difficult childhood" at bounding box center [317, 141] width 112 height 9
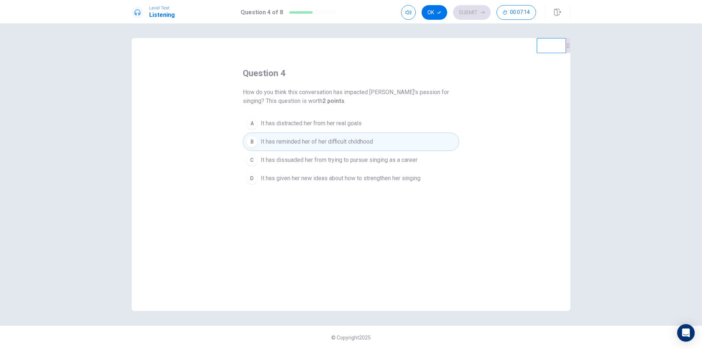
click at [309, 154] on button "C It has dissuaded her from trying to pursue singing as a career" at bounding box center [351, 160] width 217 height 18
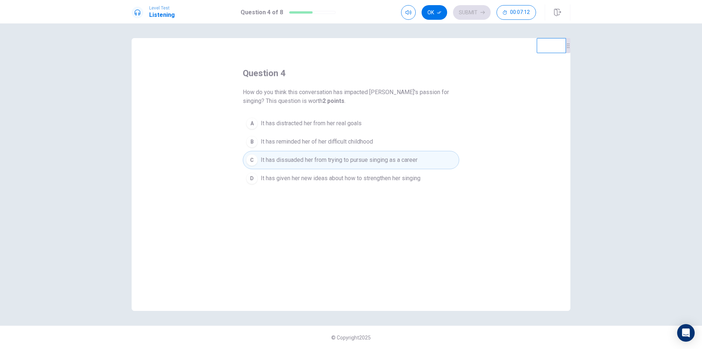
click at [311, 119] on button "A It has distracted her from her real goals" at bounding box center [351, 123] width 217 height 18
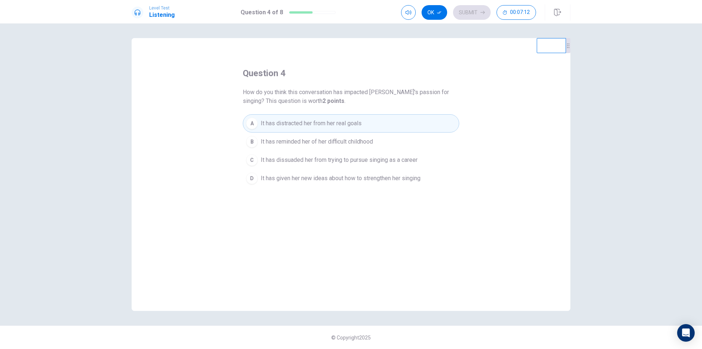
click at [312, 134] on button "B It has reminded her of her difficult childhood" at bounding box center [351, 141] width 217 height 18
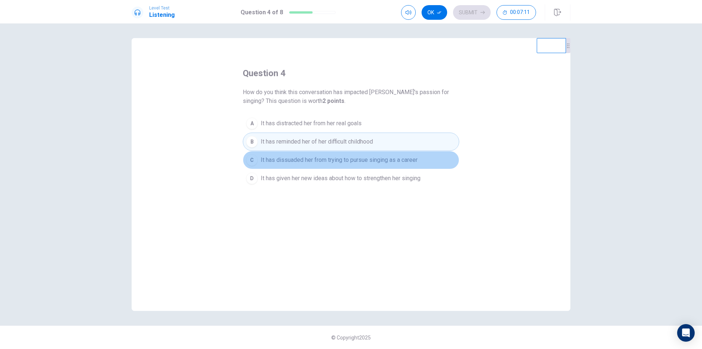
click at [319, 158] on span "It has dissuaded her from trying to pursue singing as a career" at bounding box center [339, 159] width 157 height 9
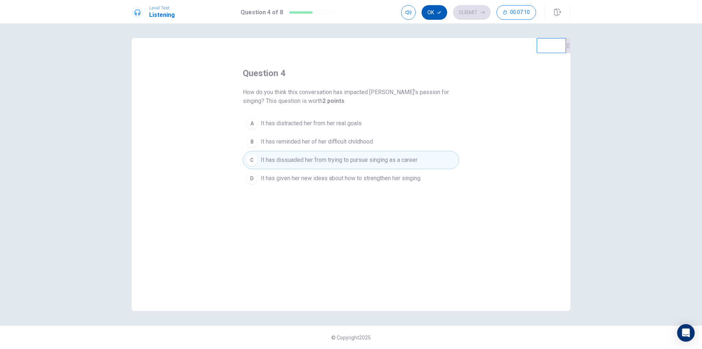
click at [440, 12] on icon "button" at bounding box center [439, 12] width 4 height 3
click at [462, 11] on button "Submit" at bounding box center [472, 12] width 38 height 15
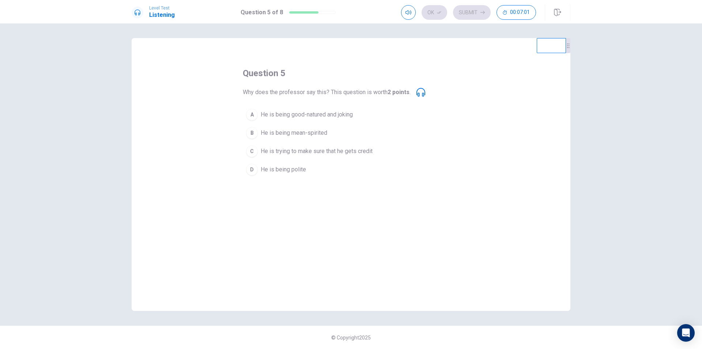
click at [292, 173] on span "He is being polite" at bounding box center [283, 169] width 45 height 9
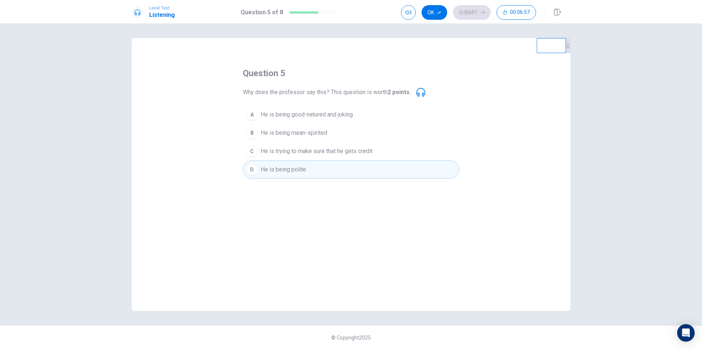
click at [283, 106] on button "A He is being good-natured and joking" at bounding box center [351, 114] width 217 height 18
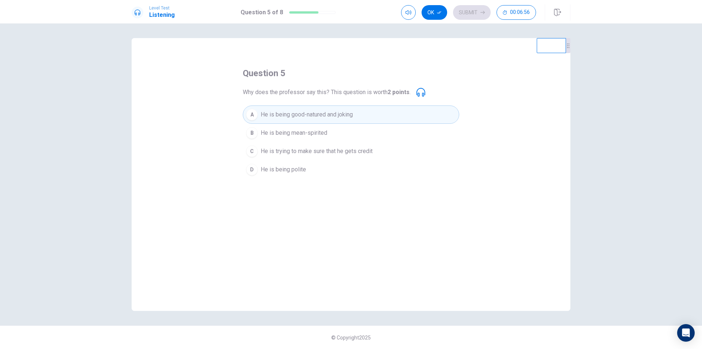
click at [285, 132] on span "He is being mean-spirited" at bounding box center [294, 132] width 67 height 9
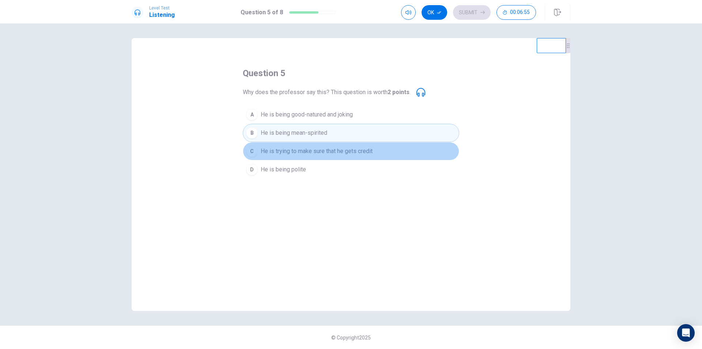
click at [285, 144] on button "C He is trying to make sure that he gets credit" at bounding box center [351, 151] width 217 height 18
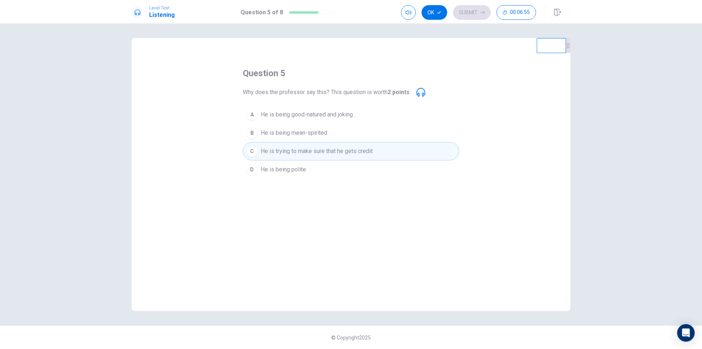
click at [288, 136] on span "He is being mean-spirited" at bounding box center [294, 132] width 67 height 9
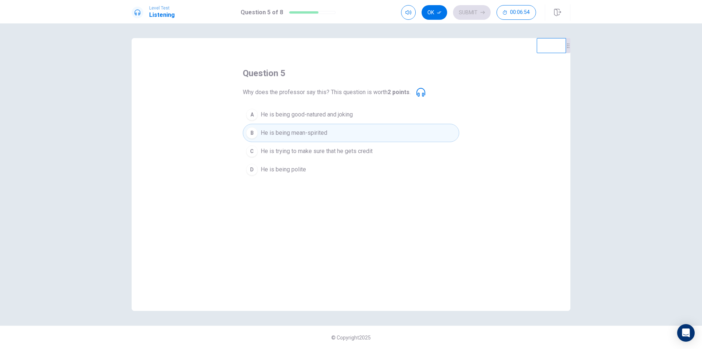
click at [289, 148] on span "He is trying to make sure that he gets credit" at bounding box center [317, 151] width 112 height 9
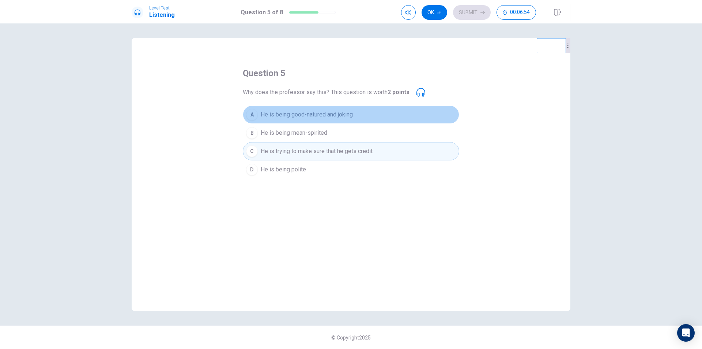
click at [292, 116] on span "He is being good-natured and joking" at bounding box center [307, 114] width 92 height 9
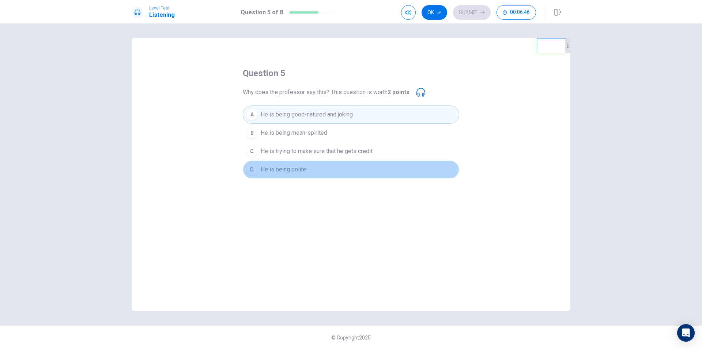
click at [343, 171] on button "D He is being polite" at bounding box center [351, 169] width 217 height 18
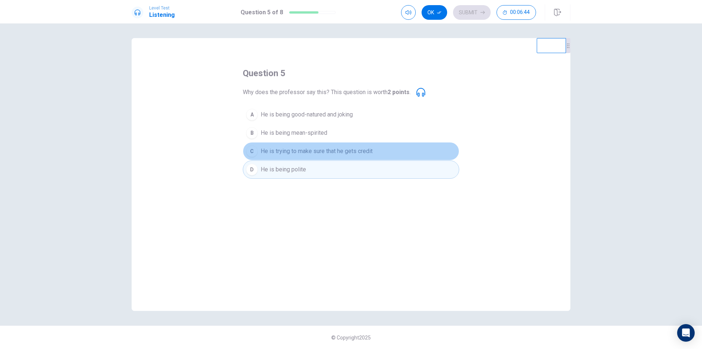
click at [317, 143] on button "C He is trying to make sure that he gets credit" at bounding box center [351, 151] width 217 height 18
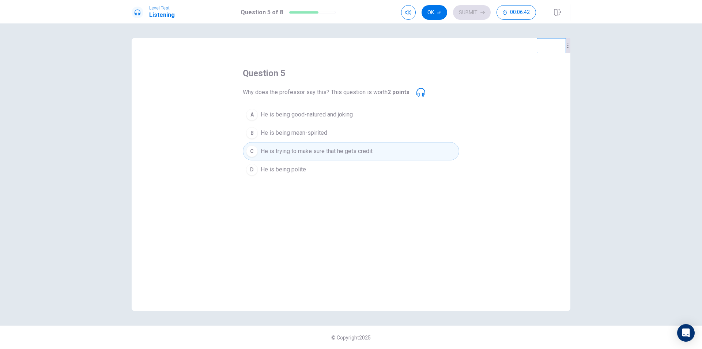
click at [426, 8] on button "Ok" at bounding box center [435, 12] width 26 height 15
click at [462, 10] on button "Submit" at bounding box center [472, 12] width 38 height 15
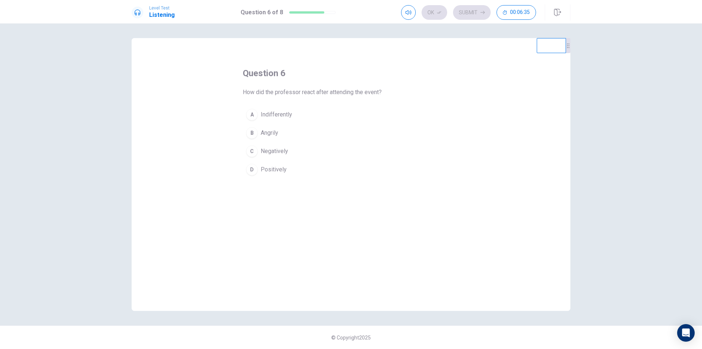
click at [272, 170] on span "Positively" at bounding box center [274, 169] width 26 height 9
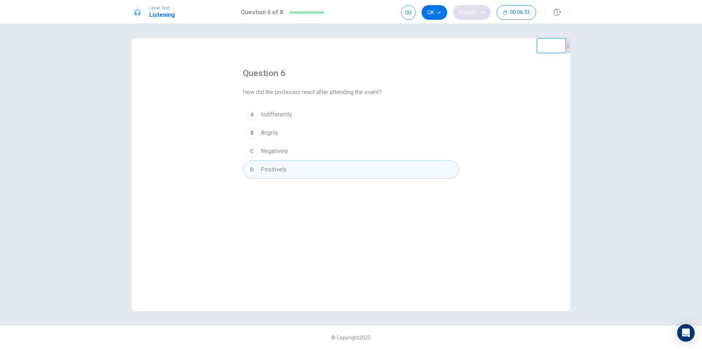
click at [434, 12] on button "Ok" at bounding box center [435, 12] width 26 height 15
click at [468, 10] on button "Submit" at bounding box center [472, 12] width 38 height 15
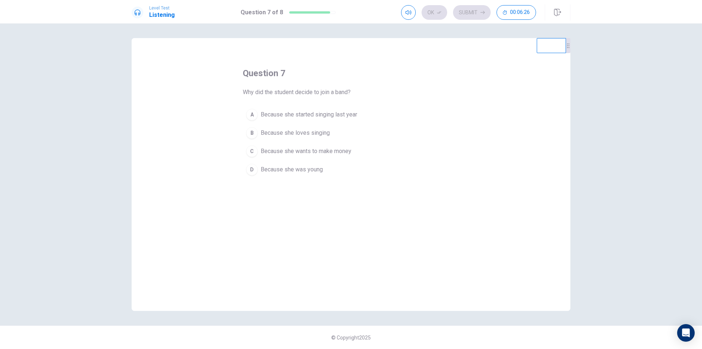
click at [311, 131] on span "Because she loves singing" at bounding box center [295, 132] width 69 height 9
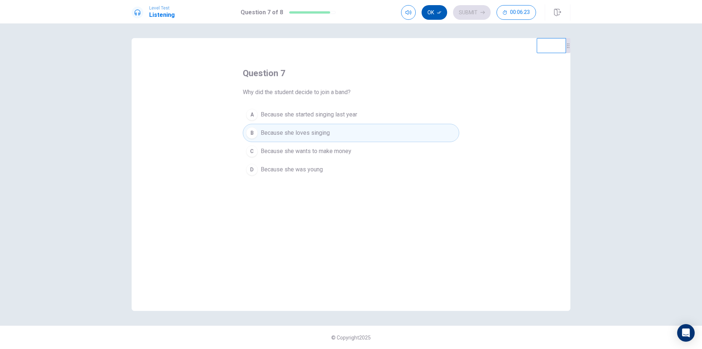
click at [435, 12] on button "Ok" at bounding box center [435, 12] width 26 height 15
click at [473, 13] on button "Submit" at bounding box center [472, 12] width 38 height 15
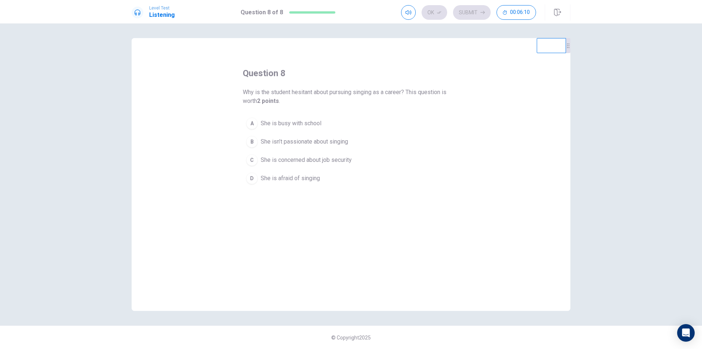
click at [300, 161] on span "She is concerned about job security" at bounding box center [306, 159] width 91 height 9
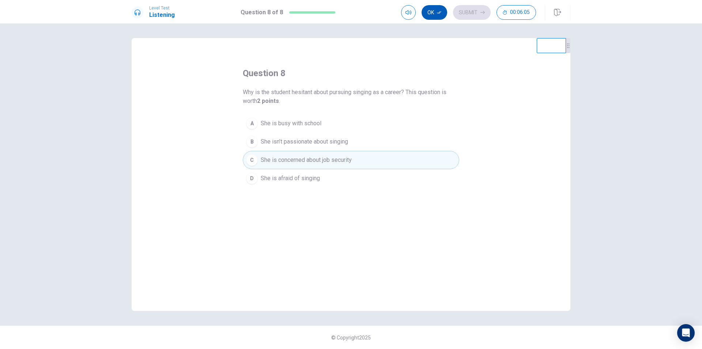
click at [432, 12] on button "Ok" at bounding box center [435, 12] width 26 height 15
click at [464, 12] on button "Submit" at bounding box center [472, 12] width 38 height 15
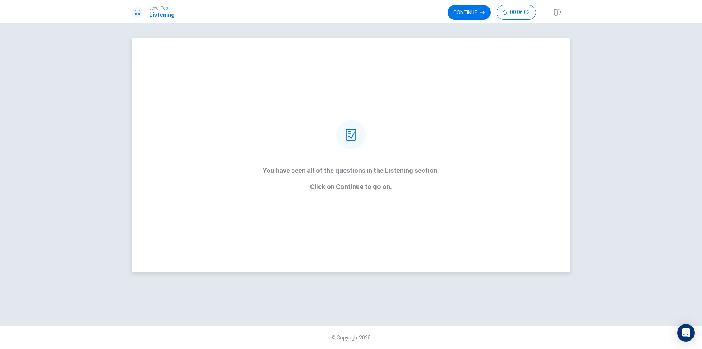
drag, startPoint x: 345, startPoint y: 169, endPoint x: 344, endPoint y: 174, distance: 4.4
click at [344, 170] on p "You have seen all of the questions in the Listening section." at bounding box center [351, 170] width 176 height 7
click at [333, 183] on p "Click on Continue to go on." at bounding box center [351, 186] width 176 height 7
click at [364, 190] on p "Click on Continue to go on." at bounding box center [351, 186] width 176 height 7
click at [508, 154] on div "You have seen all of the questions in the Listening section. Click on Continue …" at bounding box center [351, 155] width 439 height 234
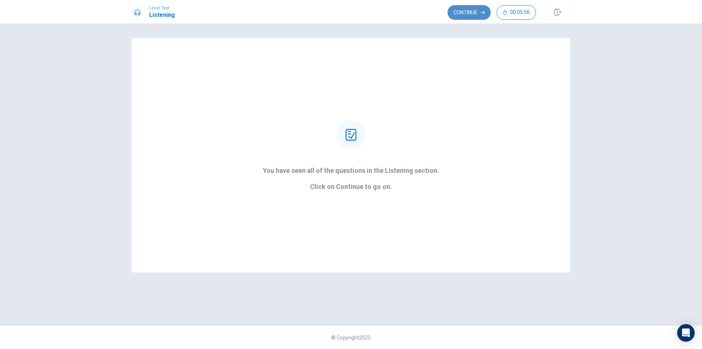
click at [473, 14] on button "Continue" at bounding box center [469, 12] width 43 height 15
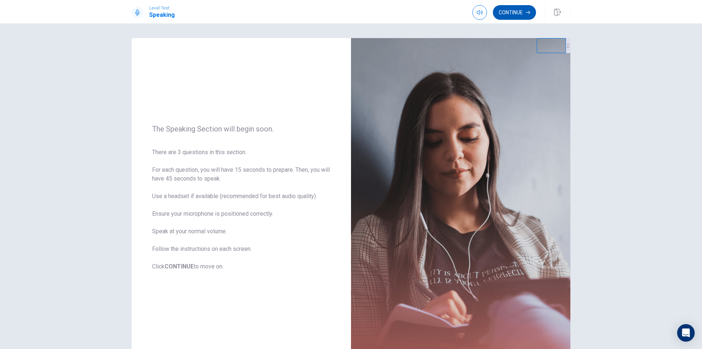
click at [515, 15] on button "Continue" at bounding box center [514, 12] width 43 height 15
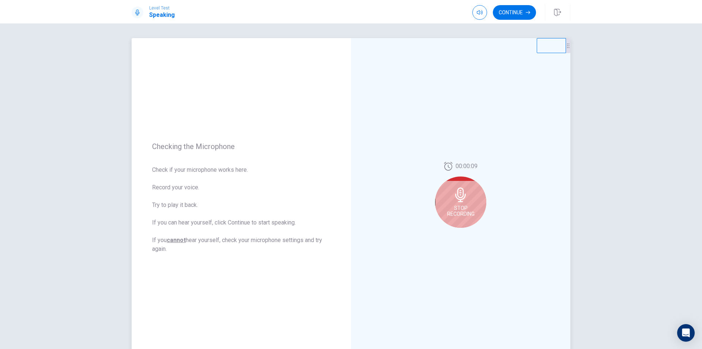
click at [467, 195] on div "Stop Recording" at bounding box center [460, 201] width 51 height 51
click at [467, 233] on icon "Play Audio" at bounding box center [468, 233] width 3 height 4
click at [451, 233] on icon "Record Again" at bounding box center [453, 233] width 4 height 4
click at [455, 200] on icon at bounding box center [461, 194] width 15 height 15
click at [456, 199] on icon at bounding box center [460, 196] width 11 height 15
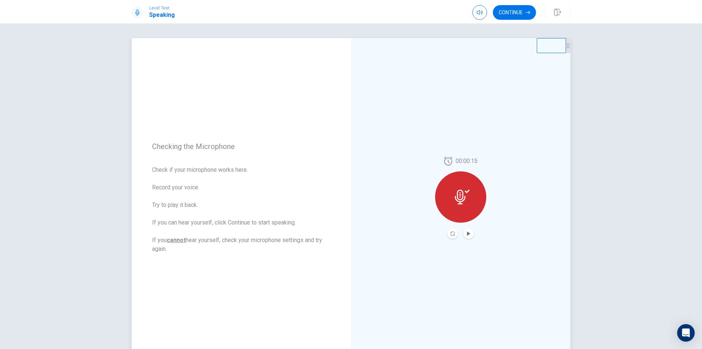
click at [465, 189] on div at bounding box center [460, 196] width 51 height 51
click at [452, 229] on button "Record Again" at bounding box center [453, 233] width 10 height 10
click at [447, 200] on div "Stop Recording" at bounding box center [460, 201] width 51 height 51
click at [459, 205] on div at bounding box center [460, 196] width 51 height 51
click at [454, 227] on div "00:00:15" at bounding box center [460, 198] width 51 height 82
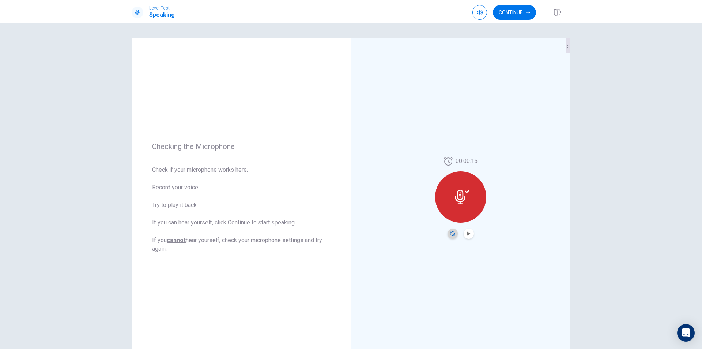
click at [452, 232] on icon "Record Again" at bounding box center [453, 233] width 4 height 4
click at [456, 204] on div "Stop Recording" at bounding box center [460, 201] width 51 height 51
click at [452, 234] on icon "Record Again" at bounding box center [453, 233] width 4 height 4
click at [469, 200] on div "Stop Recording" at bounding box center [460, 201] width 51 height 51
click at [468, 231] on button "Play Audio" at bounding box center [469, 233] width 10 height 10
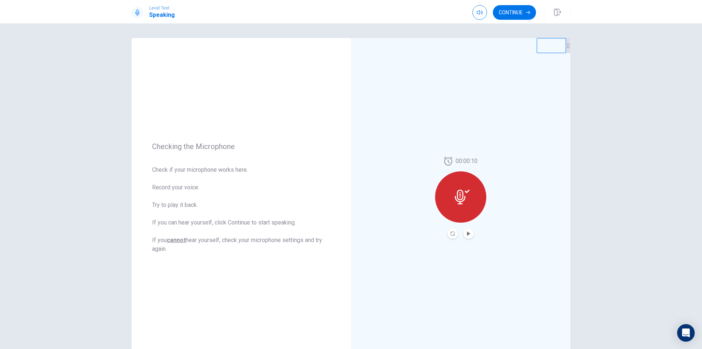
click at [464, 234] on button "Play Audio" at bounding box center [469, 233] width 10 height 10
click at [464, 234] on button "Pause Audio" at bounding box center [469, 233] width 10 height 10
click at [507, 9] on button "Continue" at bounding box center [514, 12] width 43 height 15
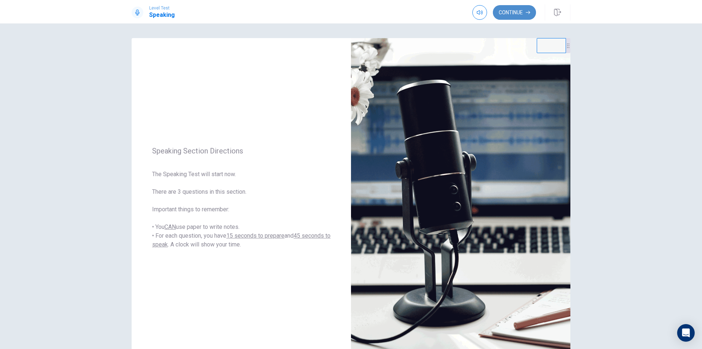
click at [514, 16] on button "Continue" at bounding box center [514, 12] width 43 height 15
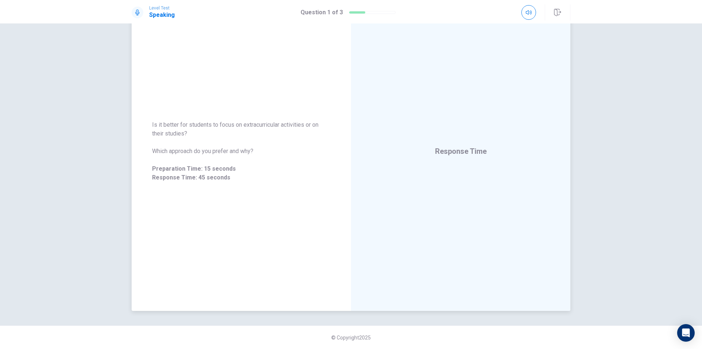
scroll to position [10, 0]
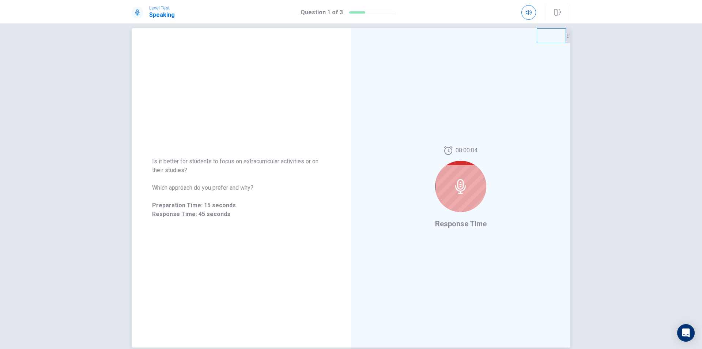
click at [456, 181] on icon at bounding box center [460, 186] width 11 height 15
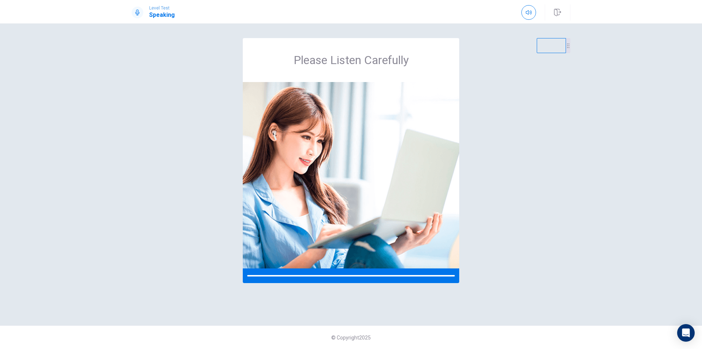
scroll to position [0, 0]
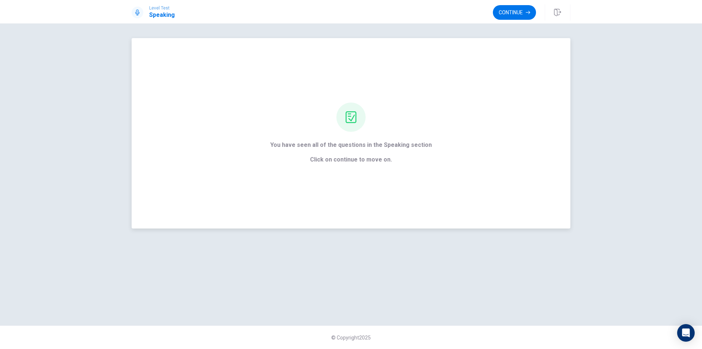
drag, startPoint x: 510, startPoint y: 178, endPoint x: 496, endPoint y: 195, distance: 21.8
click at [519, 16] on button "Continue" at bounding box center [514, 12] width 43 height 15
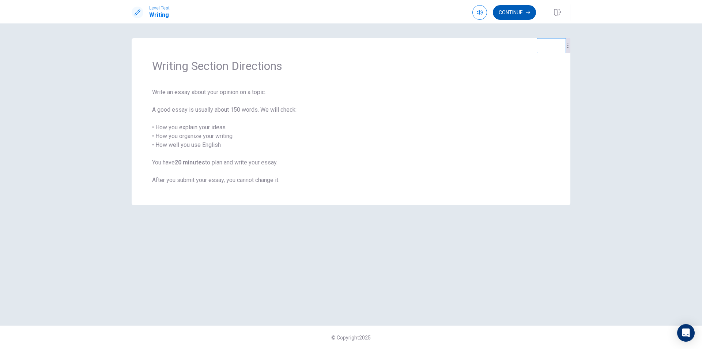
click at [516, 10] on button "Continue" at bounding box center [514, 12] width 43 height 15
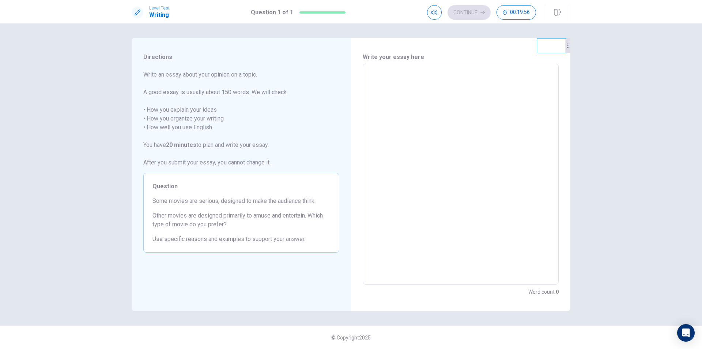
drag, startPoint x: 388, startPoint y: 95, endPoint x: 391, endPoint y: 93, distance: 4.2
click at [388, 95] on textarea at bounding box center [461, 174] width 186 height 208
type textarea "*"
type textarea "**"
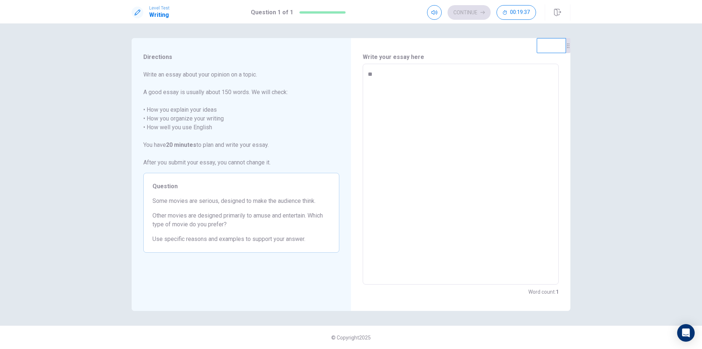
type textarea "*"
type textarea "***"
type textarea "*"
type textarea "****"
type textarea "*"
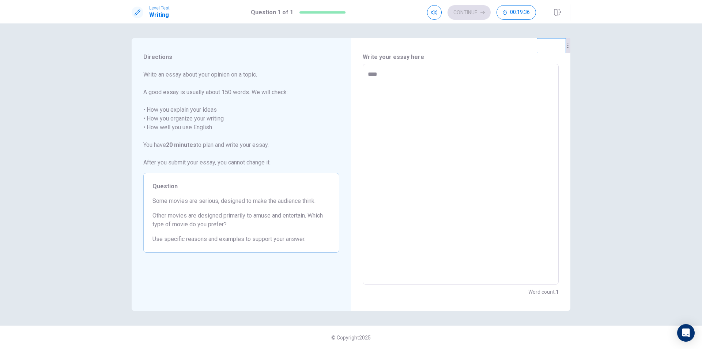
type textarea "*****"
type textarea "*"
type textarea "******"
type textarea "*"
type textarea "*****"
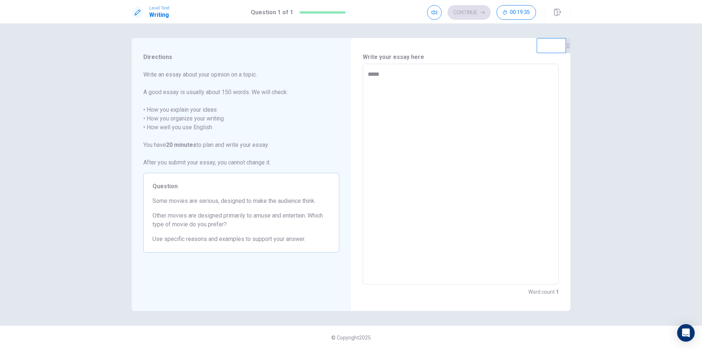
type textarea "*"
type textarea "****"
type textarea "*"
type textarea "*****"
type textarea "*"
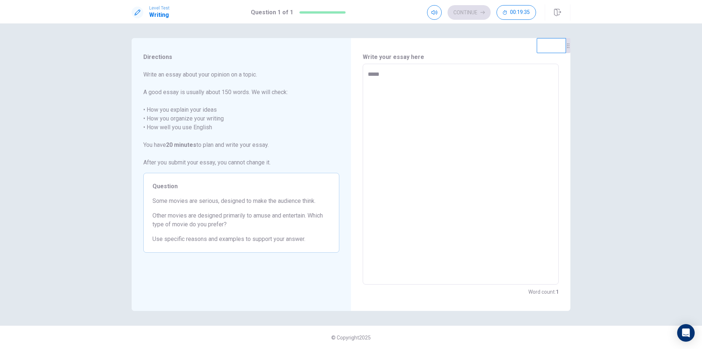
type textarea "*****"
type textarea "*"
type textarea "*****"
type textarea "*"
type textarea "******"
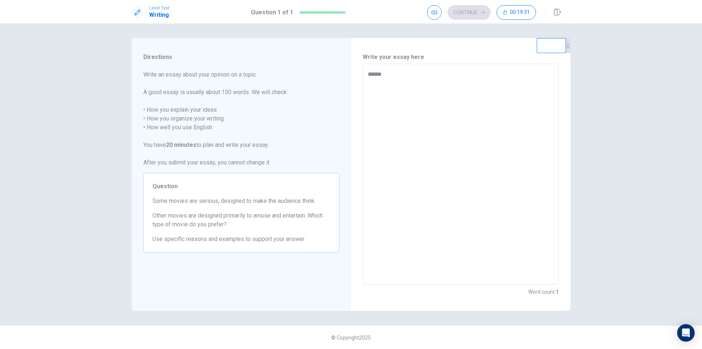
type textarea "*"
type textarea "******"
type textarea "*"
type textarea "********"
type textarea "*"
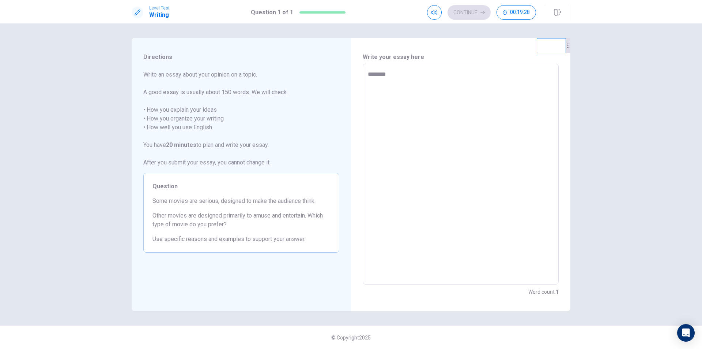
type textarea "*********"
type textarea "*"
type textarea "**********"
type textarea "*"
type textarea "**********"
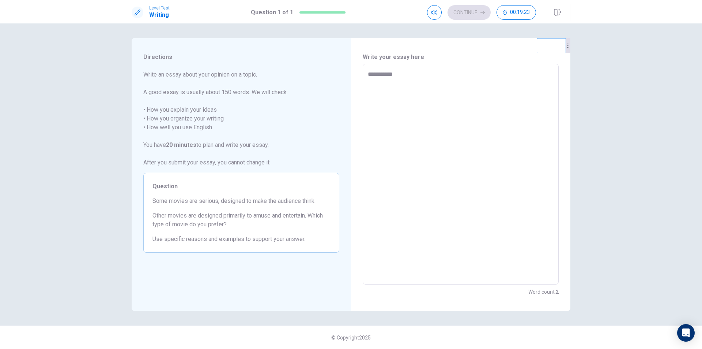
type textarea "*"
type textarea "**********"
type textarea "*"
type textarea "*********"
type textarea "*"
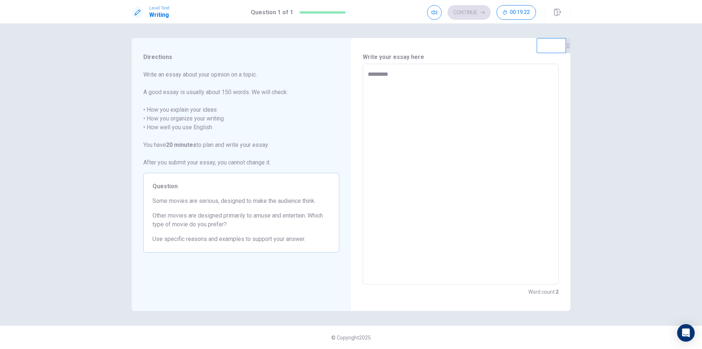
type textarea "********"
type textarea "*"
type textarea "******"
type textarea "*"
type textarea "******"
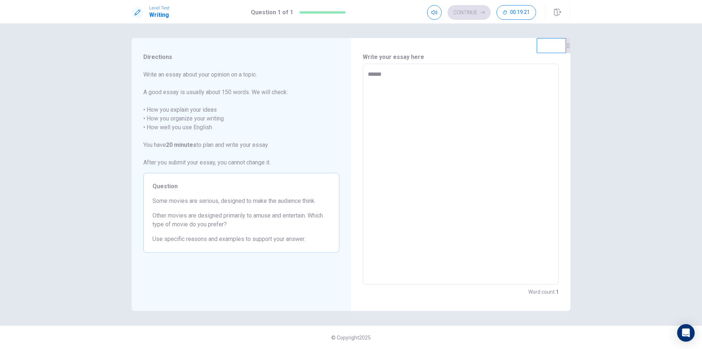
type textarea "*"
type textarea "*****"
type textarea "*"
type textarea "****"
type textarea "*"
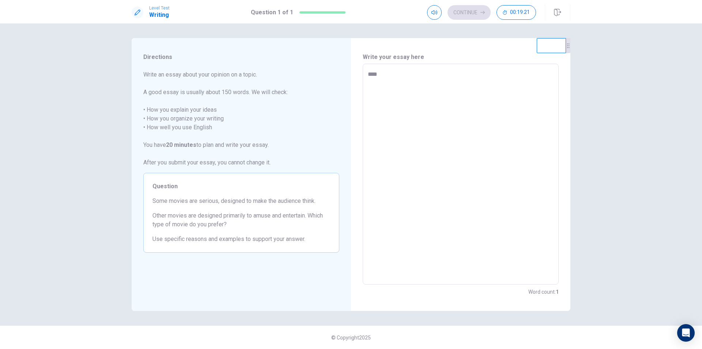
type textarea "***"
type textarea "*"
type textarea "**"
type textarea "*"
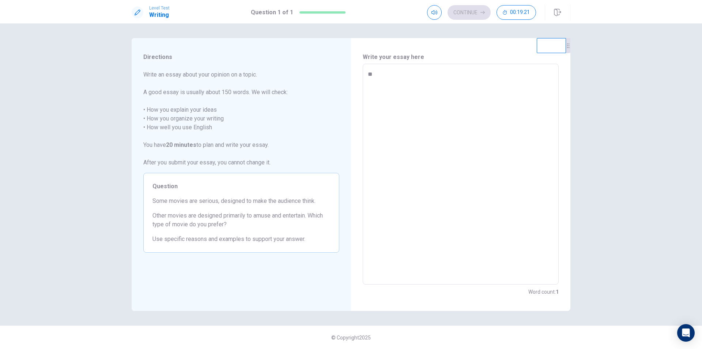
type textarea "*"
type textarea "**"
type textarea "*"
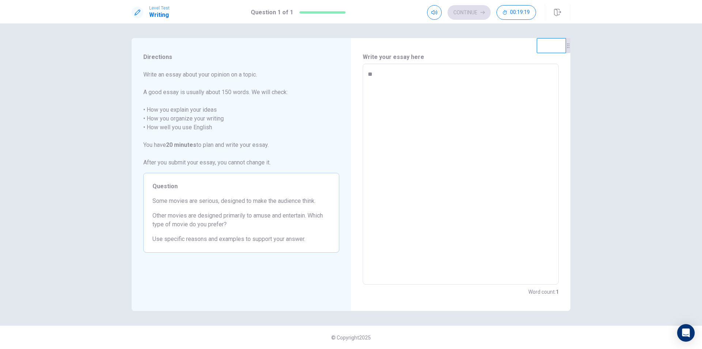
type textarea "***"
type textarea "*"
type textarea "**"
type textarea "*"
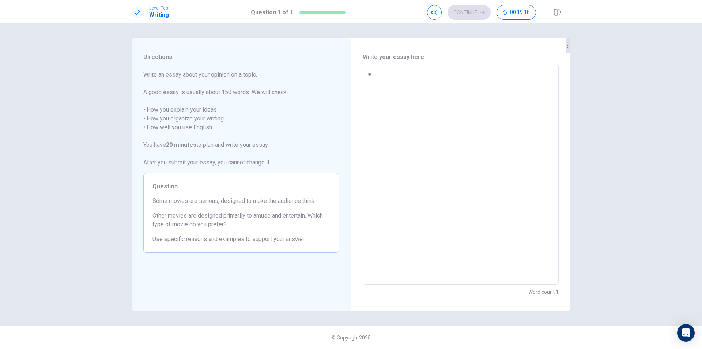
type textarea "*"
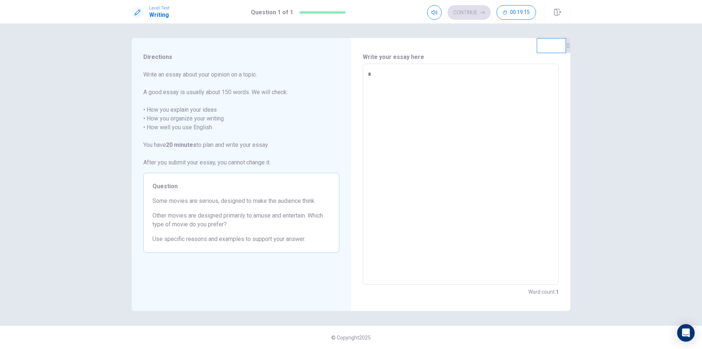
type textarea "**"
type textarea "*"
type textarea "***"
type textarea "*"
type textarea "****"
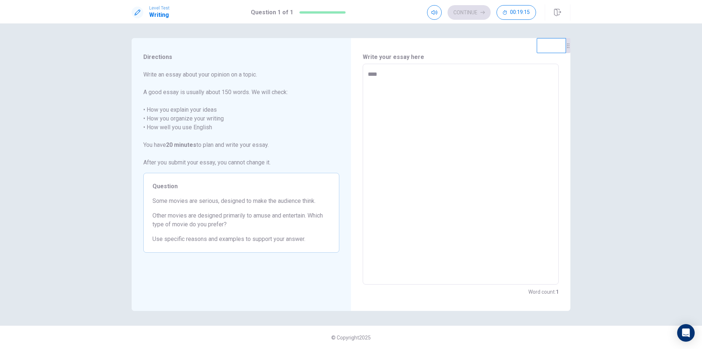
type textarea "*"
type textarea "*****"
type textarea "*"
type textarea "****"
type textarea "*"
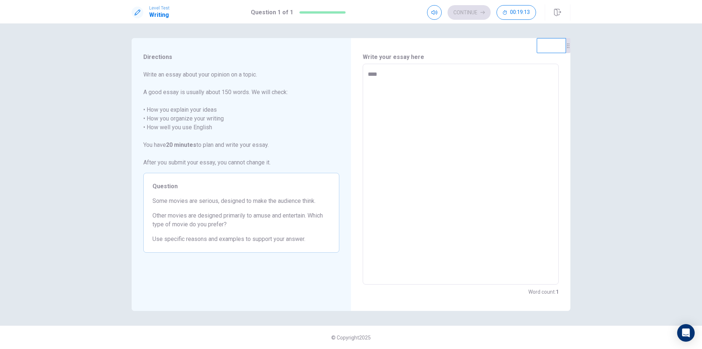
type textarea "*****"
type textarea "*"
type textarea "******"
type textarea "*"
type textarea "*******"
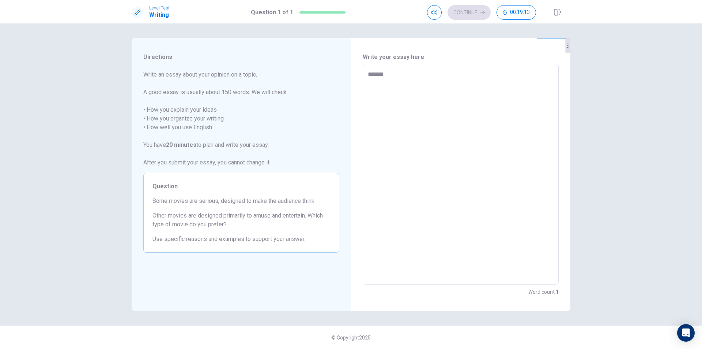
type textarea "*"
type textarea "********"
type textarea "*"
type textarea "********"
type textarea "*"
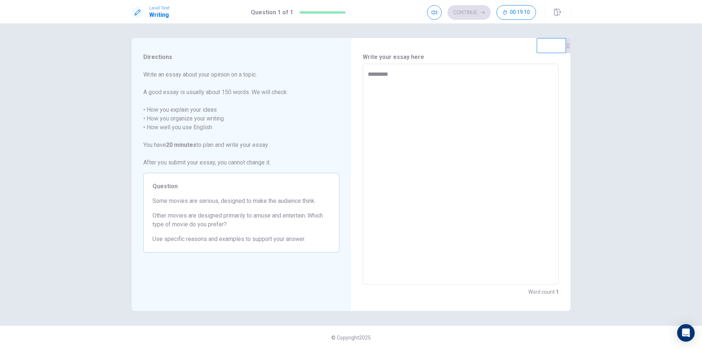
type textarea "**********"
type textarea "*"
type textarea "**********"
type textarea "*"
type textarea "**********"
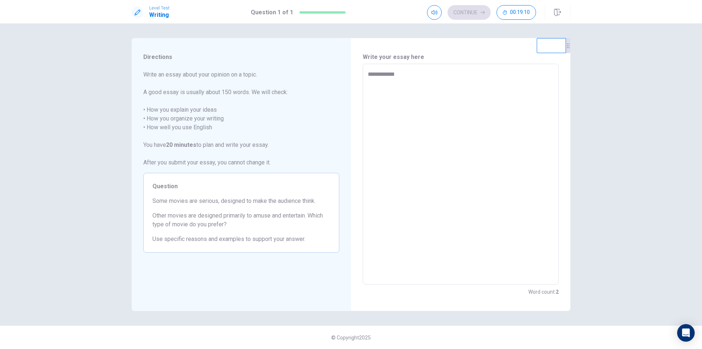
type textarea "*"
type textarea "**********"
type textarea "*"
type textarea "**********"
type textarea "*"
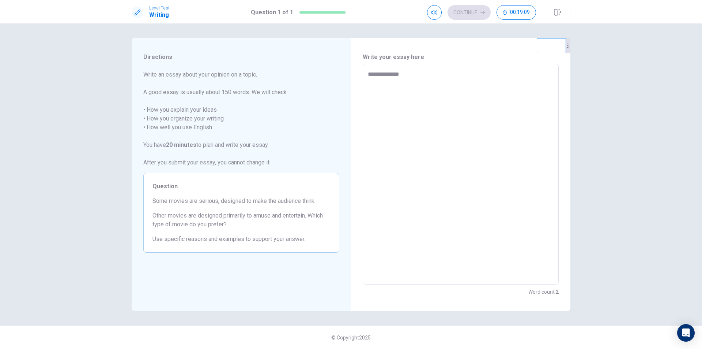
type textarea "**********"
type textarea "*"
type textarea "**********"
type textarea "*"
type textarea "**********"
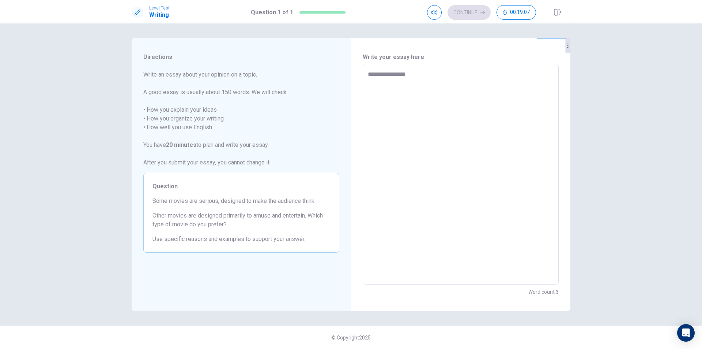
type textarea "*"
type textarea "**********"
type textarea "*"
type textarea "**********"
type textarea "*"
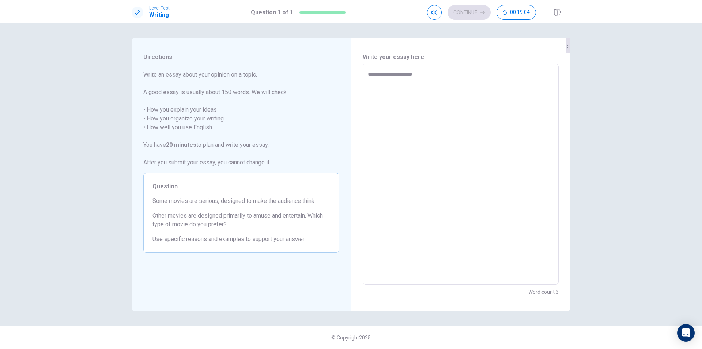
type textarea "**********"
type textarea "*"
type textarea "**********"
type textarea "*"
type textarea "**********"
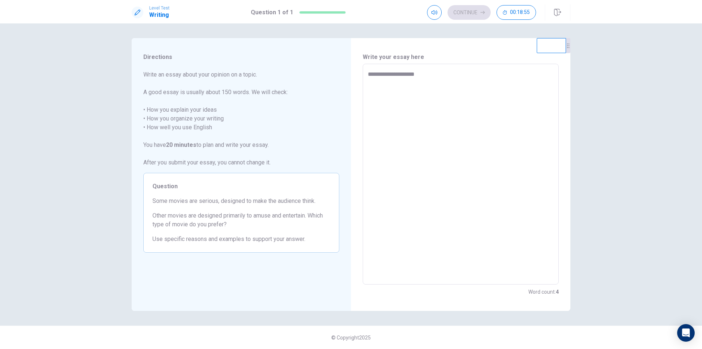
type textarea "*"
type textarea "**********"
type textarea "*"
type textarea "**********"
type textarea "*"
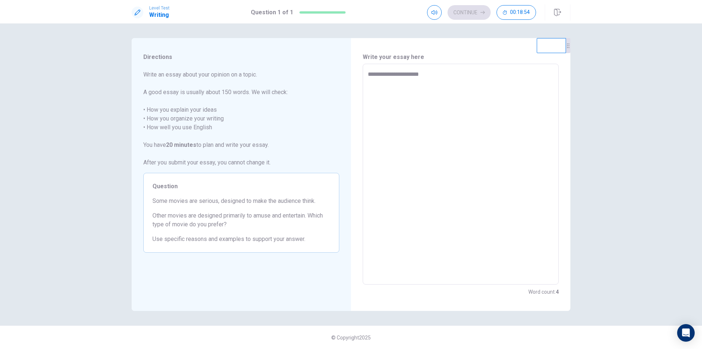
type textarea "**********"
type textarea "*"
type textarea "**********"
type textarea "*"
type textarea "**********"
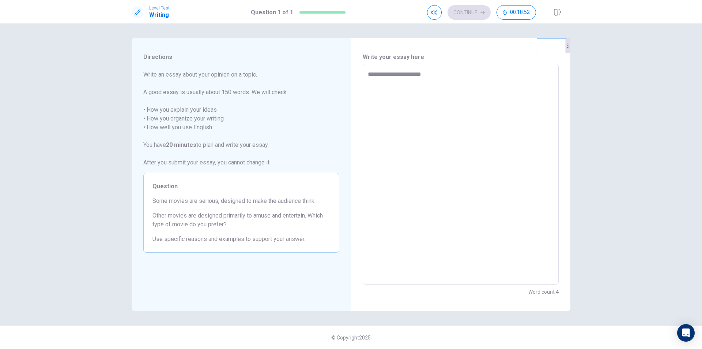
type textarea "*"
type textarea "**********"
type textarea "*"
type textarea "**********"
type textarea "*"
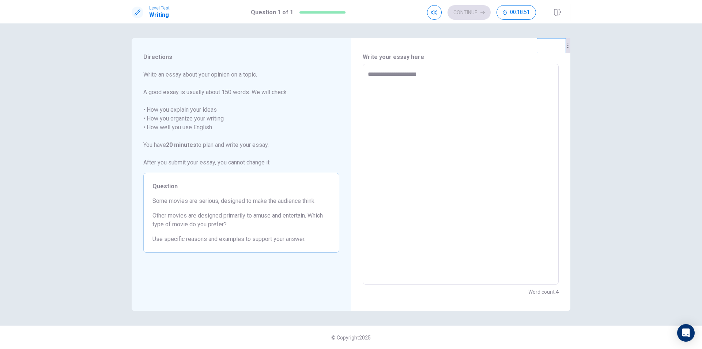
type textarea "**********"
type textarea "*"
type textarea "**********"
type textarea "*"
type textarea "**********"
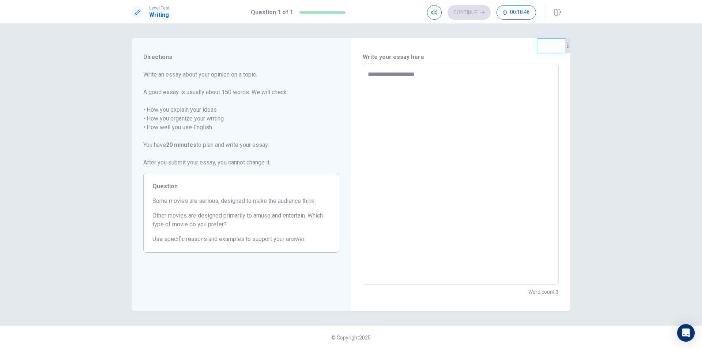
type textarea "*"
type textarea "**********"
type textarea "*"
type textarea "**********"
type textarea "*"
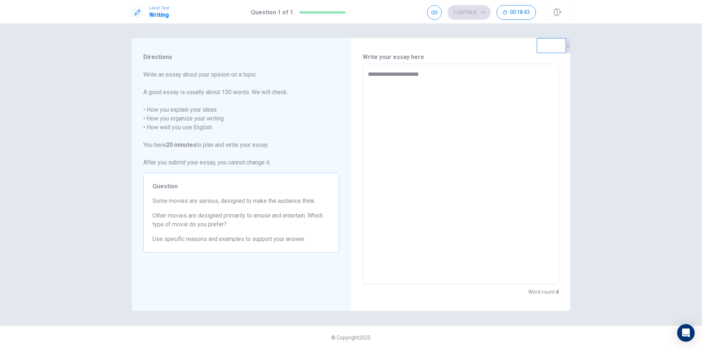
type textarea "**********"
type textarea "*"
type textarea "**********"
type textarea "*"
type textarea "**********"
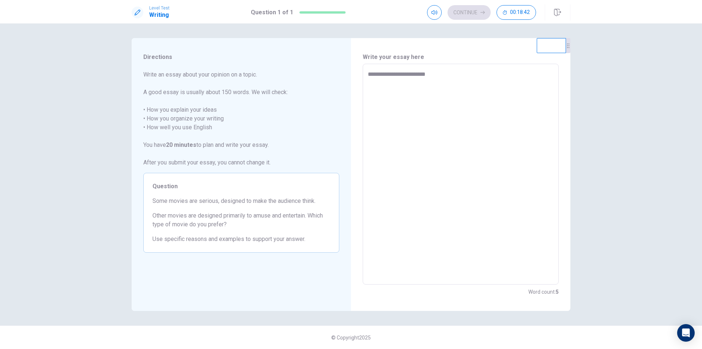
type textarea "*"
type textarea "**********"
type textarea "*"
type textarea "**********"
type textarea "*"
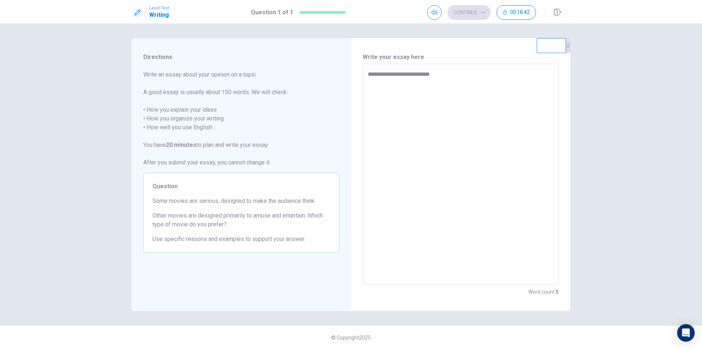
type textarea "**********"
type textarea "*"
type textarea "**********"
type textarea "*"
type textarea "**********"
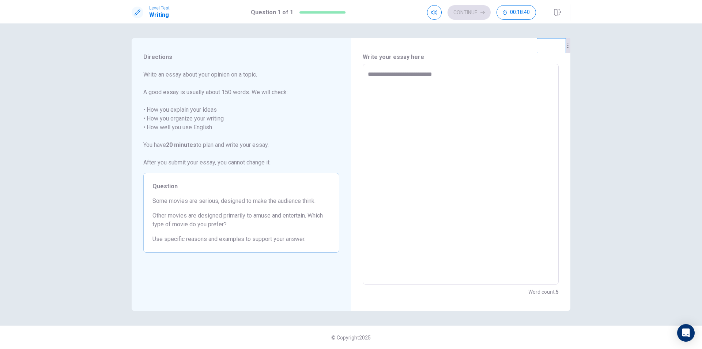
type textarea "*"
type textarea "**********"
type textarea "*"
type textarea "**********"
type textarea "*"
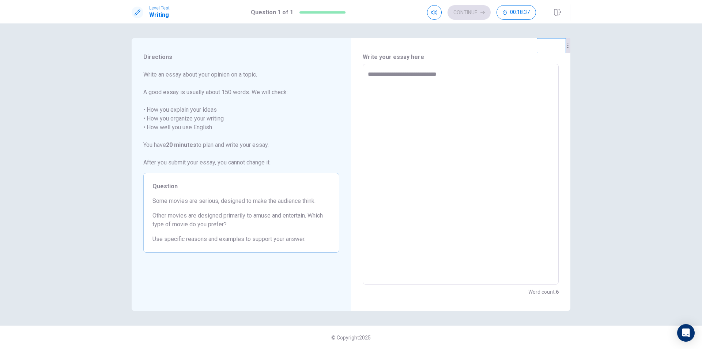
type textarea "**********"
type textarea "*"
type textarea "**********"
type textarea "*"
type textarea "**********"
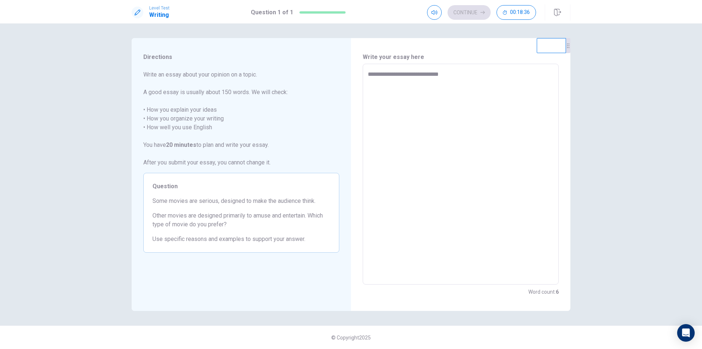
type textarea "*"
type textarea "**********"
type textarea "*"
type textarea "**********"
type textarea "*"
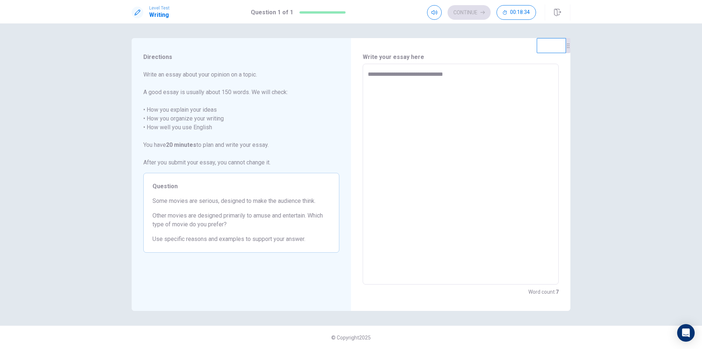
type textarea "**********"
type textarea "*"
type textarea "**********"
type textarea "*"
type textarea "**********"
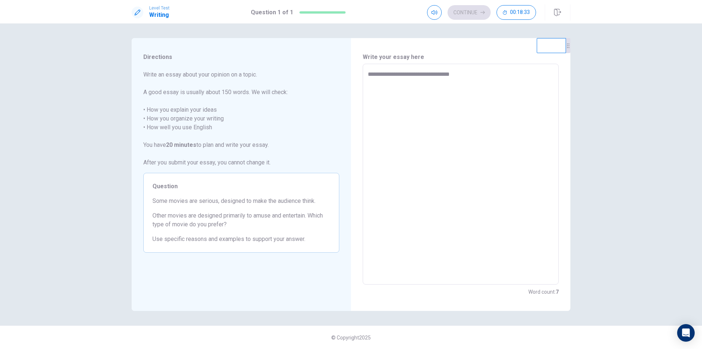
type textarea "*"
type textarea "**********"
type textarea "*"
type textarea "**********"
type textarea "*"
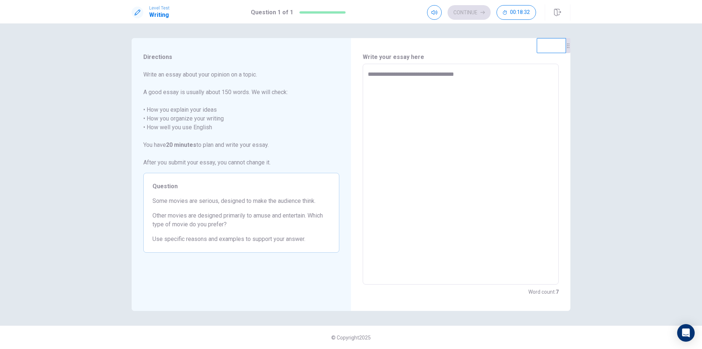
type textarea "**********"
type textarea "*"
type textarea "**********"
type textarea "*"
type textarea "**********"
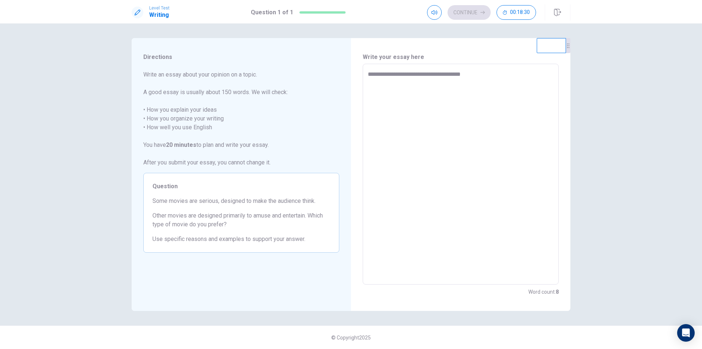
type textarea "*"
type textarea "**********"
type textarea "*"
type textarea "**********"
type textarea "*"
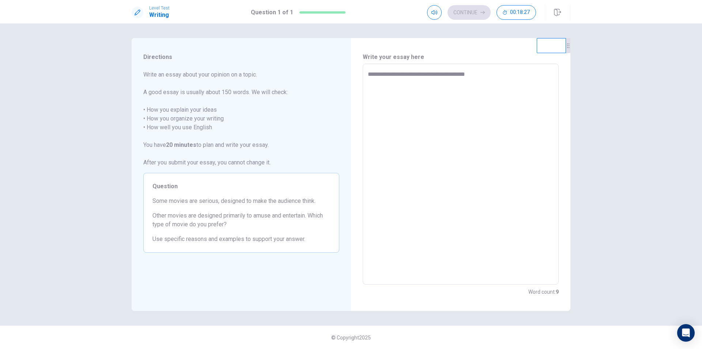
type textarea "**********"
type textarea "*"
type textarea "**********"
type textarea "*"
type textarea "**********"
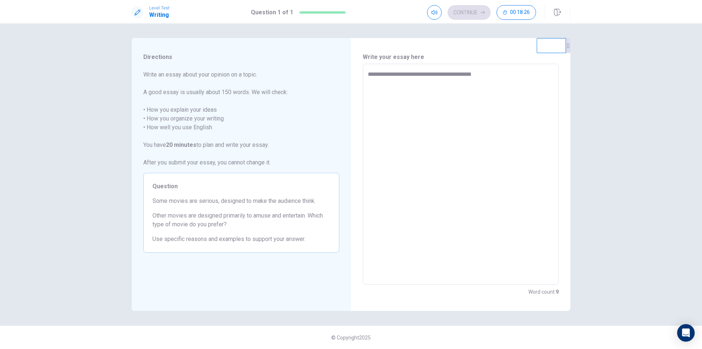
type textarea "*"
type textarea "**********"
type textarea "*"
type textarea "**********"
type textarea "*"
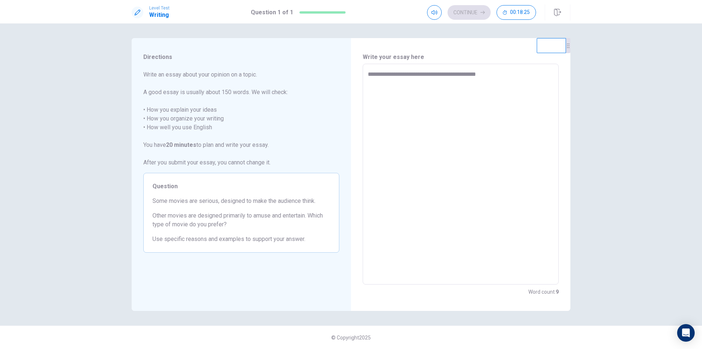
type textarea "**********"
type textarea "*"
click at [441, 82] on textarea "**********" at bounding box center [461, 174] width 186 height 208
drag, startPoint x: 495, startPoint y: 85, endPoint x: 491, endPoint y: 84, distance: 4.0
click at [495, 85] on textarea "**********" at bounding box center [461, 174] width 186 height 208
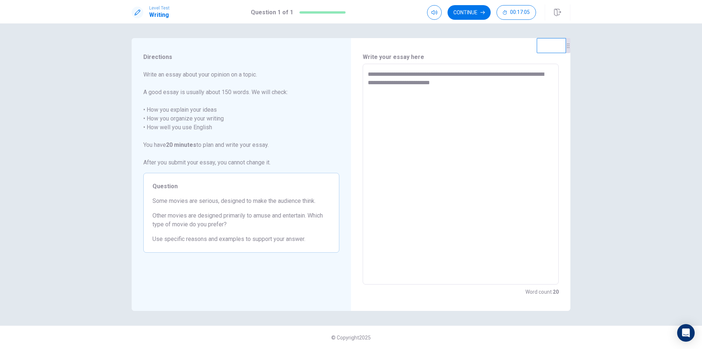
drag, startPoint x: 442, startPoint y: 87, endPoint x: 445, endPoint y: 83, distance: 4.5
click at [443, 85] on textarea "**********" at bounding box center [461, 174] width 186 height 208
click at [445, 83] on textarea "**********" at bounding box center [461, 174] width 186 height 208
click at [485, 82] on textarea "**********" at bounding box center [461, 174] width 186 height 208
click at [473, 90] on textarea "**********" at bounding box center [461, 174] width 186 height 208
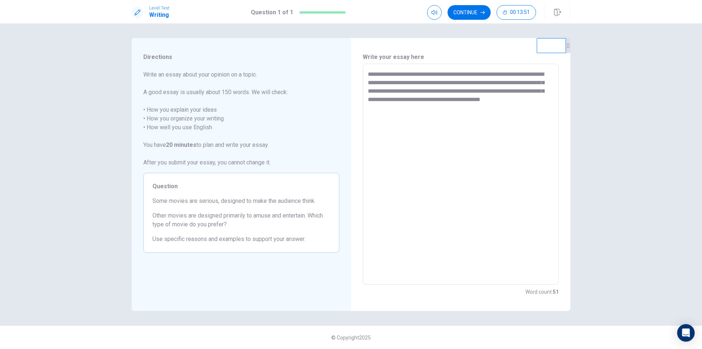
click at [473, 92] on textarea "**********" at bounding box center [461, 174] width 186 height 208
click at [474, 91] on textarea "**********" at bounding box center [461, 174] width 186 height 208
click at [451, 112] on textarea "**********" at bounding box center [461, 174] width 186 height 208
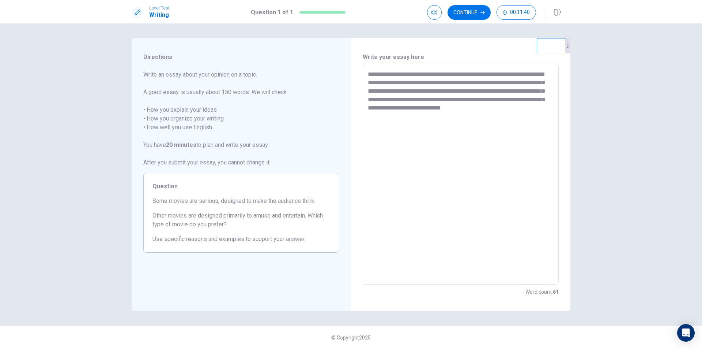
click at [519, 106] on textarea "**********" at bounding box center [461, 174] width 186 height 208
click at [518, 106] on textarea "**********" at bounding box center [461, 174] width 186 height 208
click at [440, 124] on textarea "**********" at bounding box center [461, 174] width 186 height 208
click at [487, 116] on textarea "**********" at bounding box center [461, 174] width 186 height 208
click at [486, 115] on textarea "**********" at bounding box center [461, 174] width 186 height 208
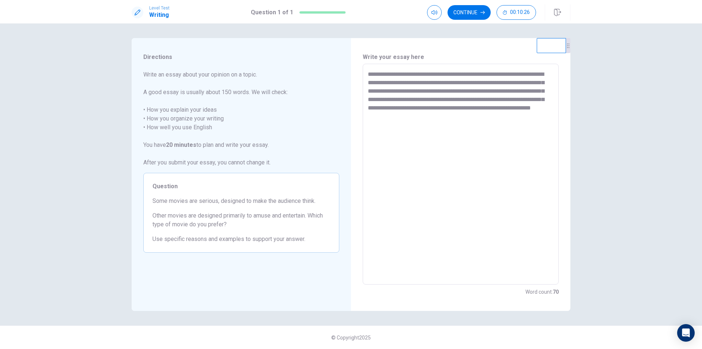
click at [530, 113] on textarea "**********" at bounding box center [461, 174] width 186 height 208
click at [437, 116] on textarea "**********" at bounding box center [461, 174] width 186 height 208
click at [440, 115] on textarea "**********" at bounding box center [461, 174] width 186 height 208
click at [437, 116] on textarea "**********" at bounding box center [461, 174] width 186 height 208
click at [439, 116] on textarea "**********" at bounding box center [461, 174] width 186 height 208
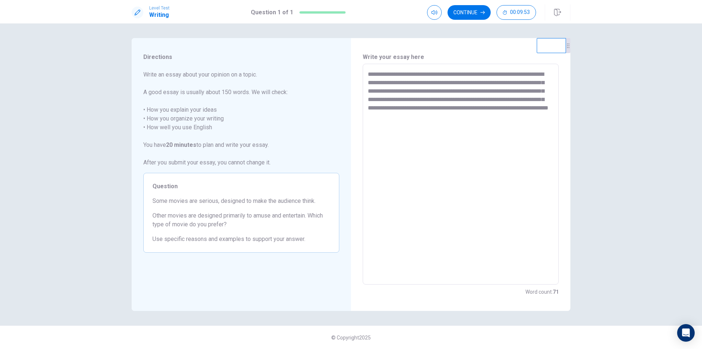
click at [470, 116] on textarea "**********" at bounding box center [461, 174] width 186 height 208
click at [473, 116] on textarea "**********" at bounding box center [461, 174] width 186 height 208
click at [471, 116] on textarea "**********" at bounding box center [461, 174] width 186 height 208
click at [538, 116] on textarea "**********" at bounding box center [461, 174] width 186 height 208
click at [442, 107] on textarea "**********" at bounding box center [461, 174] width 186 height 208
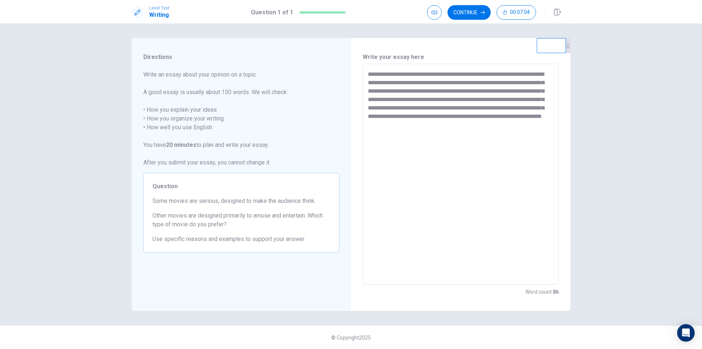
click at [404, 132] on textarea "**********" at bounding box center [461, 174] width 186 height 208
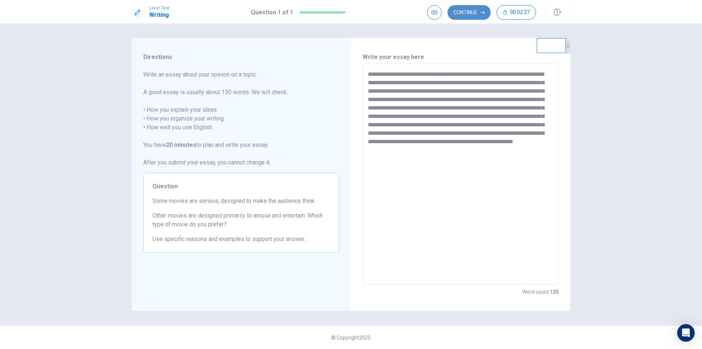
click at [473, 12] on button "Continue" at bounding box center [469, 12] width 43 height 15
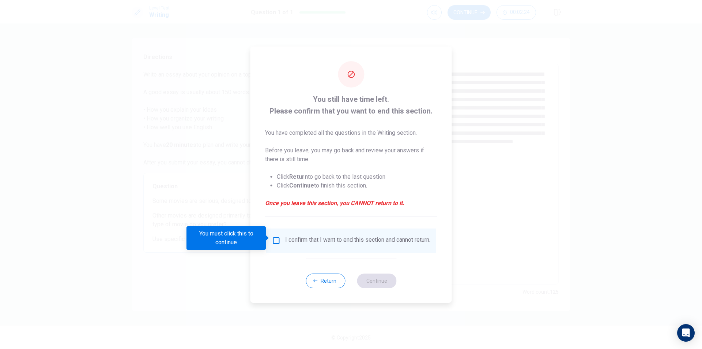
click at [280, 238] on div "I confirm that I want to end this section and cannot return." at bounding box center [351, 240] width 158 height 9
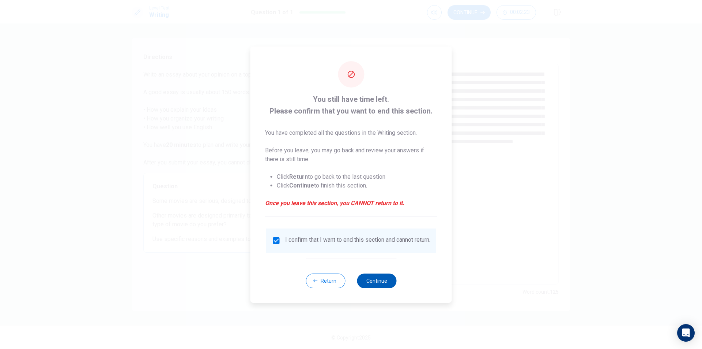
click at [377, 285] on button "Continue" at bounding box center [377, 280] width 40 height 15
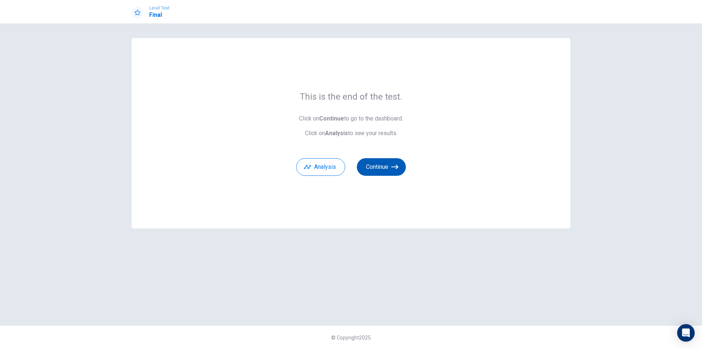
click at [384, 168] on button "Continue" at bounding box center [381, 167] width 49 height 18
